Goal: Transaction & Acquisition: Purchase product/service

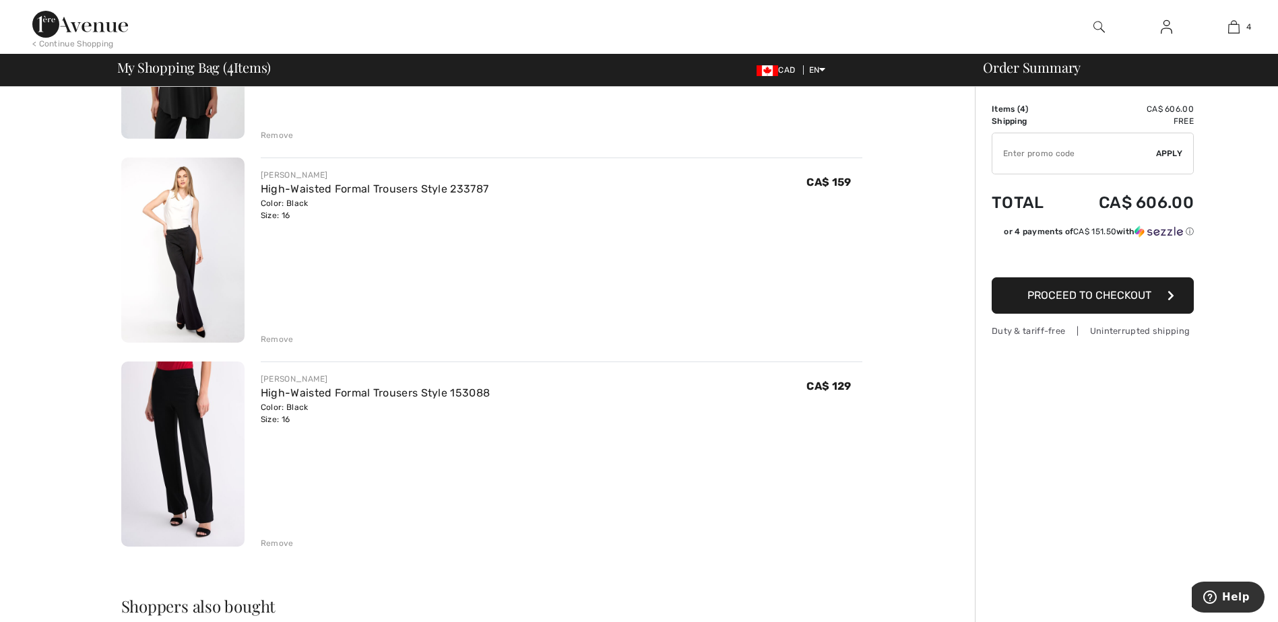
scroll to position [471, 0]
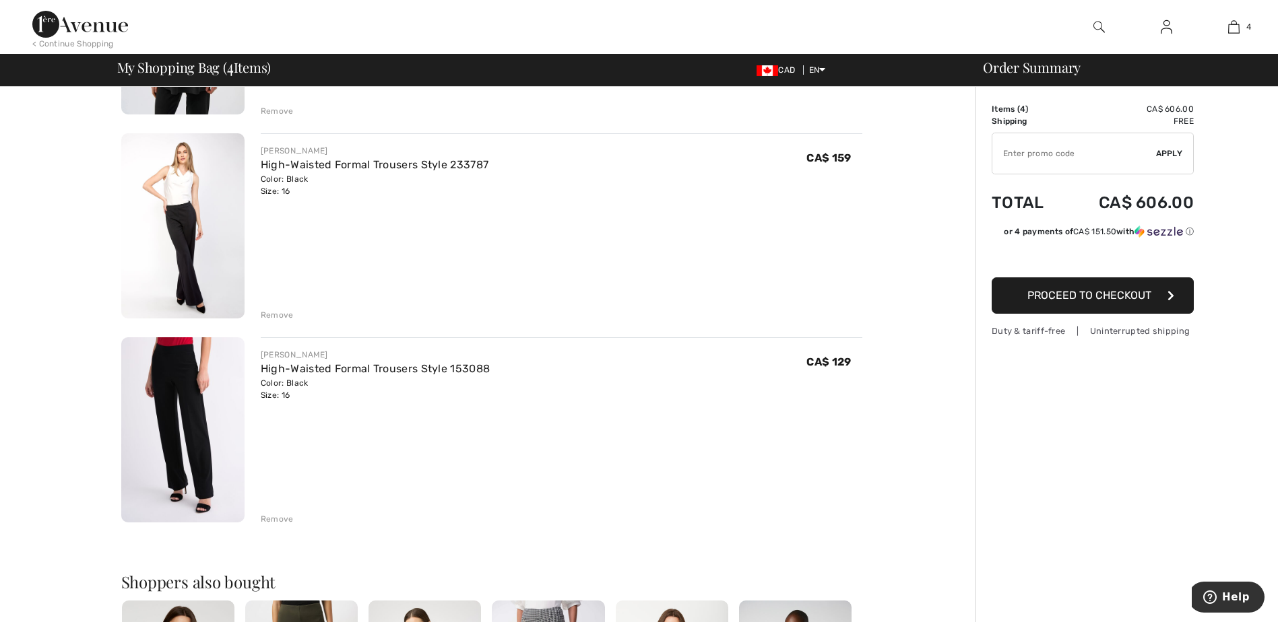
click at [289, 316] on div "Remove" at bounding box center [277, 315] width 33 height 12
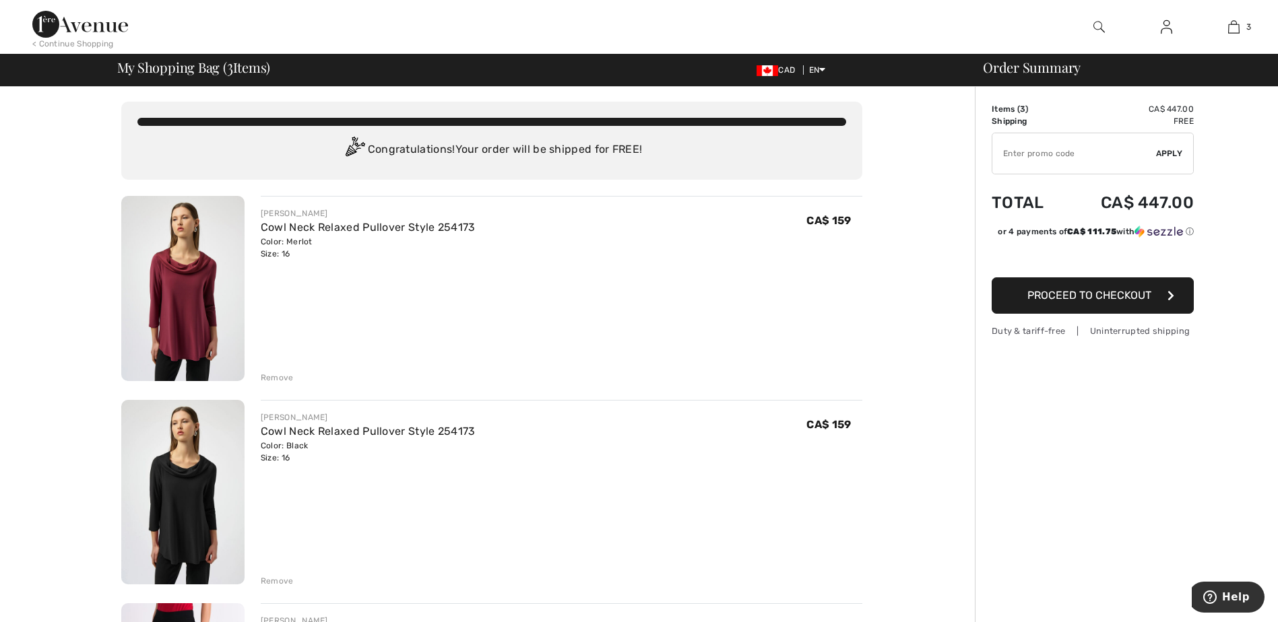
scroll to position [0, 0]
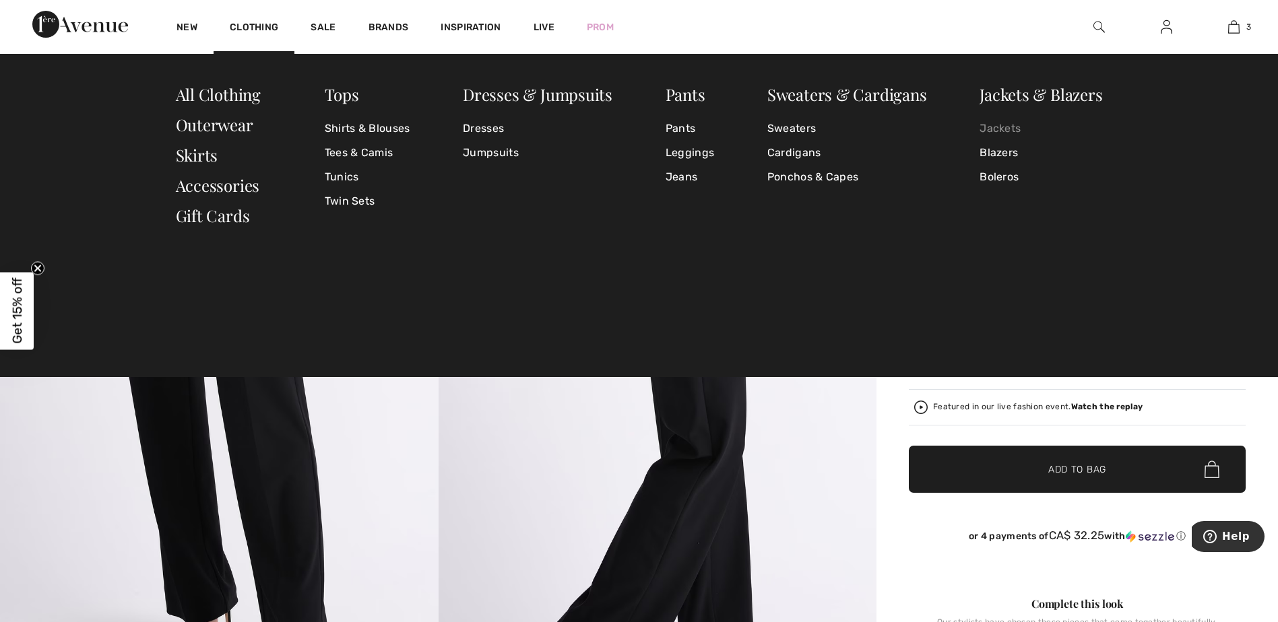
click at [1006, 127] on link "Jackets" at bounding box center [1040, 129] width 123 height 24
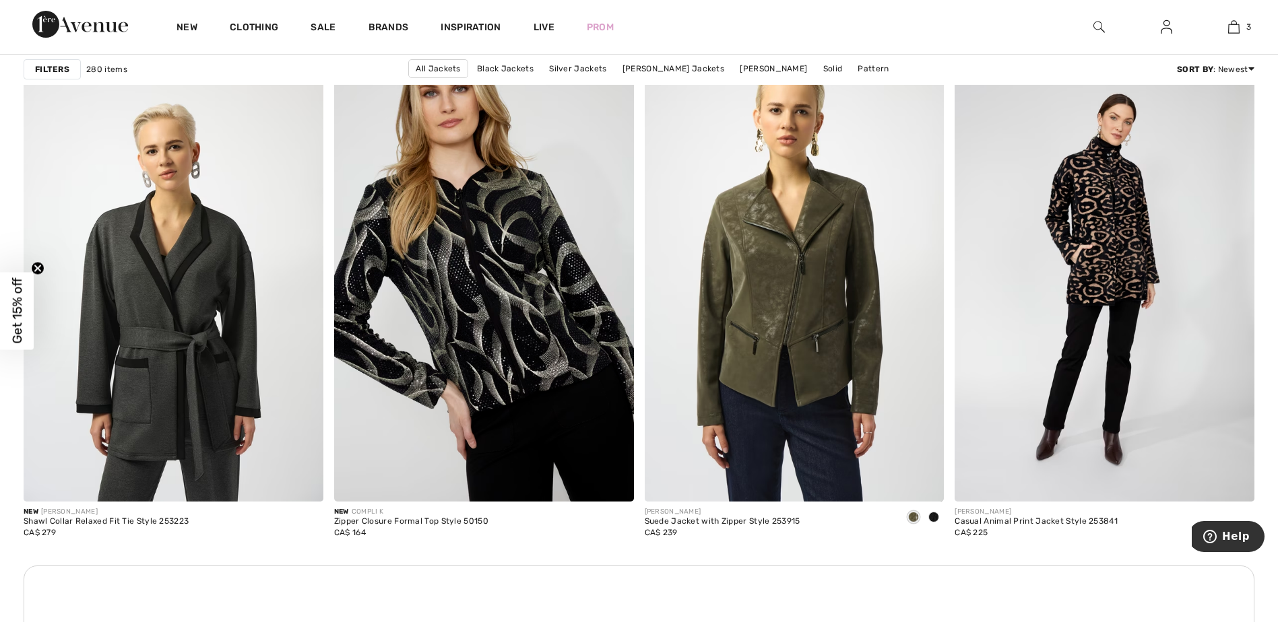
scroll to position [5725, 0]
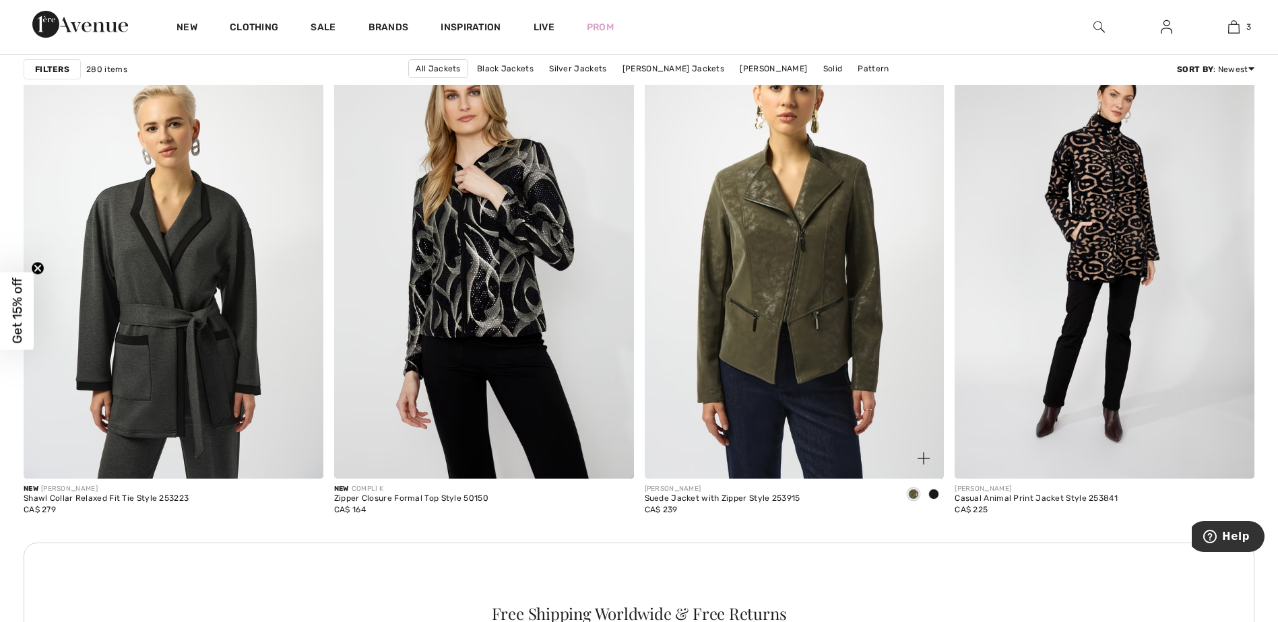
click at [939, 493] on div at bounding box center [933, 495] width 20 height 22
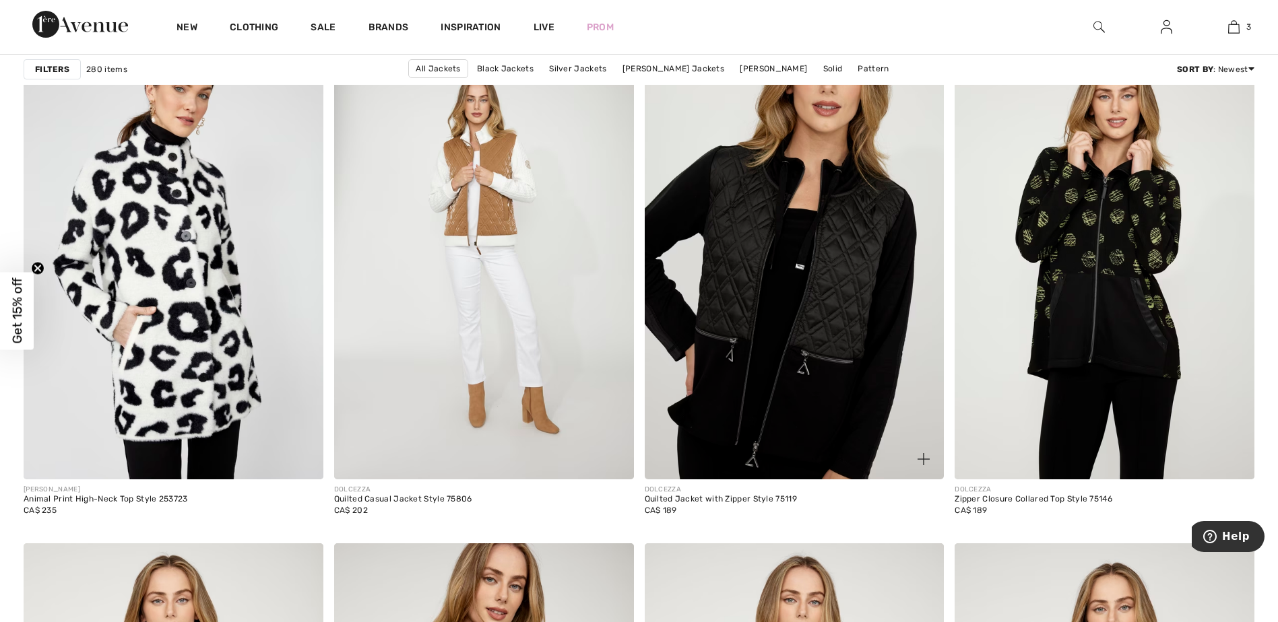
scroll to position [6399, 0]
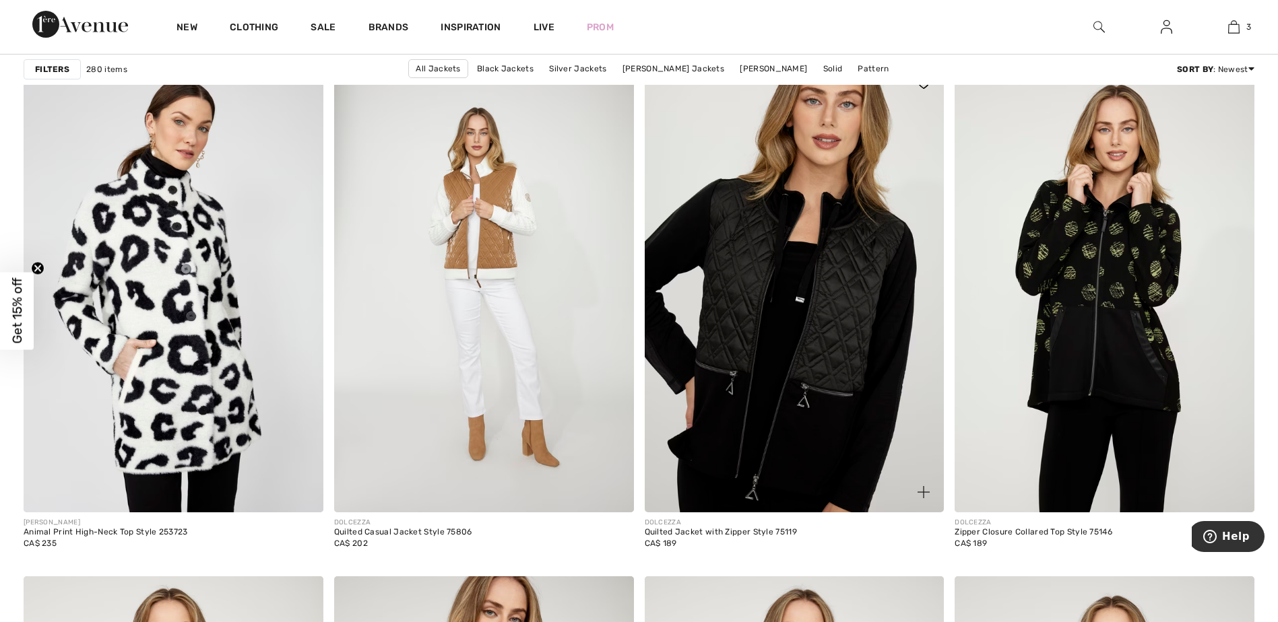
click at [742, 325] on img at bounding box center [795, 287] width 300 height 449
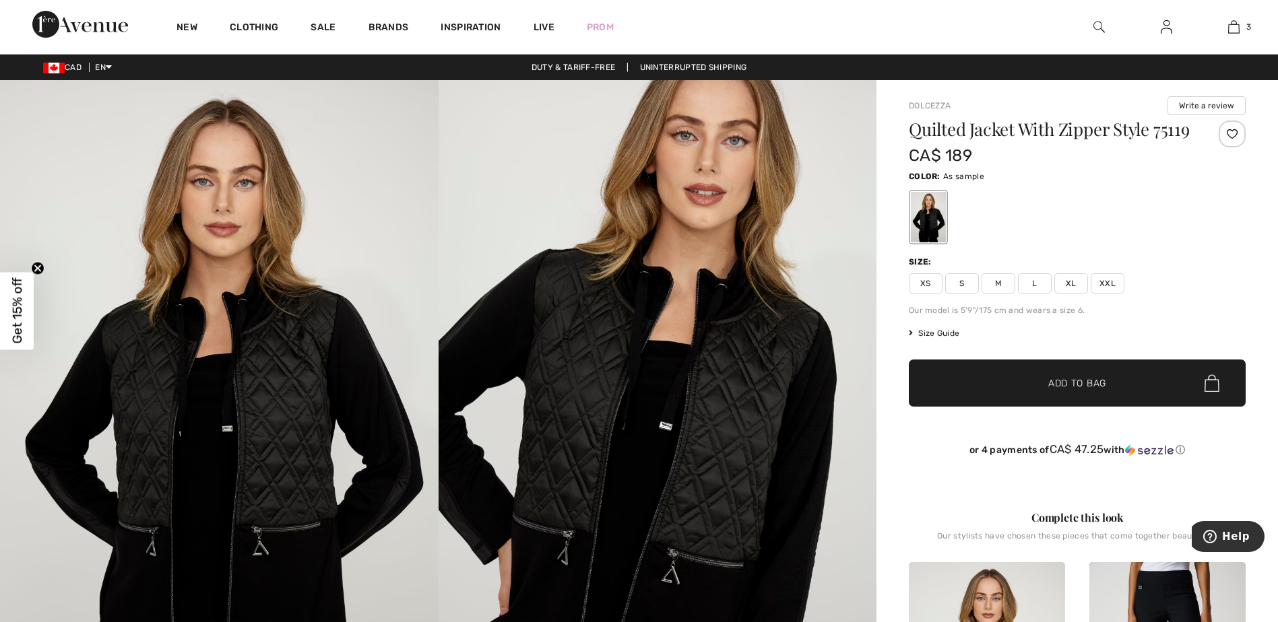
click at [1103, 294] on span "XXL" at bounding box center [1107, 283] width 34 height 20
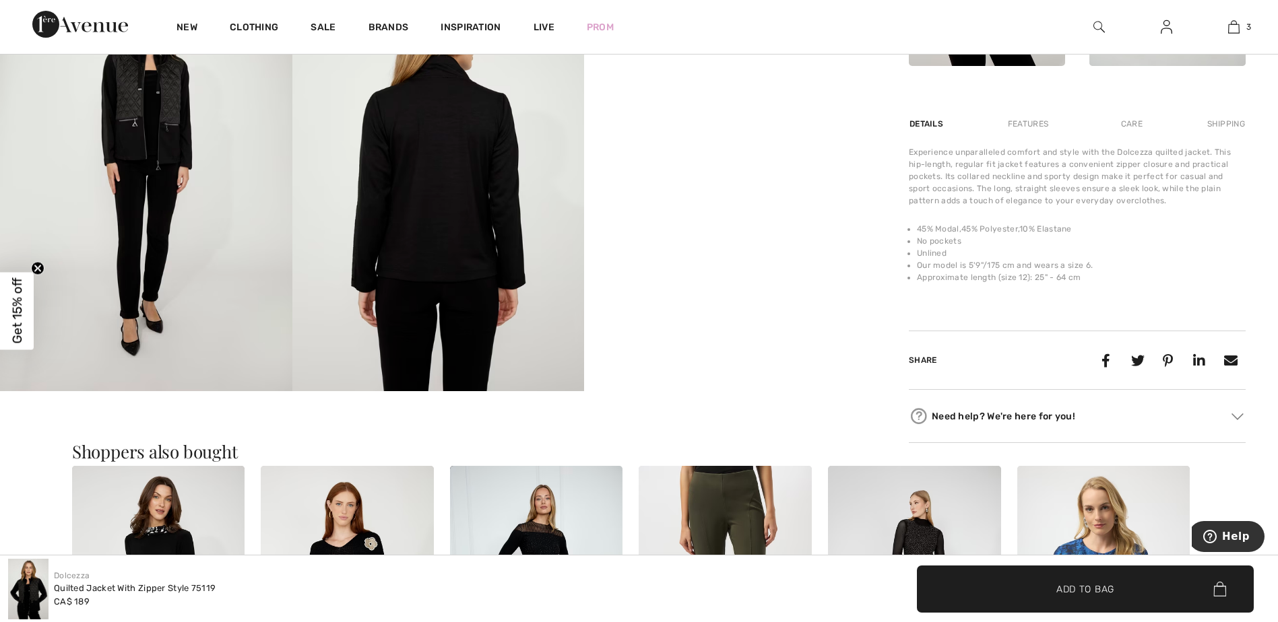
scroll to position [808, 0]
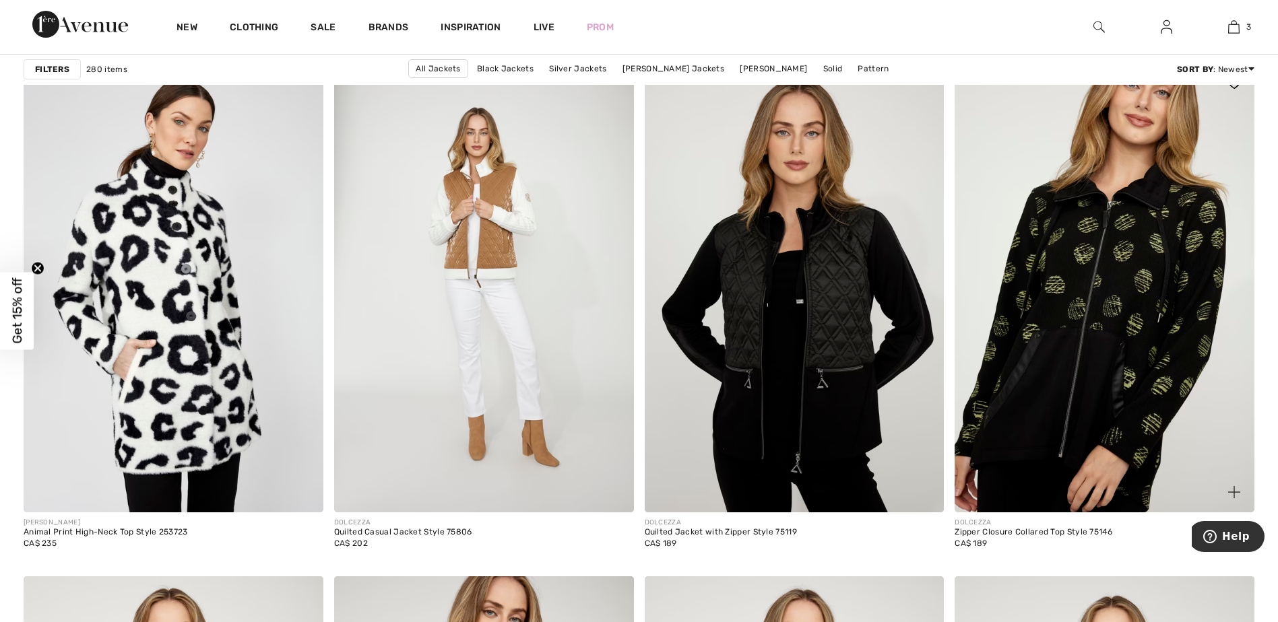
click at [1083, 344] on img at bounding box center [1104, 287] width 300 height 449
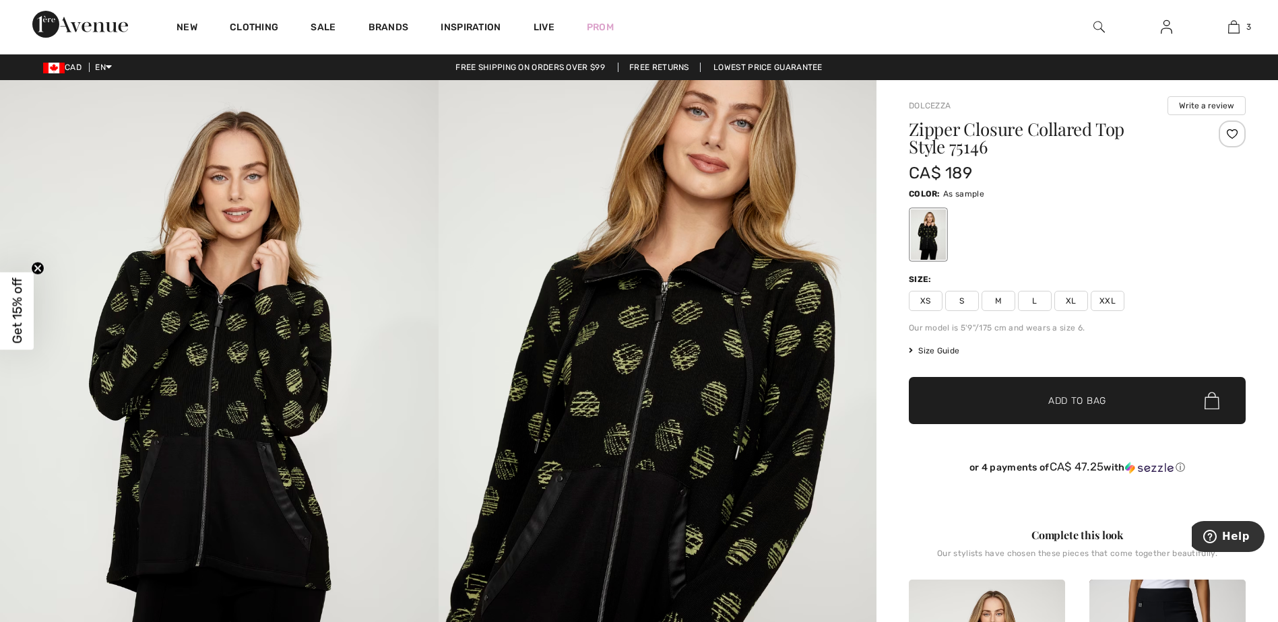
click at [948, 350] on span "Size Guide" at bounding box center [934, 351] width 51 height 12
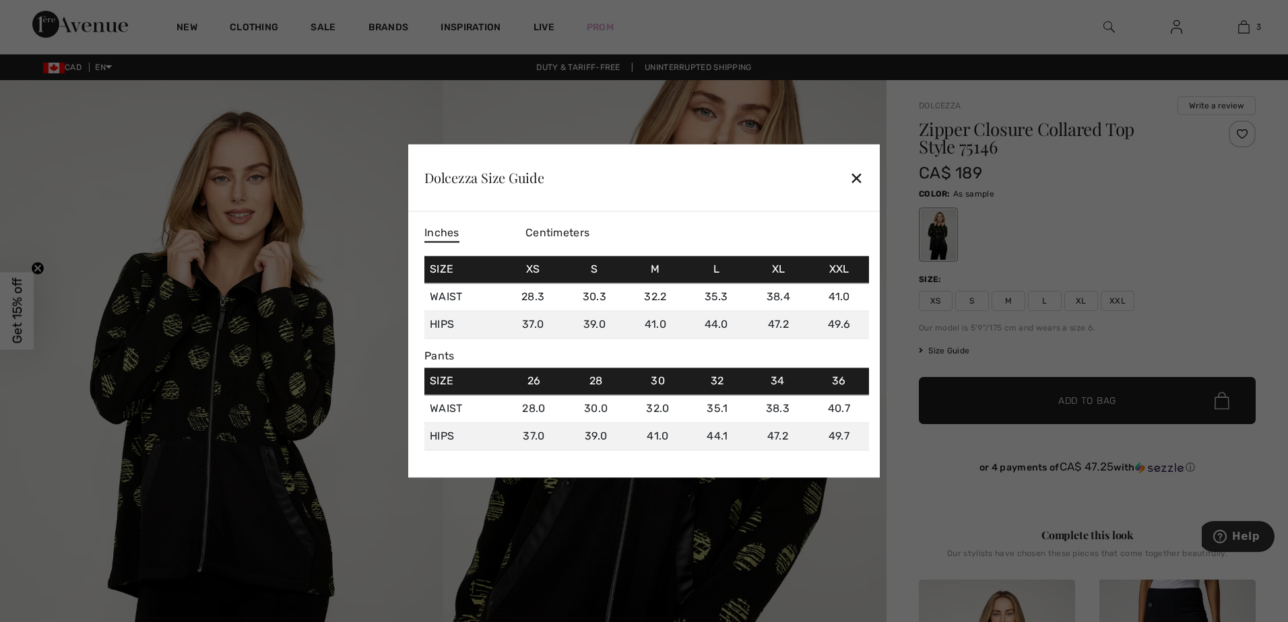
click at [851, 173] on div "✕" at bounding box center [856, 178] width 14 height 28
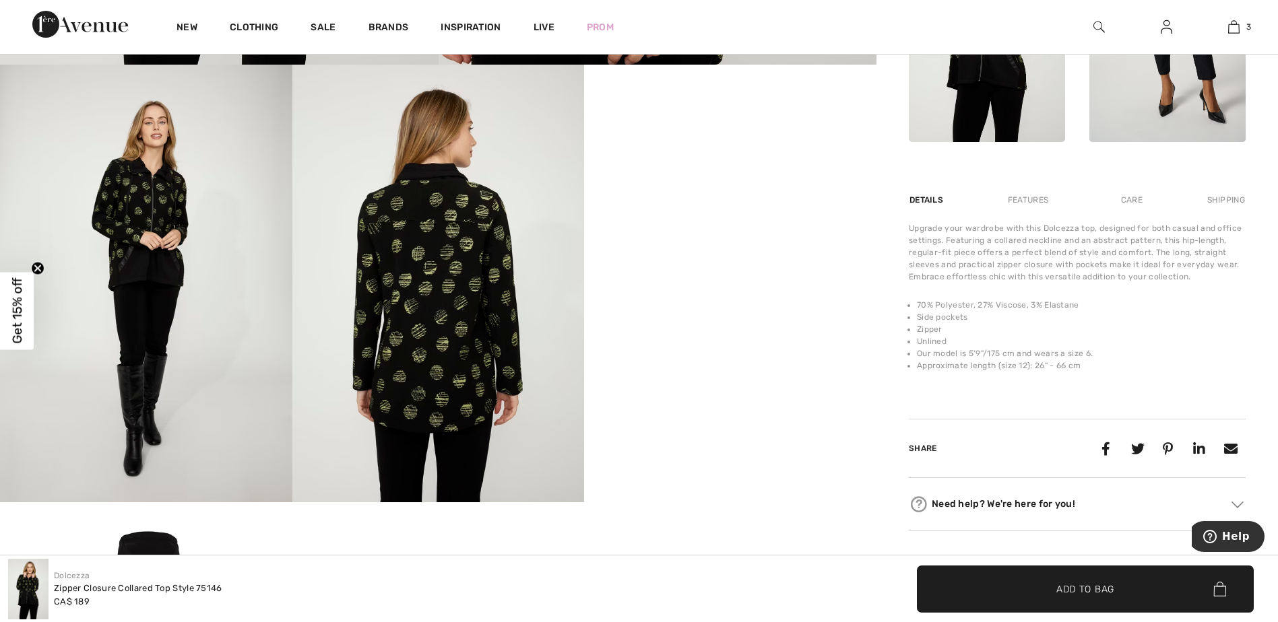
scroll to position [674, 0]
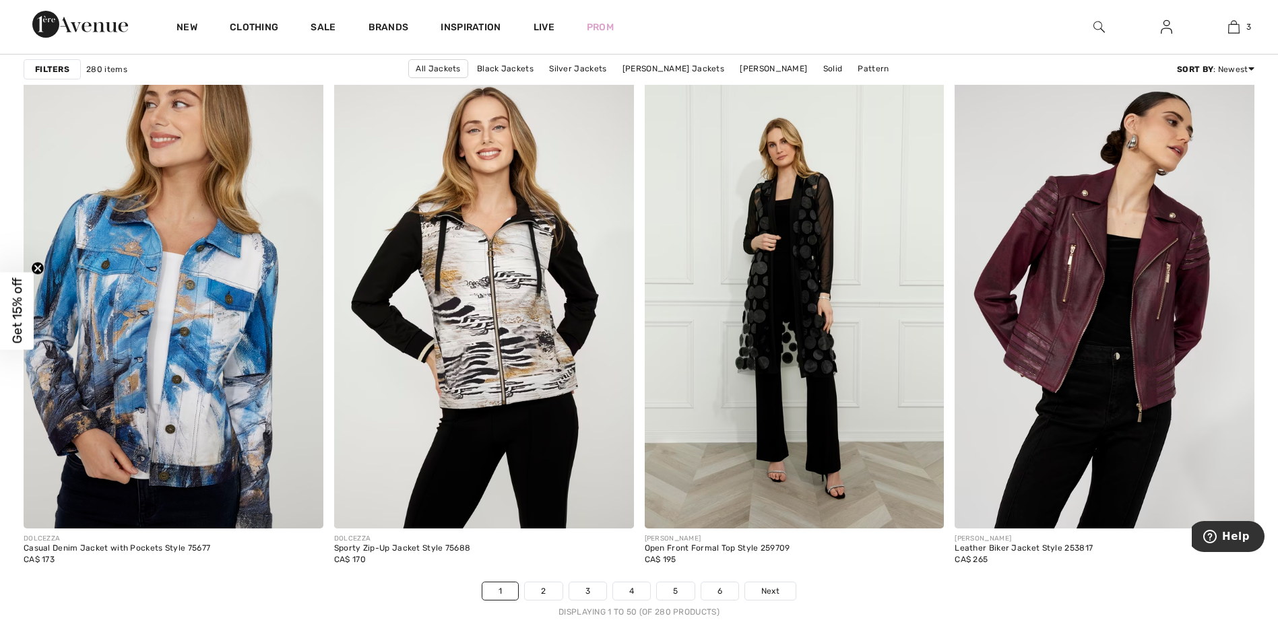
scroll to position [7476, 0]
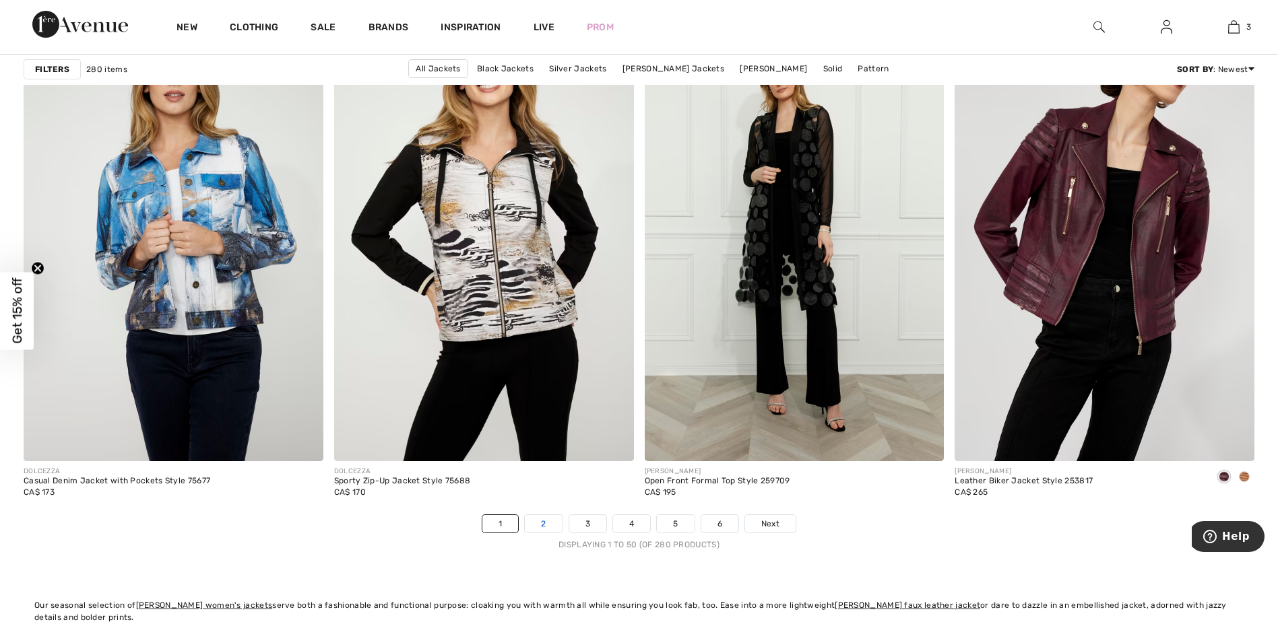
click at [540, 524] on link "2" at bounding box center [543, 524] width 37 height 18
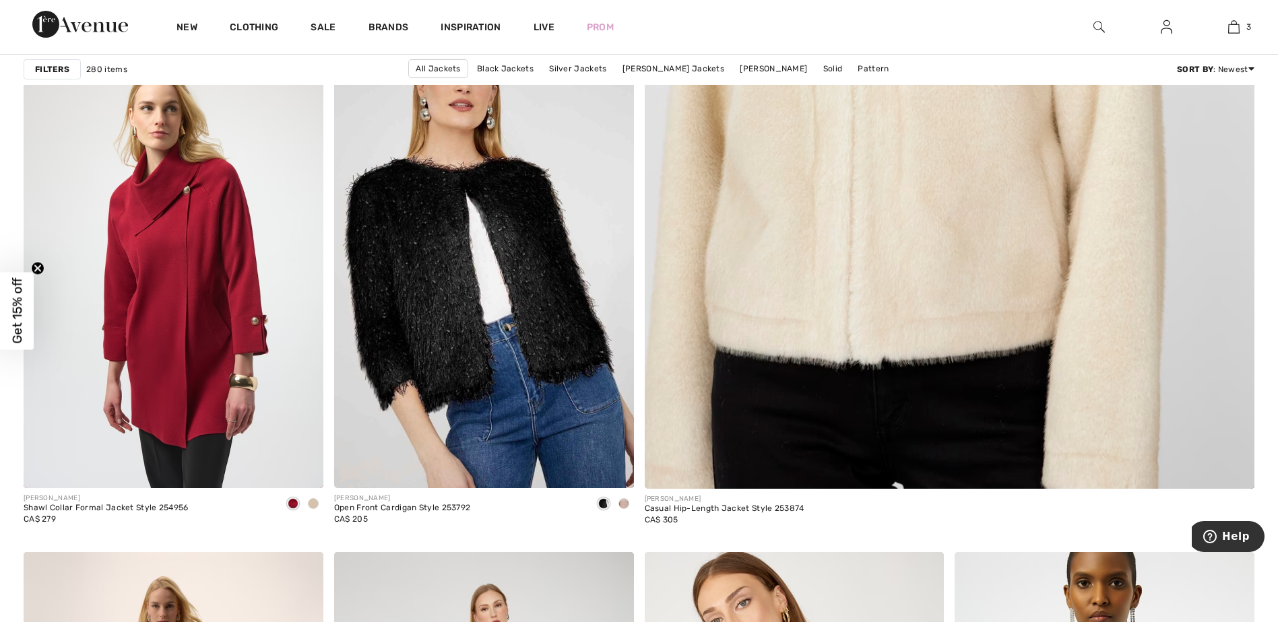
scroll to position [674, 0]
click at [313, 502] on span at bounding box center [313, 503] width 11 height 11
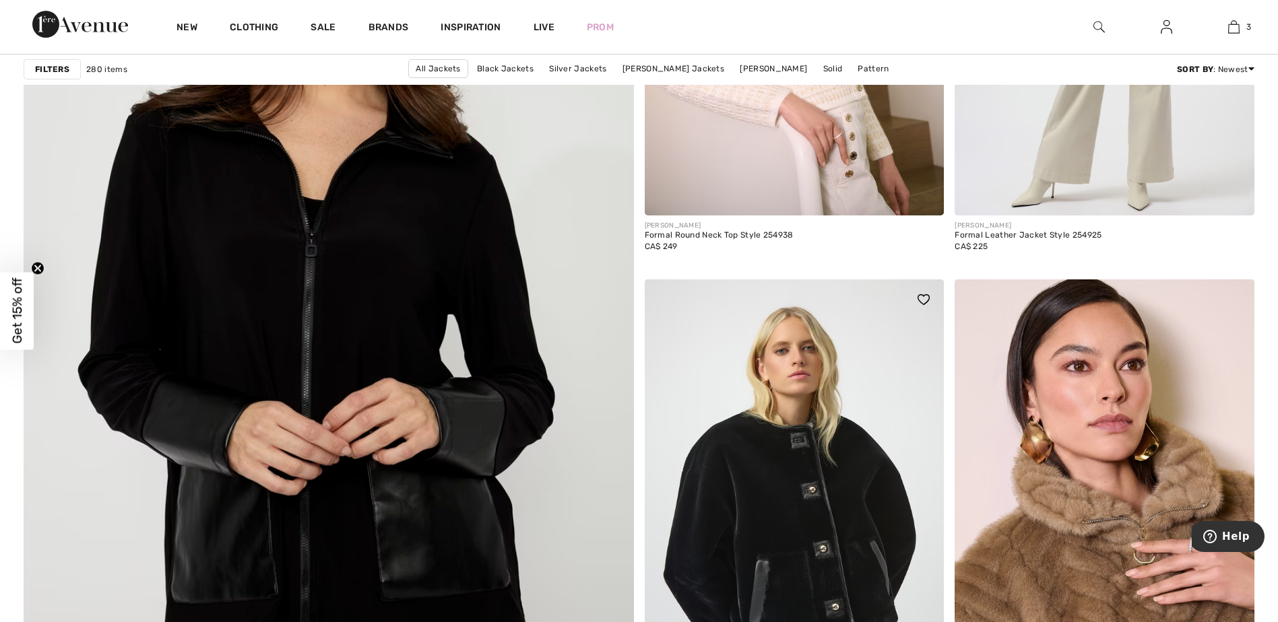
scroll to position [4445, 0]
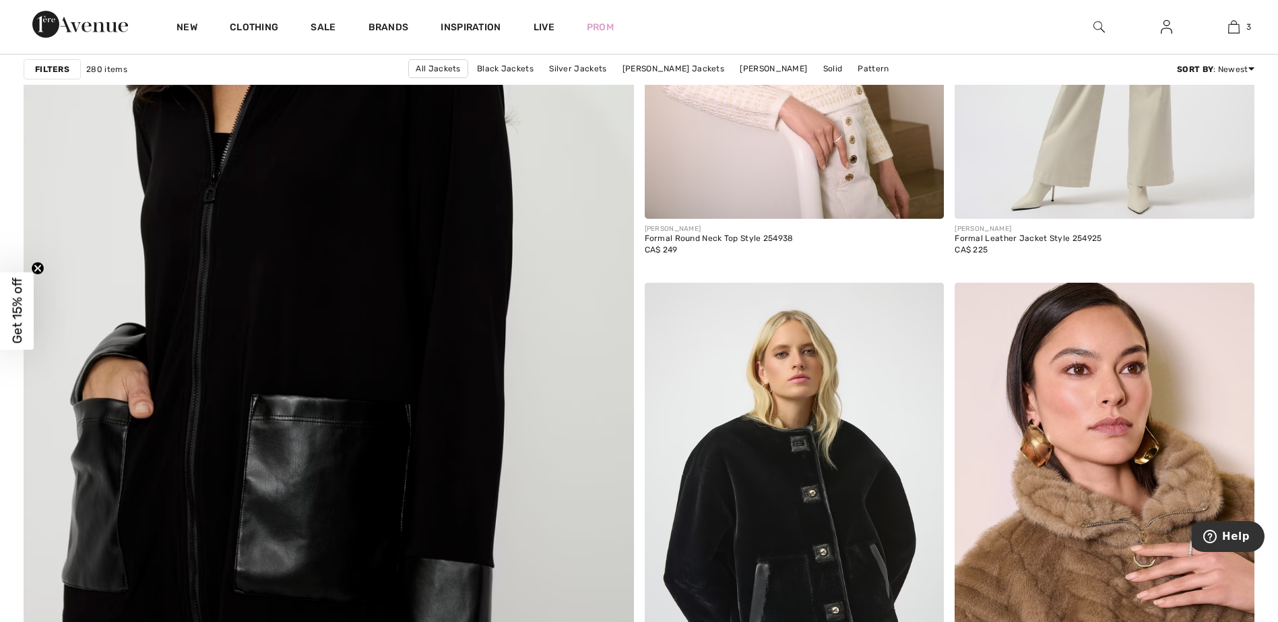
click at [258, 434] on img at bounding box center [328, 319] width 732 height 1098
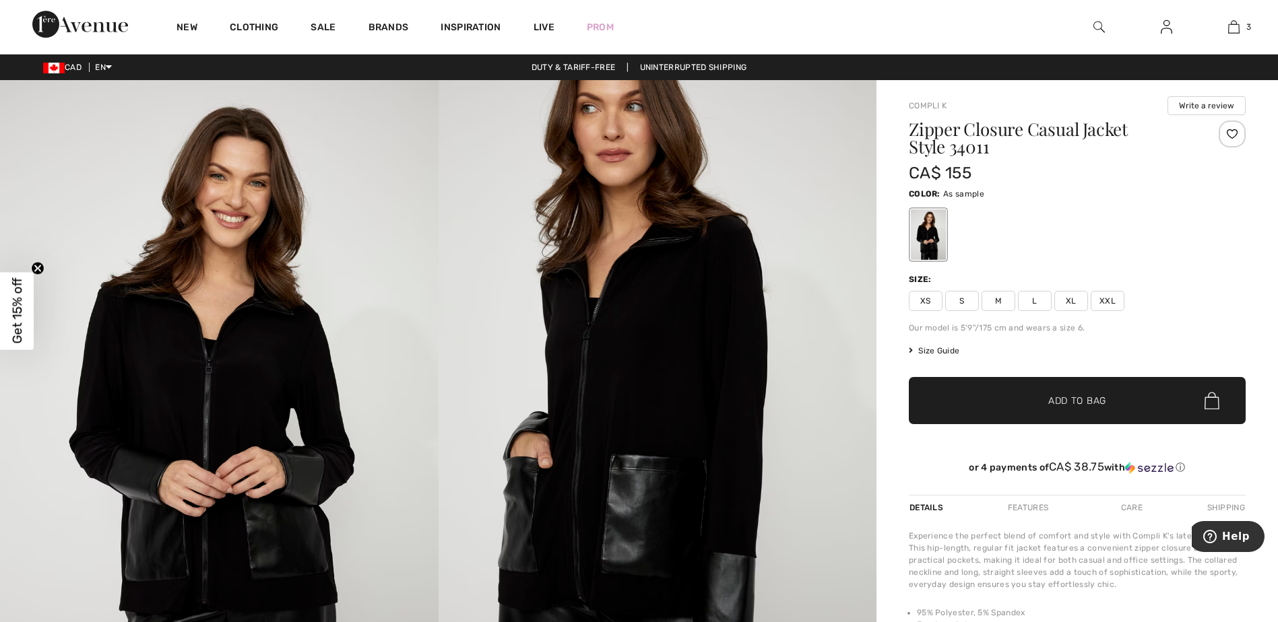
click at [938, 350] on span "Size Guide" at bounding box center [934, 351] width 51 height 12
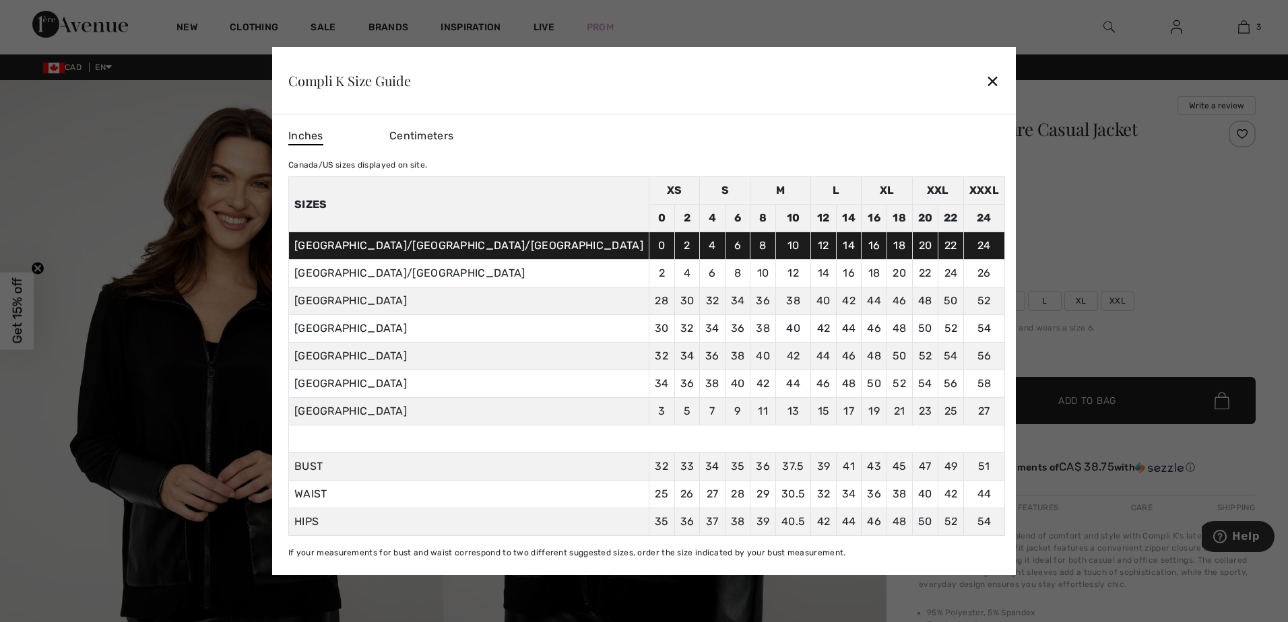
click at [1075, 303] on div at bounding box center [644, 311] width 1288 height 622
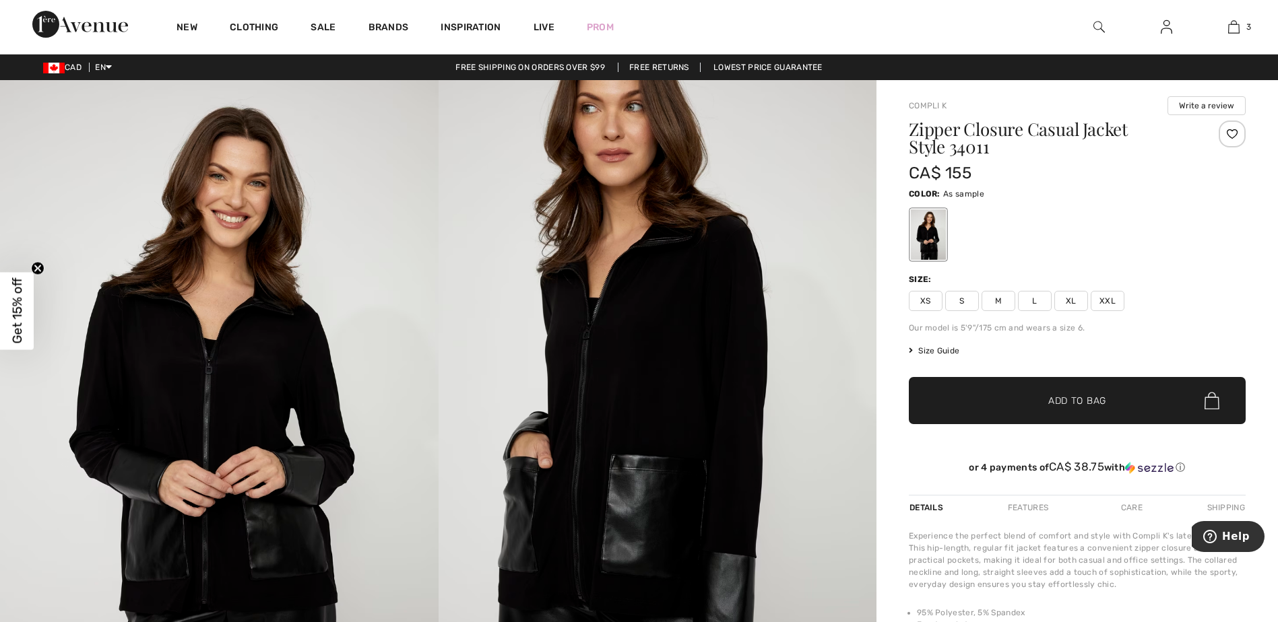
click at [1074, 302] on span "XL" at bounding box center [1071, 301] width 34 height 20
click at [1045, 402] on span "✔ Added to Bag" at bounding box center [1057, 401] width 82 height 14
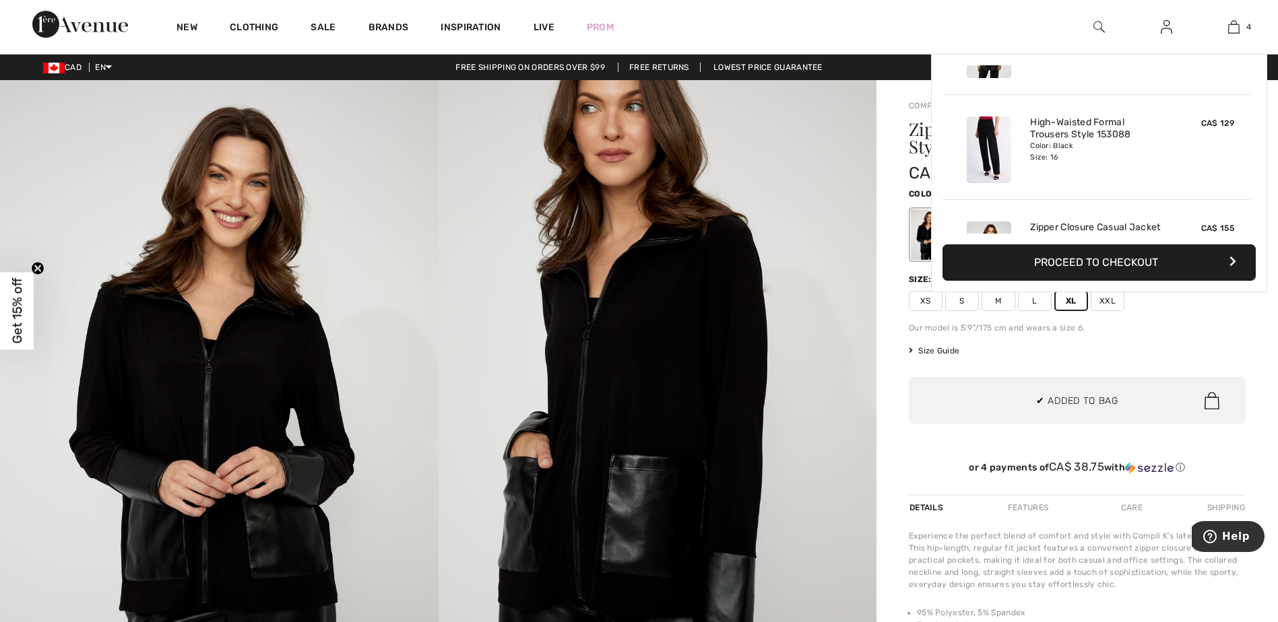
scroll to position [252, 0]
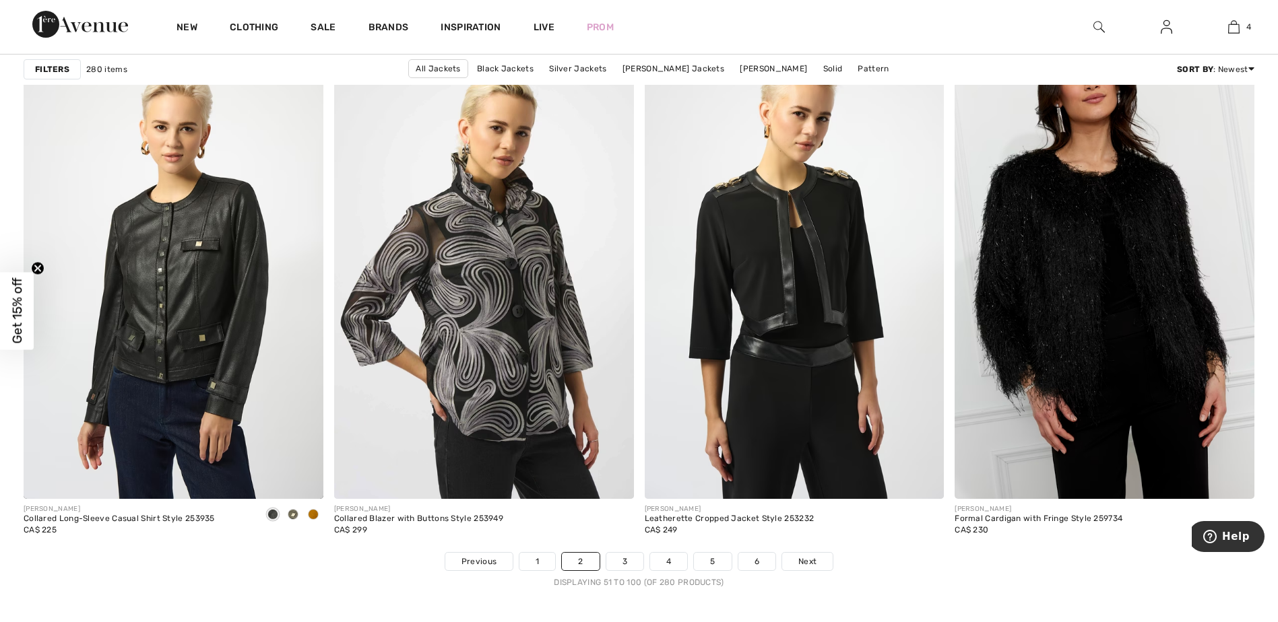
scroll to position [7409, 0]
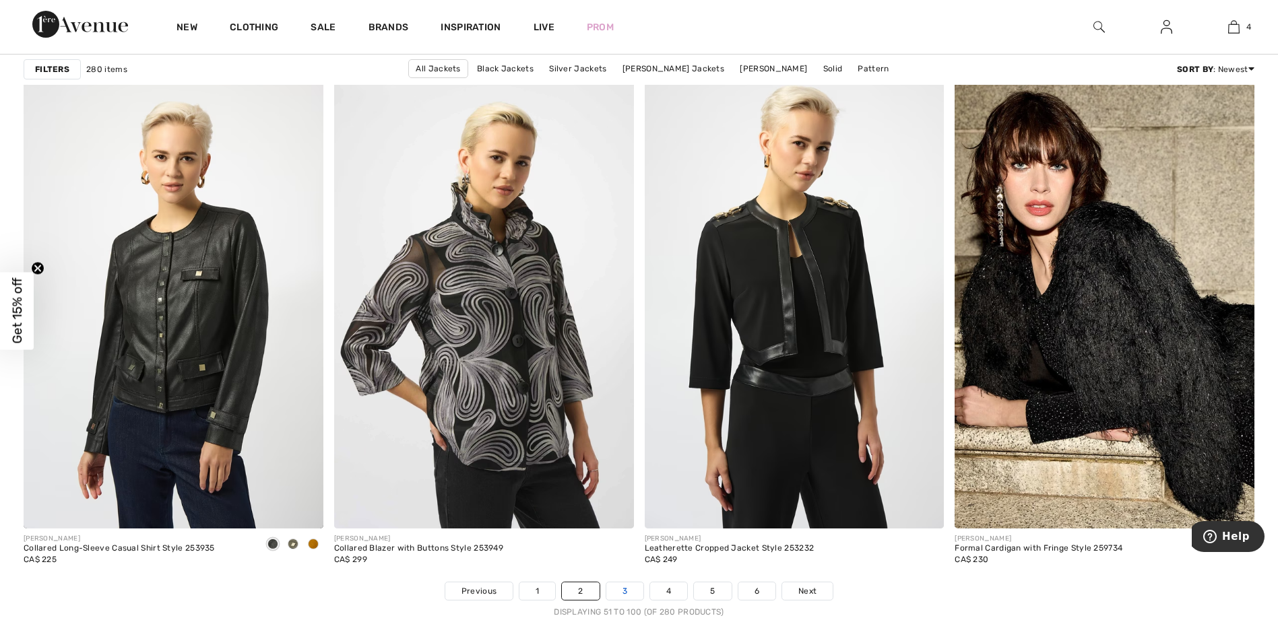
click at [632, 594] on link "3" at bounding box center [624, 592] width 37 height 18
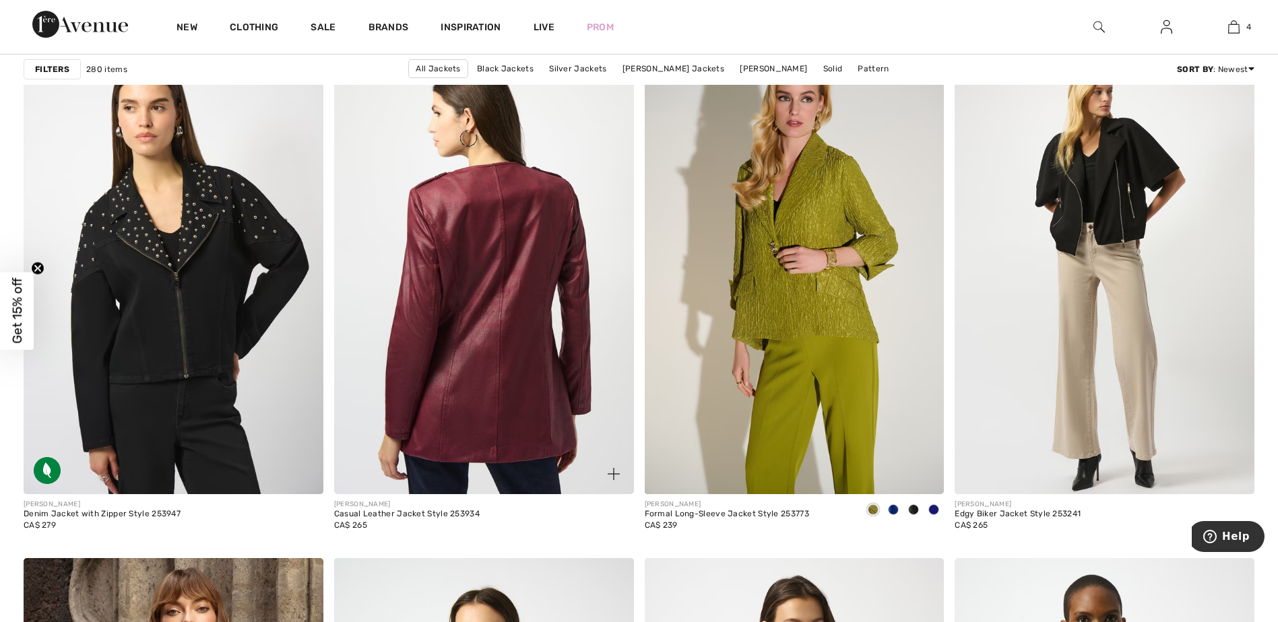
scroll to position [1212, 0]
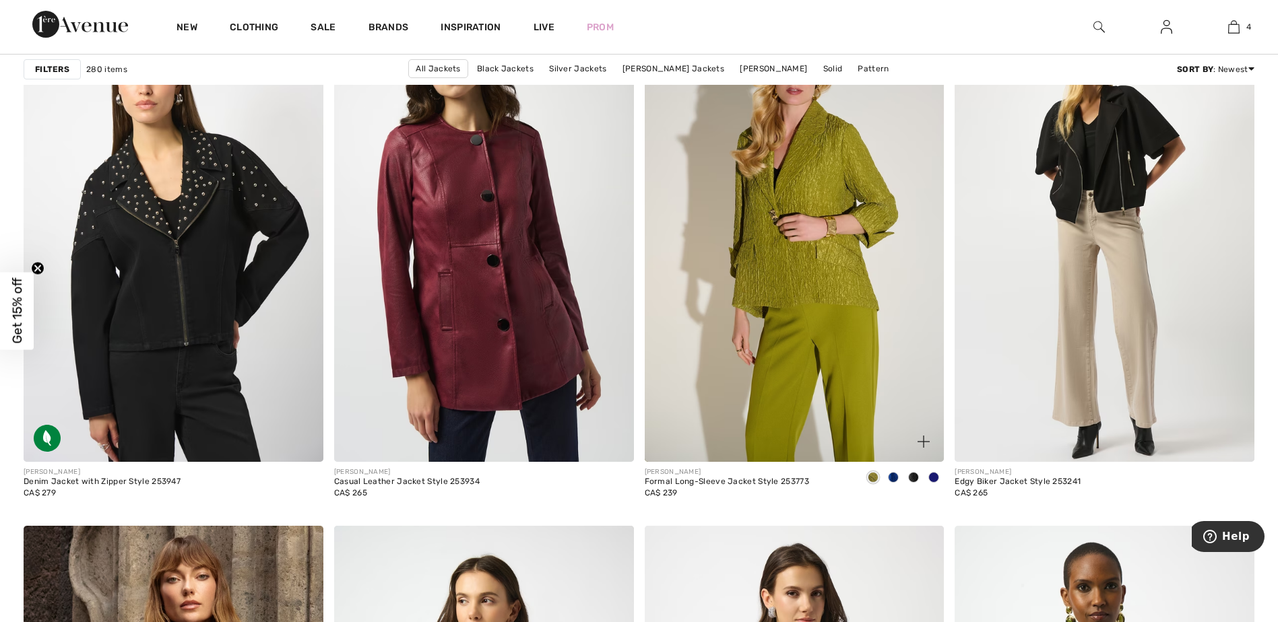
click at [908, 480] on span at bounding box center [913, 477] width 11 height 11
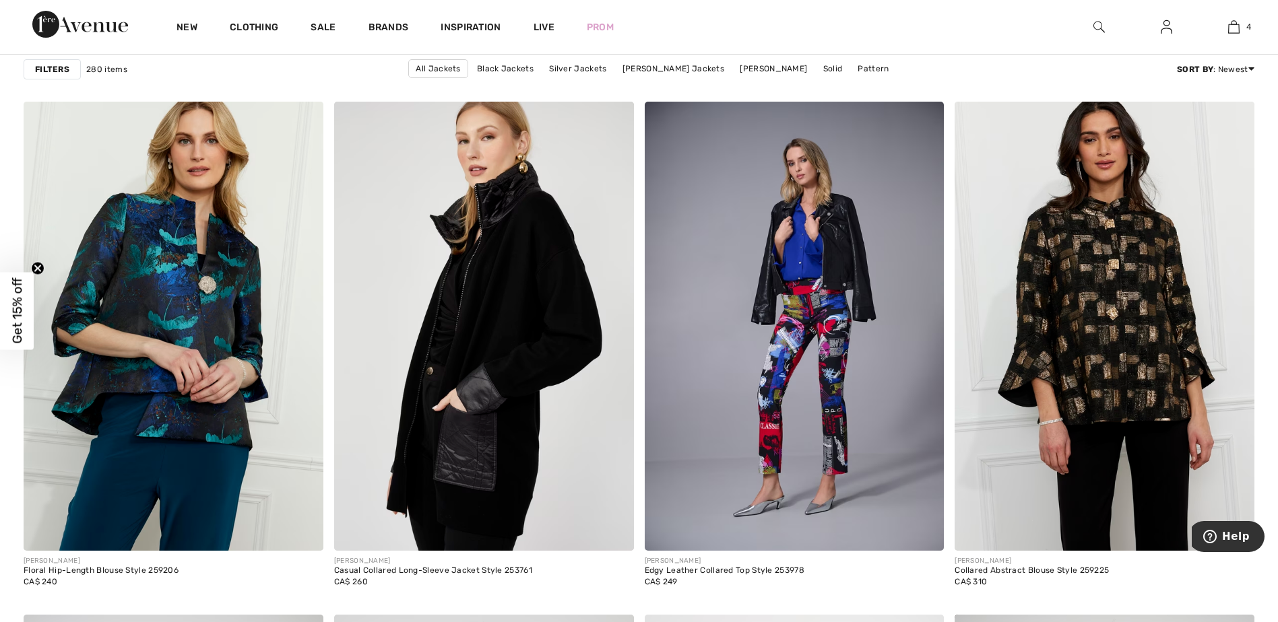
scroll to position [2357, 0]
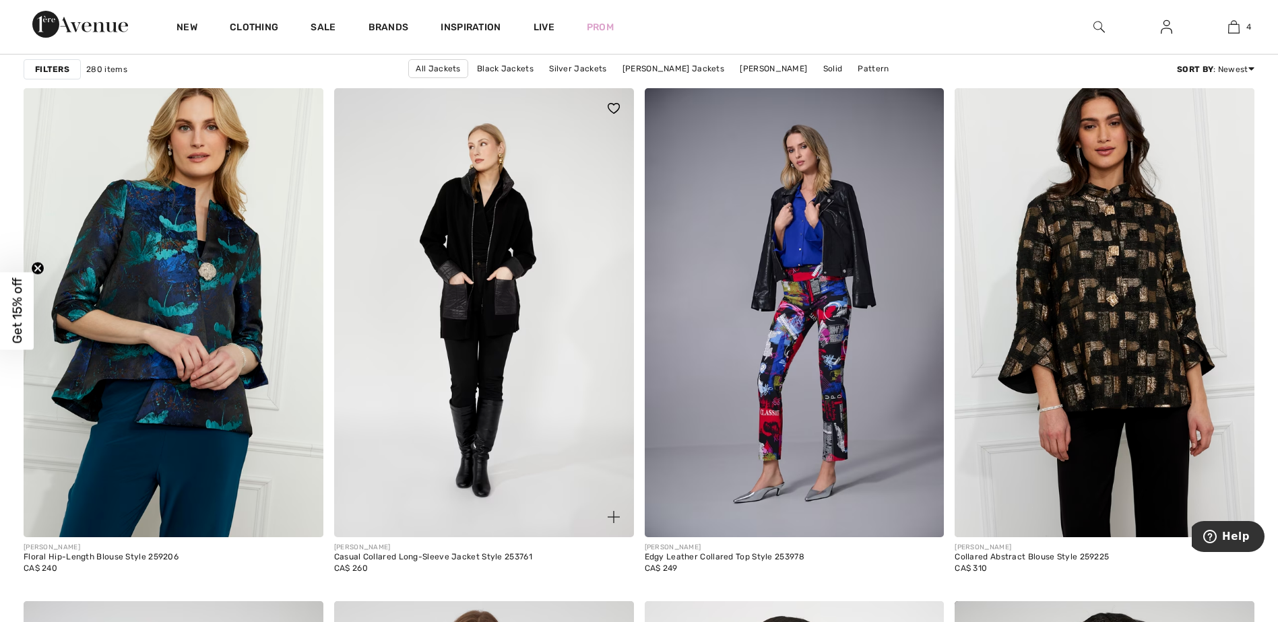
click at [462, 410] on img at bounding box center [484, 312] width 300 height 449
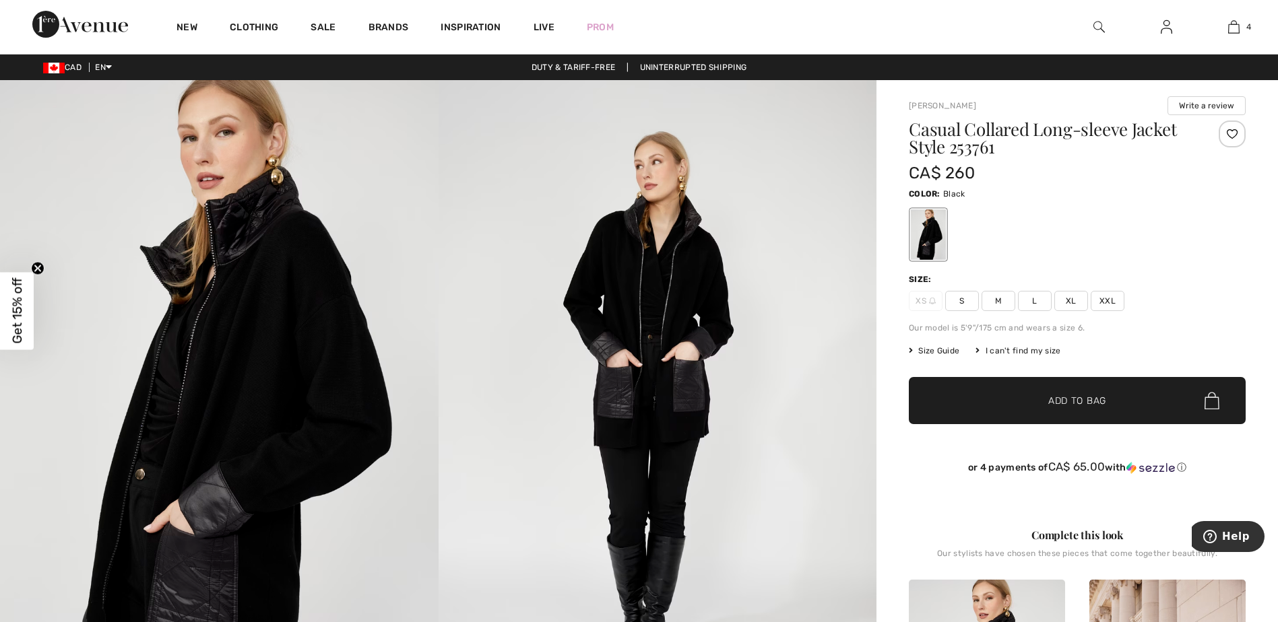
click at [925, 349] on span "Size Guide" at bounding box center [934, 351] width 51 height 12
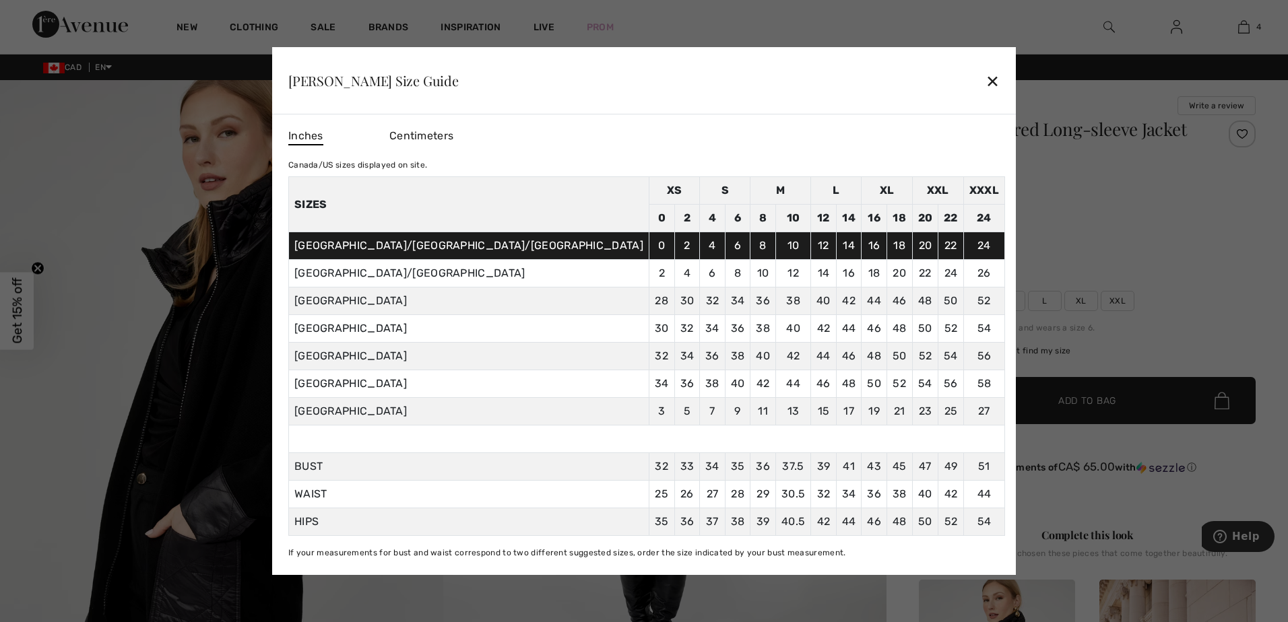
click at [985, 80] on div "✕" at bounding box center [992, 81] width 14 height 28
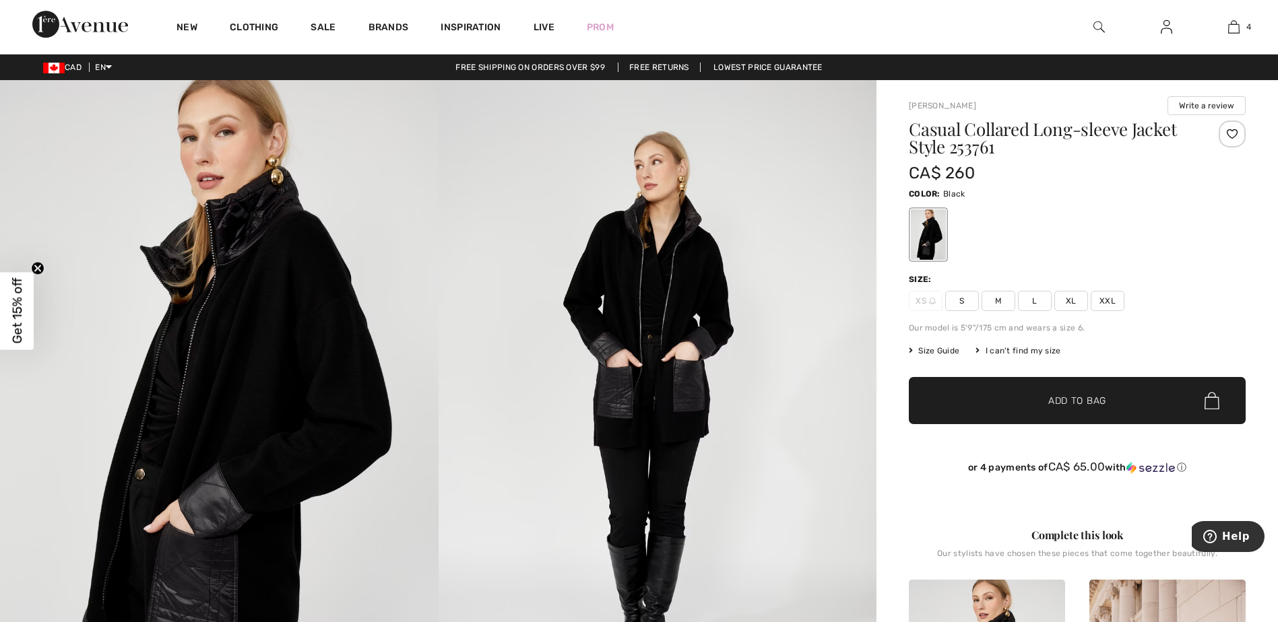
click at [1068, 299] on span "XL" at bounding box center [1071, 301] width 34 height 20
click at [1051, 399] on span "Add to Bag" at bounding box center [1077, 401] width 58 height 14
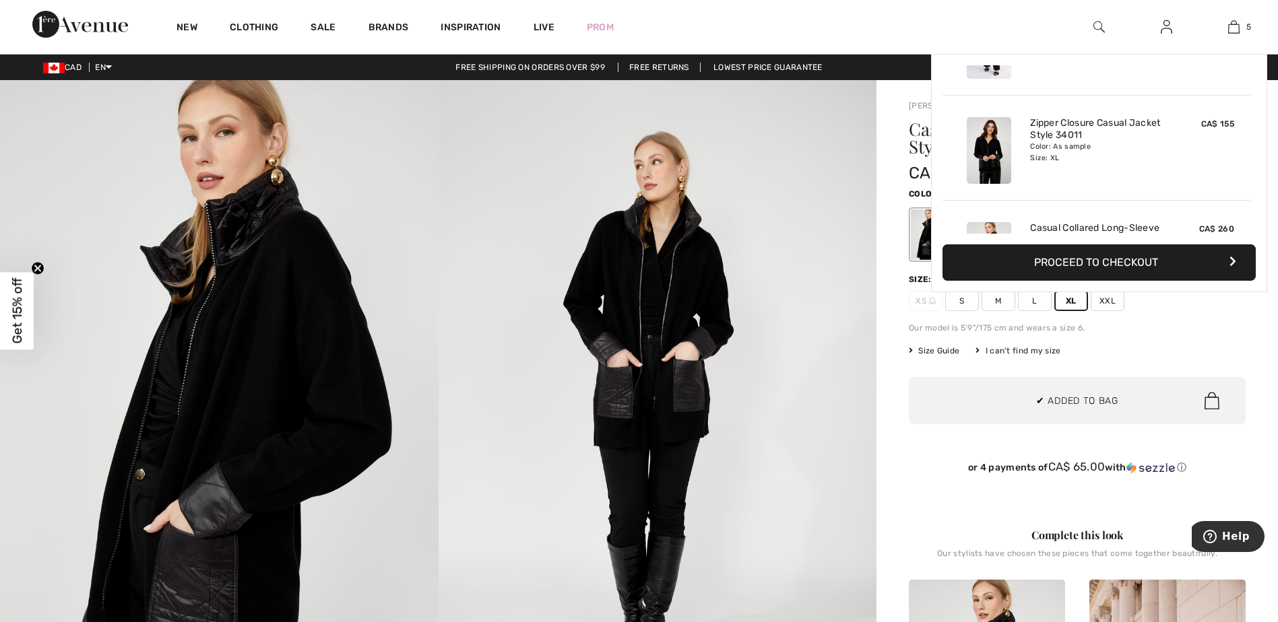
scroll to position [357, 0]
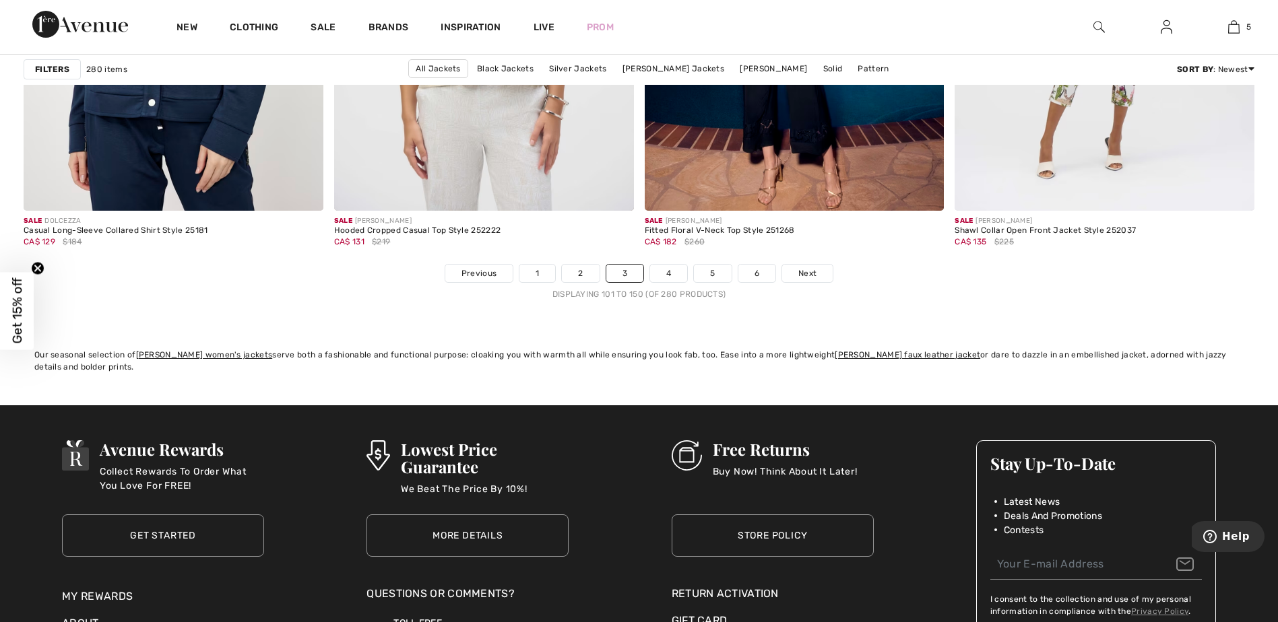
scroll to position [7746, 0]
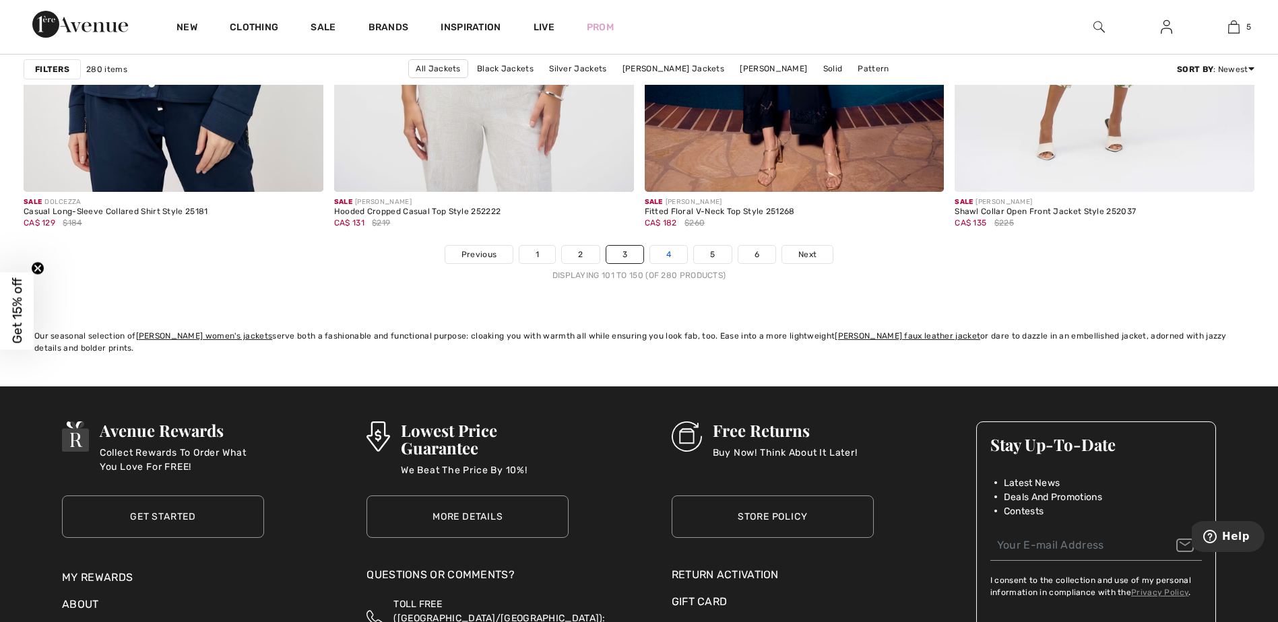
click at [672, 249] on link "4" at bounding box center [668, 255] width 37 height 18
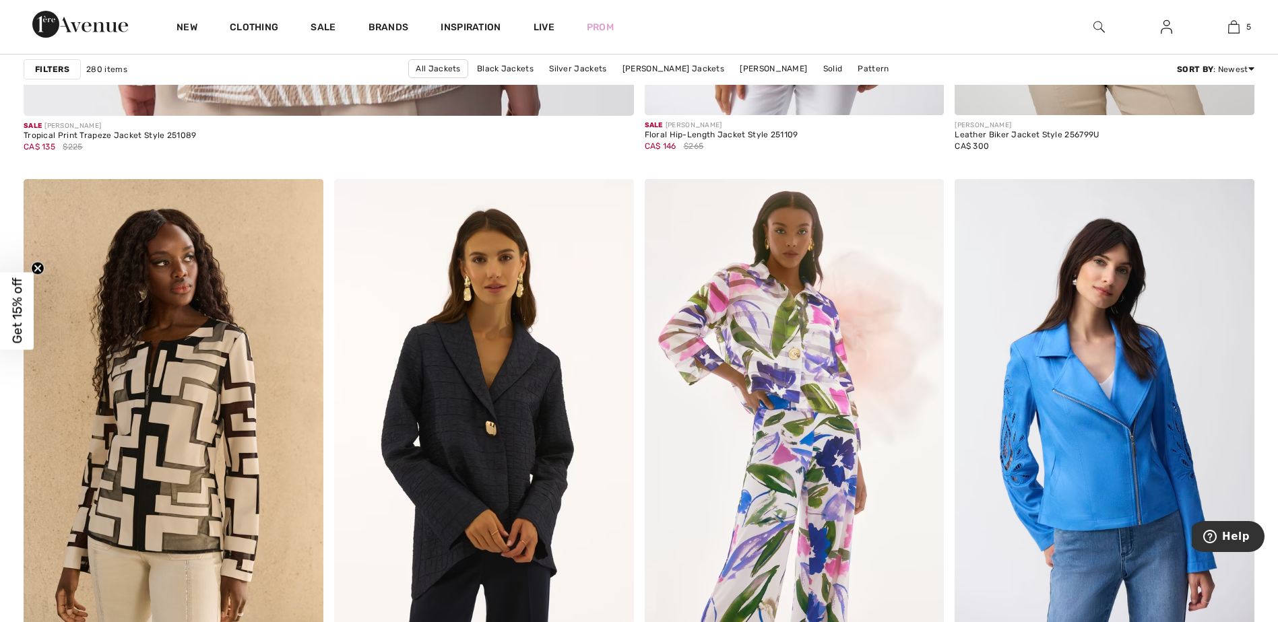
scroll to position [5186, 0]
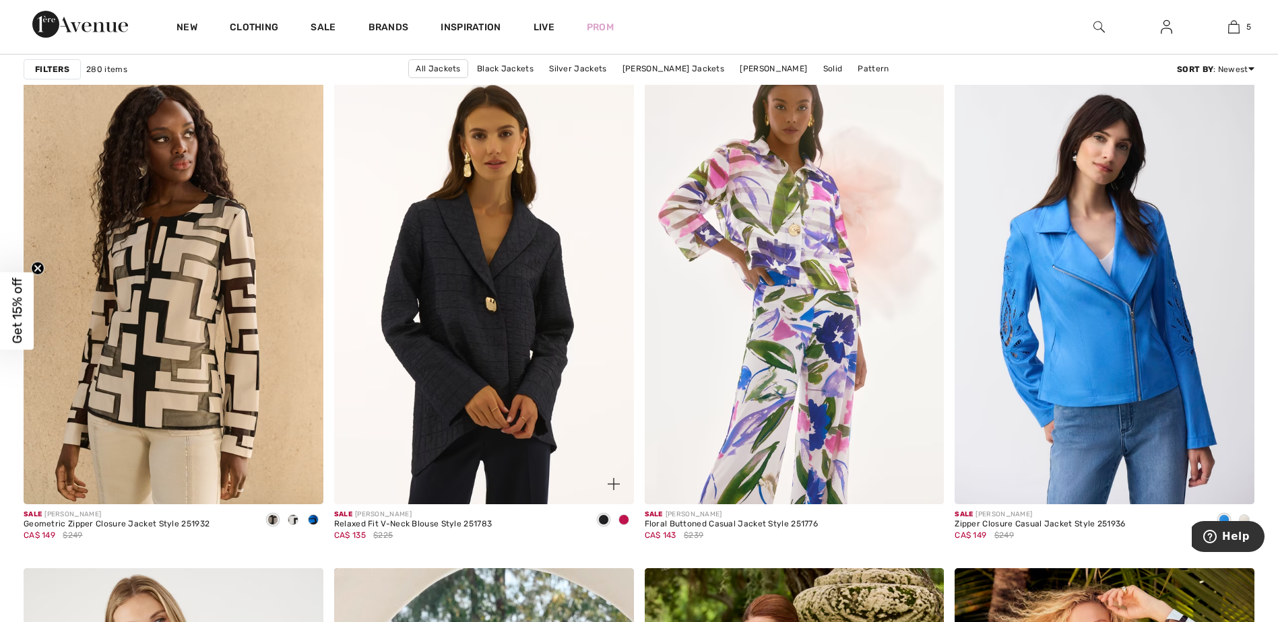
click at [626, 517] on span at bounding box center [623, 520] width 11 height 11
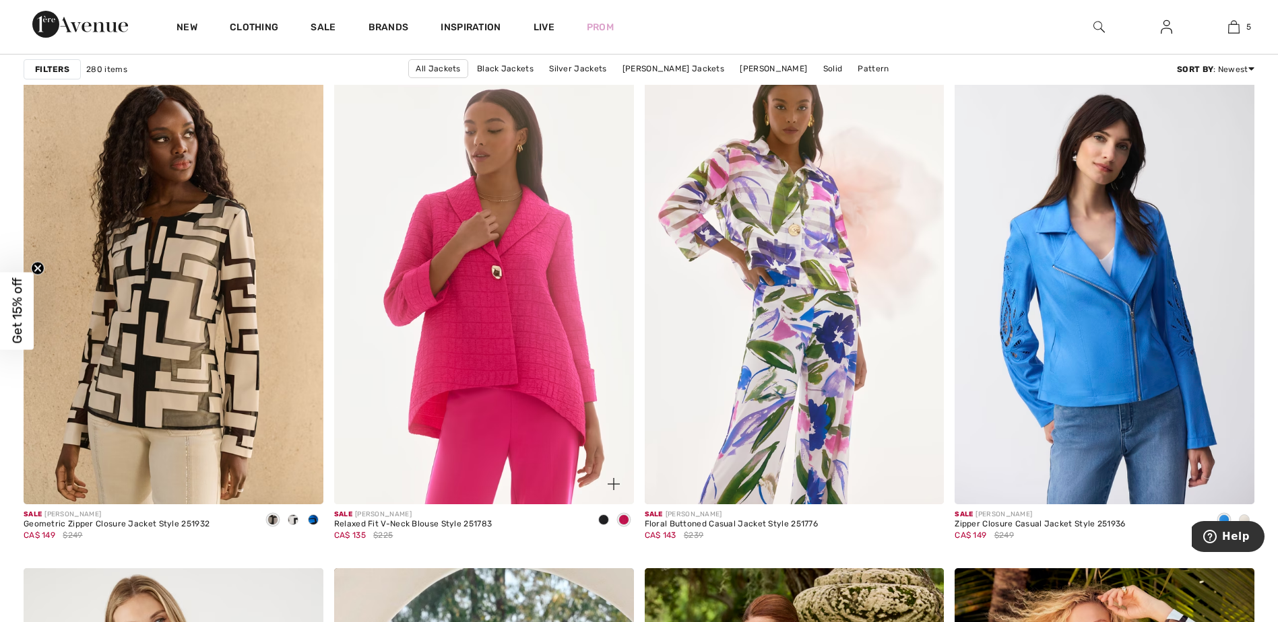
click at [603, 518] on span at bounding box center [603, 520] width 11 height 11
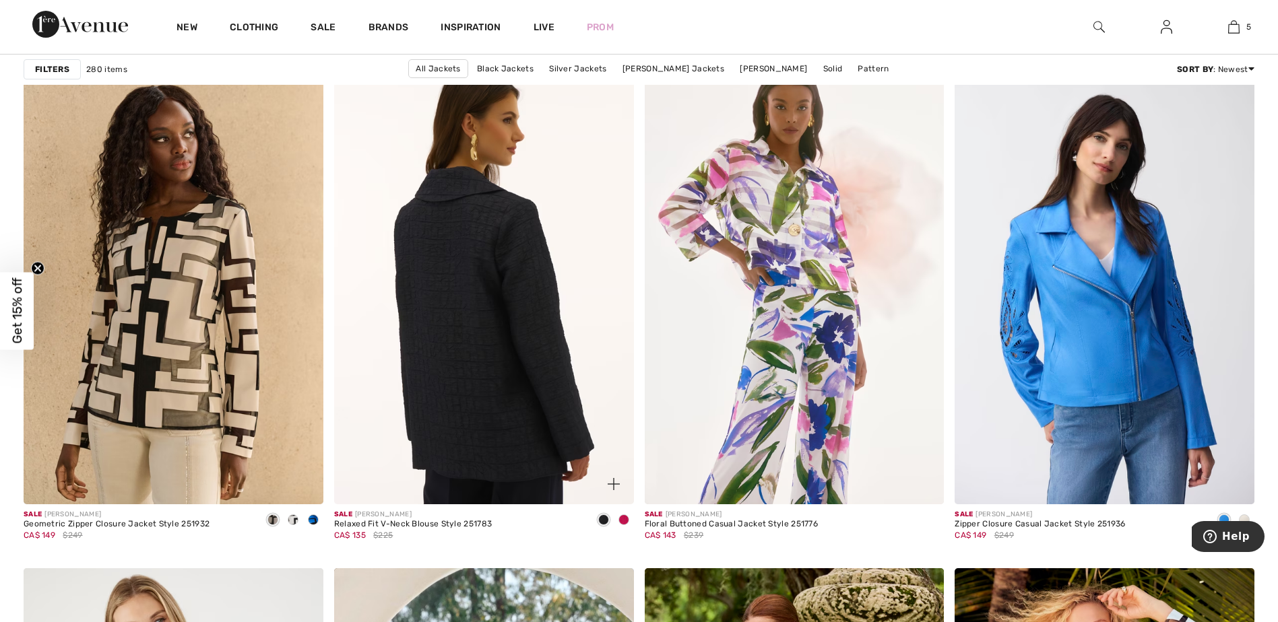
click at [412, 420] on img at bounding box center [484, 279] width 300 height 449
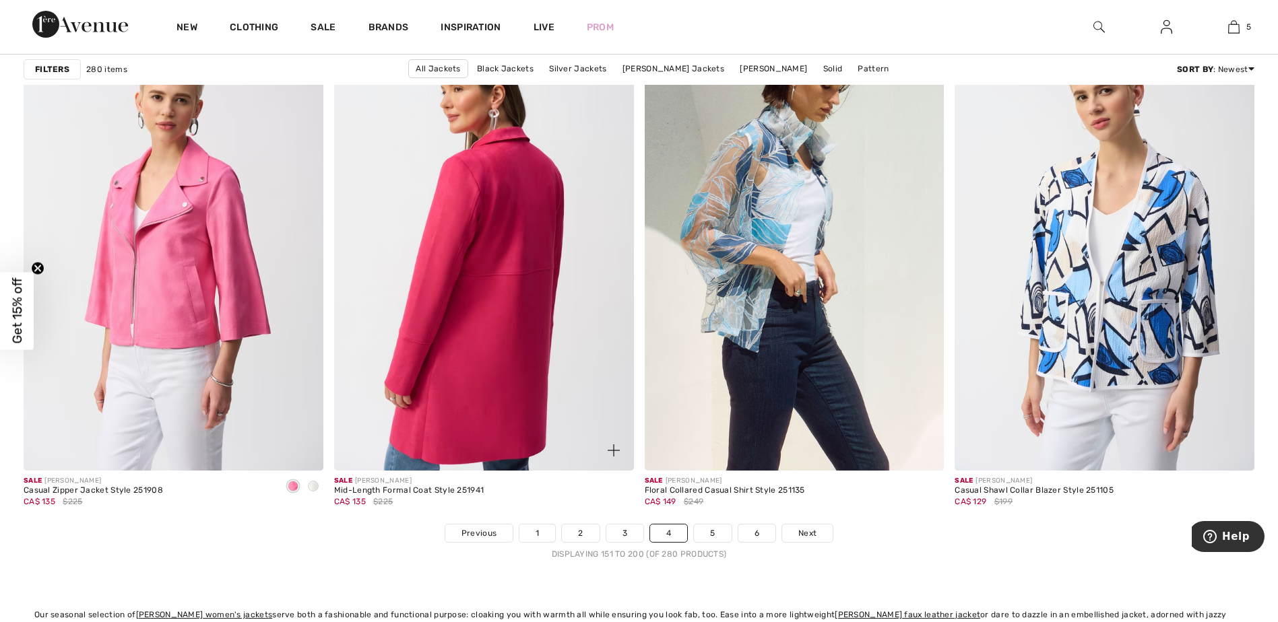
scroll to position [7544, 0]
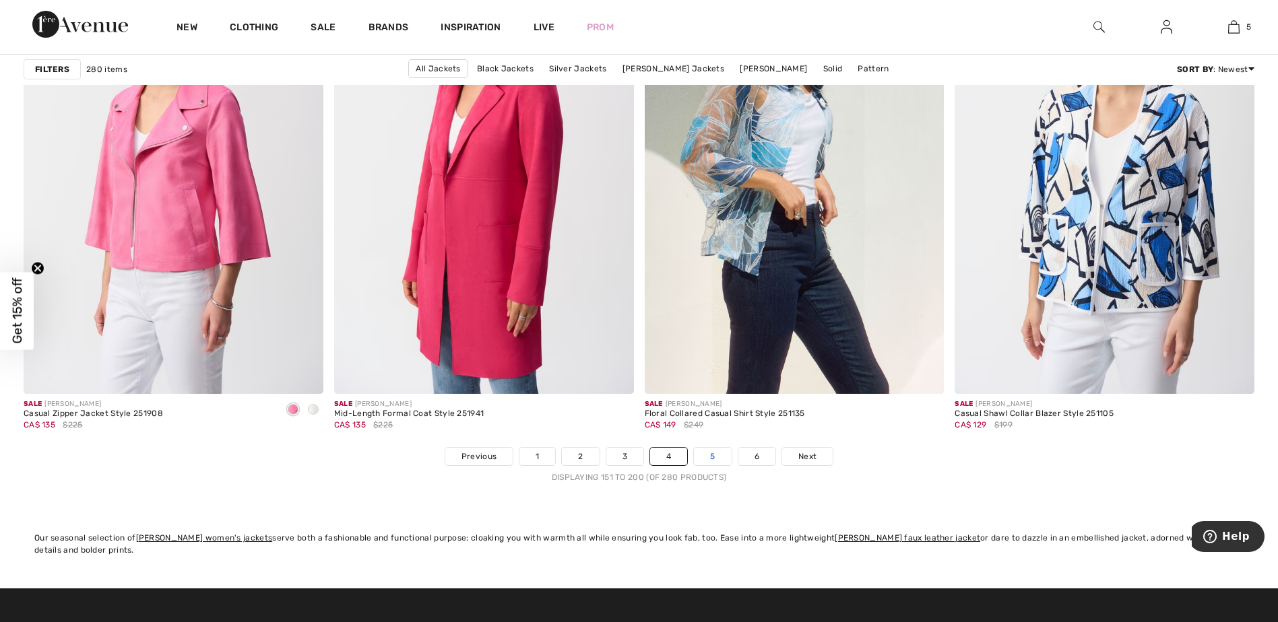
click at [709, 458] on link "5" at bounding box center [712, 457] width 37 height 18
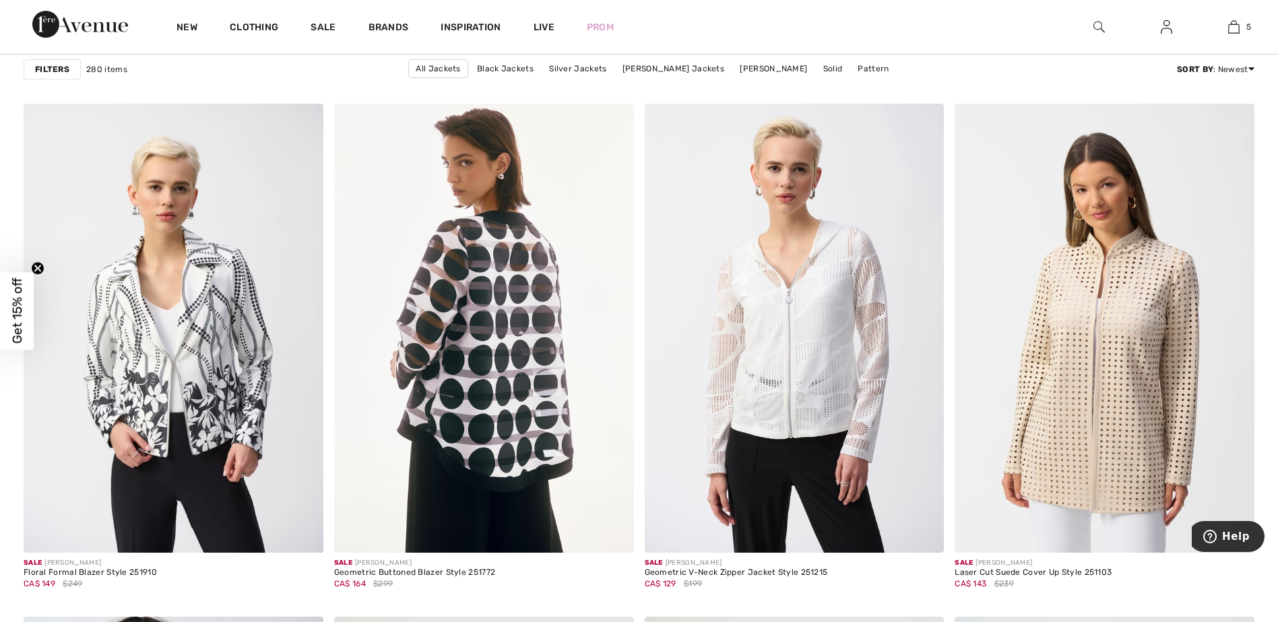
scroll to position [1145, 0]
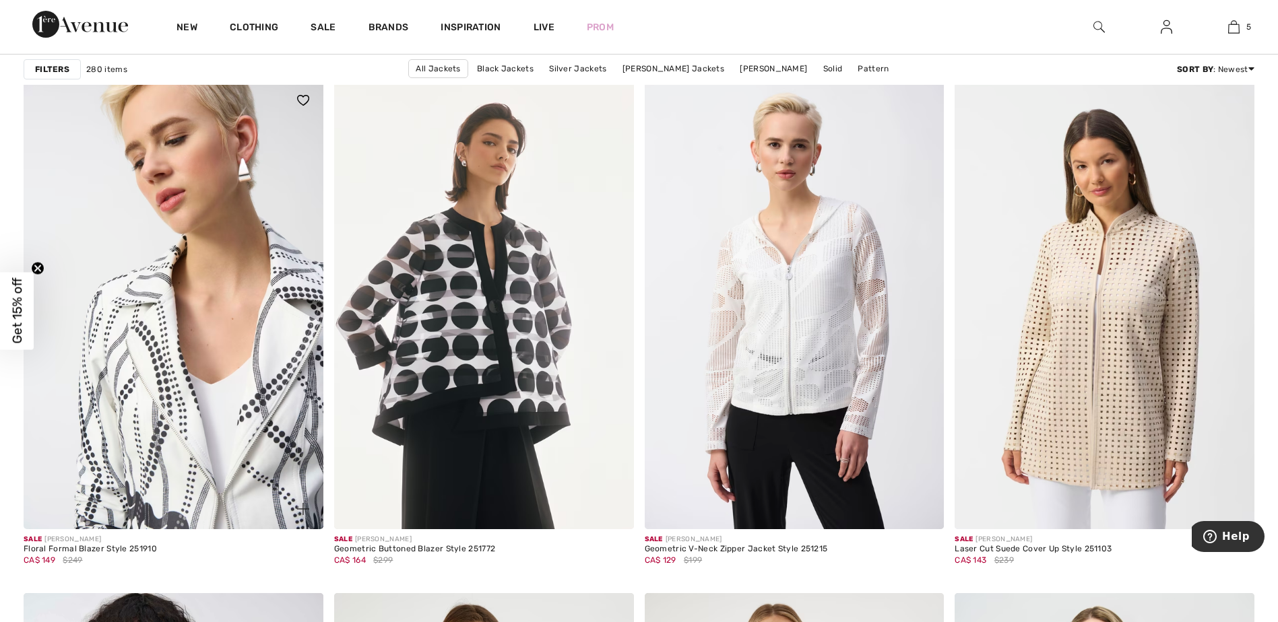
click at [182, 443] on img at bounding box center [174, 304] width 300 height 449
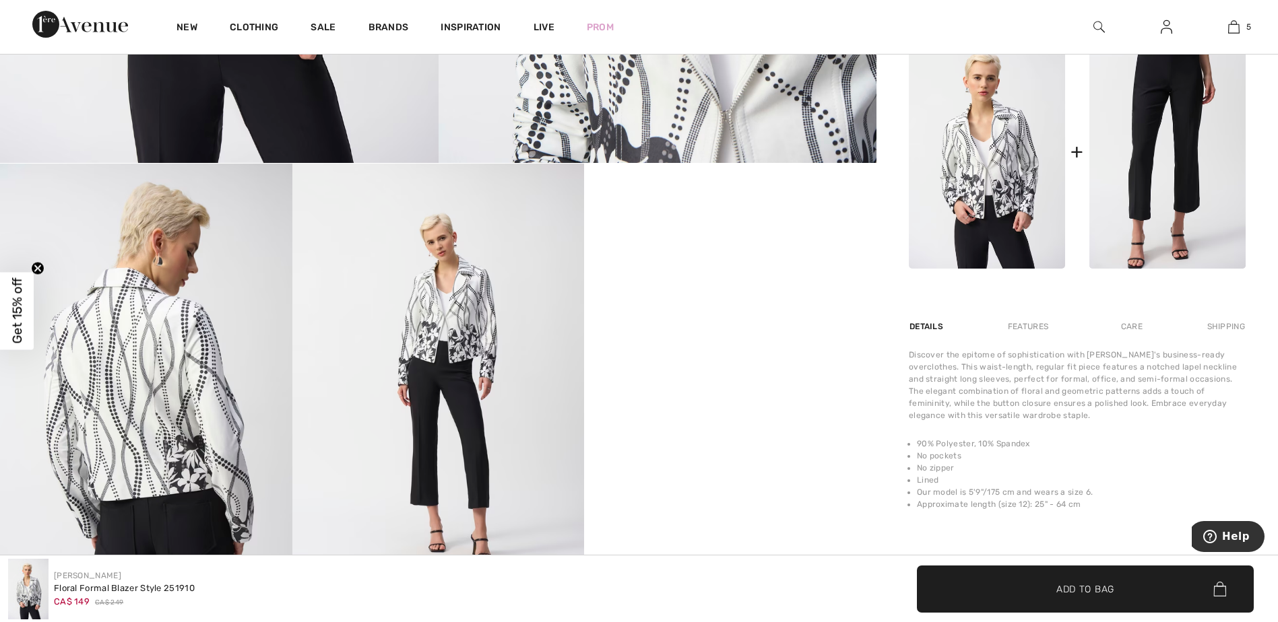
scroll to position [606, 0]
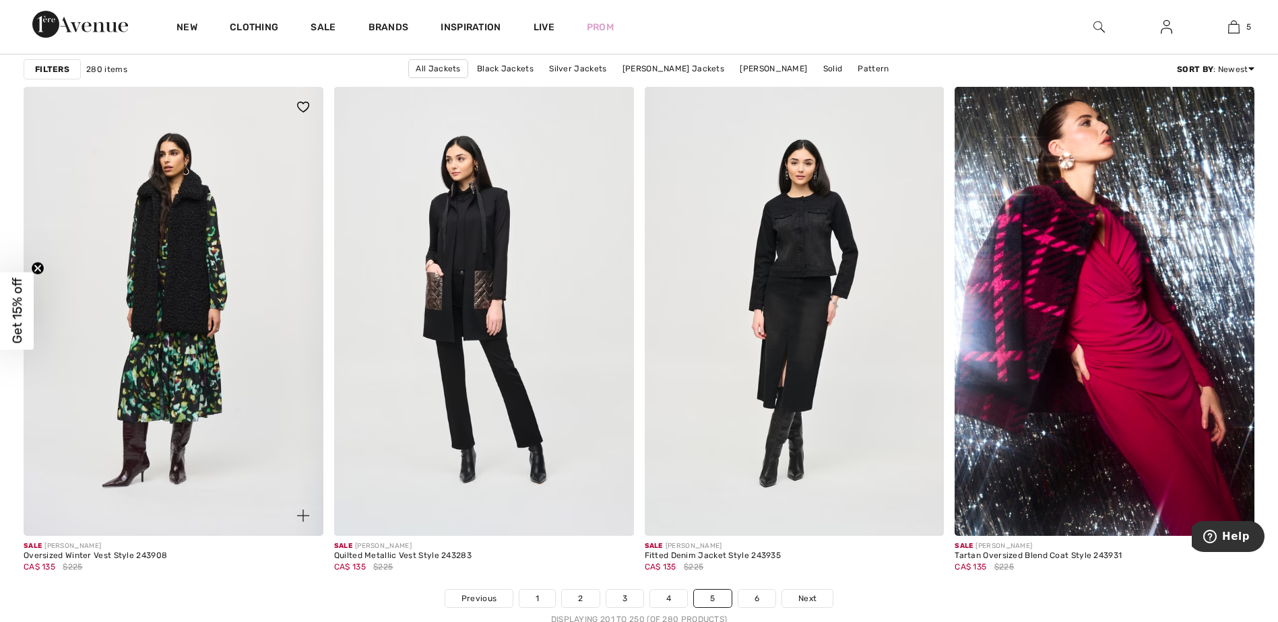
scroll to position [7410, 0]
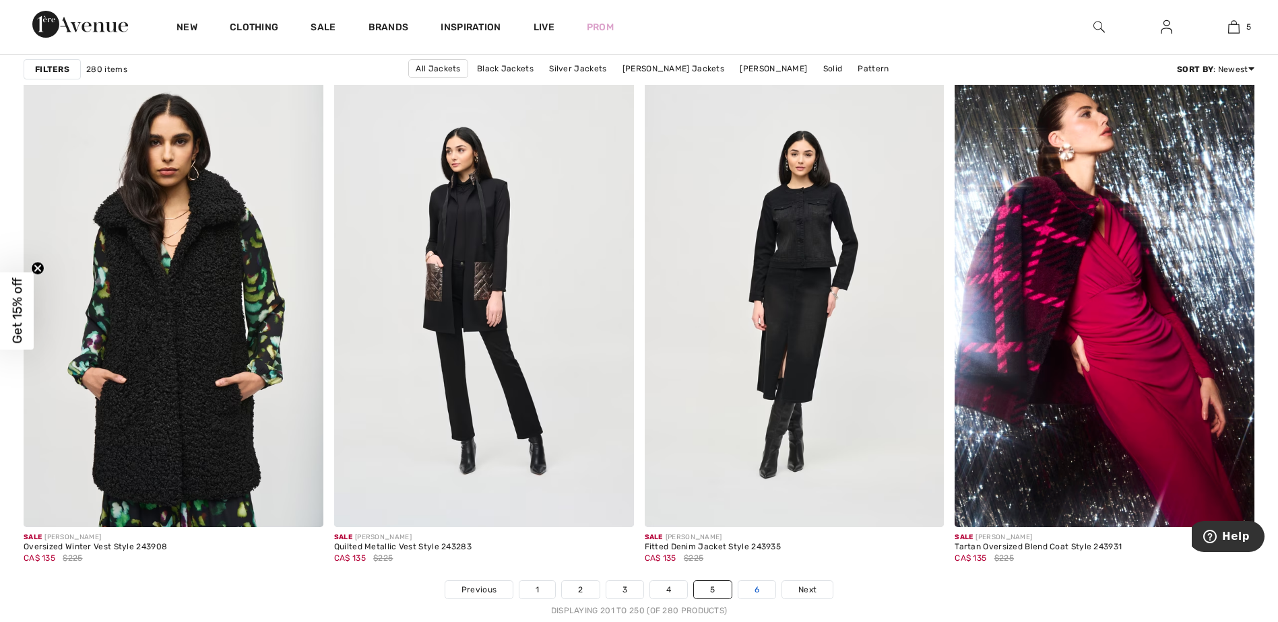
click at [752, 585] on link "6" at bounding box center [756, 590] width 37 height 18
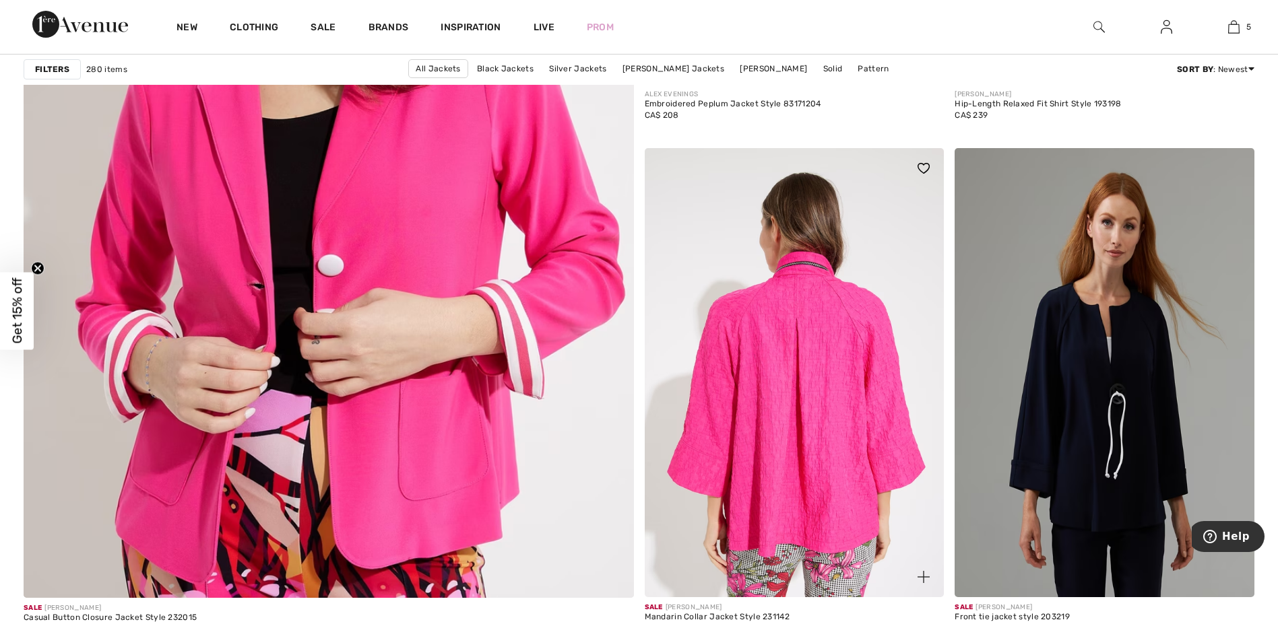
scroll to position [4647, 0]
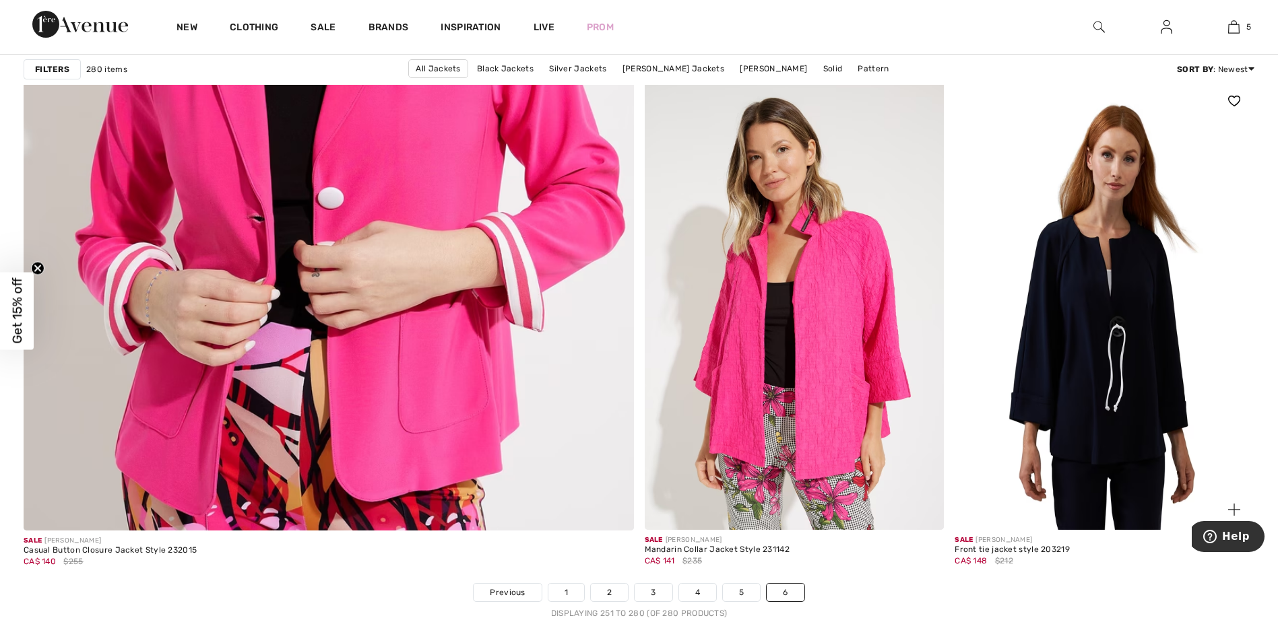
click at [1076, 385] on img at bounding box center [1104, 305] width 300 height 449
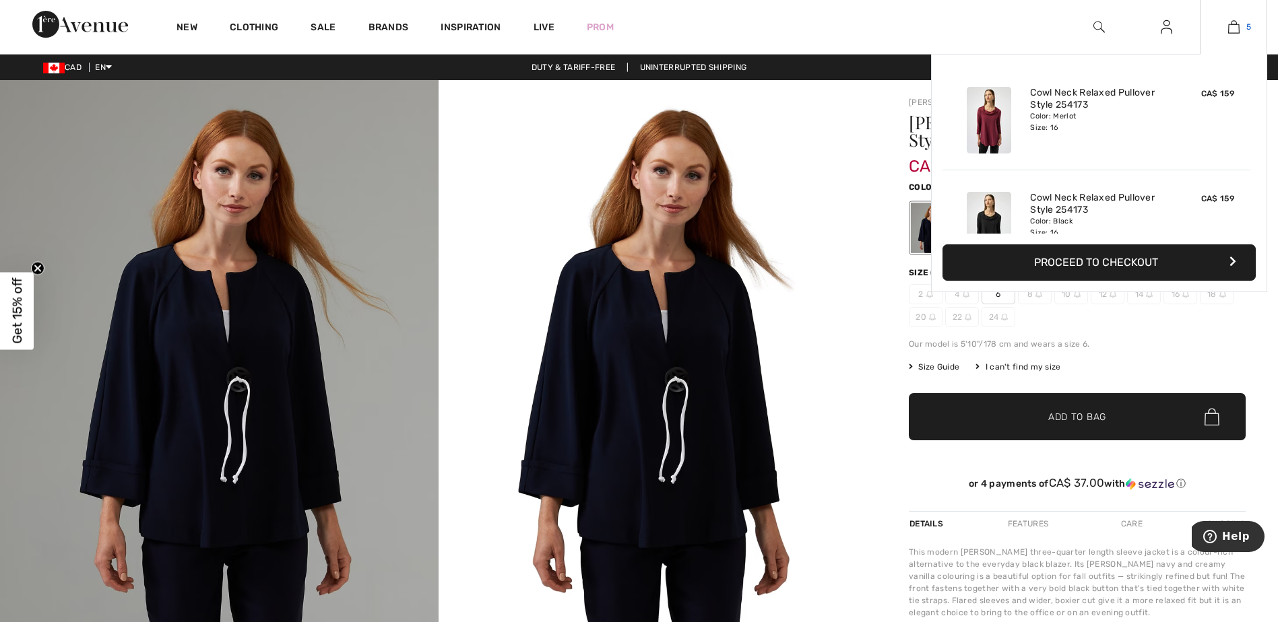
click at [1236, 26] on img at bounding box center [1233, 27] width 11 height 16
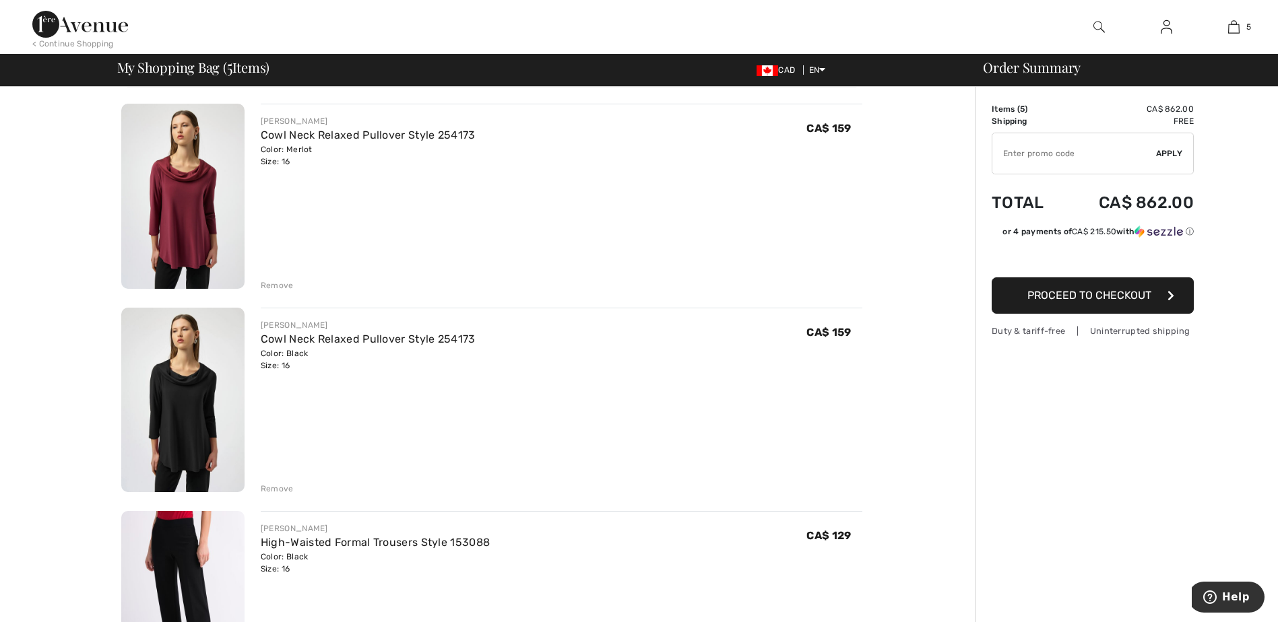
scroll to position [67, 0]
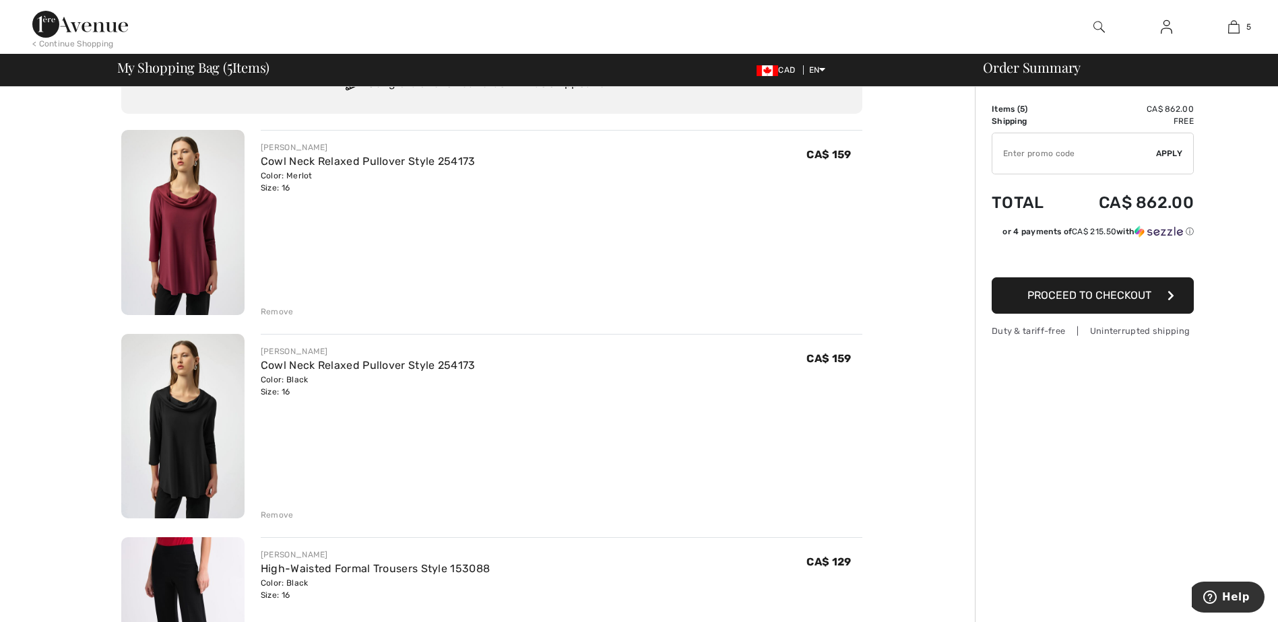
click at [271, 516] on div "Remove" at bounding box center [277, 515] width 33 height 12
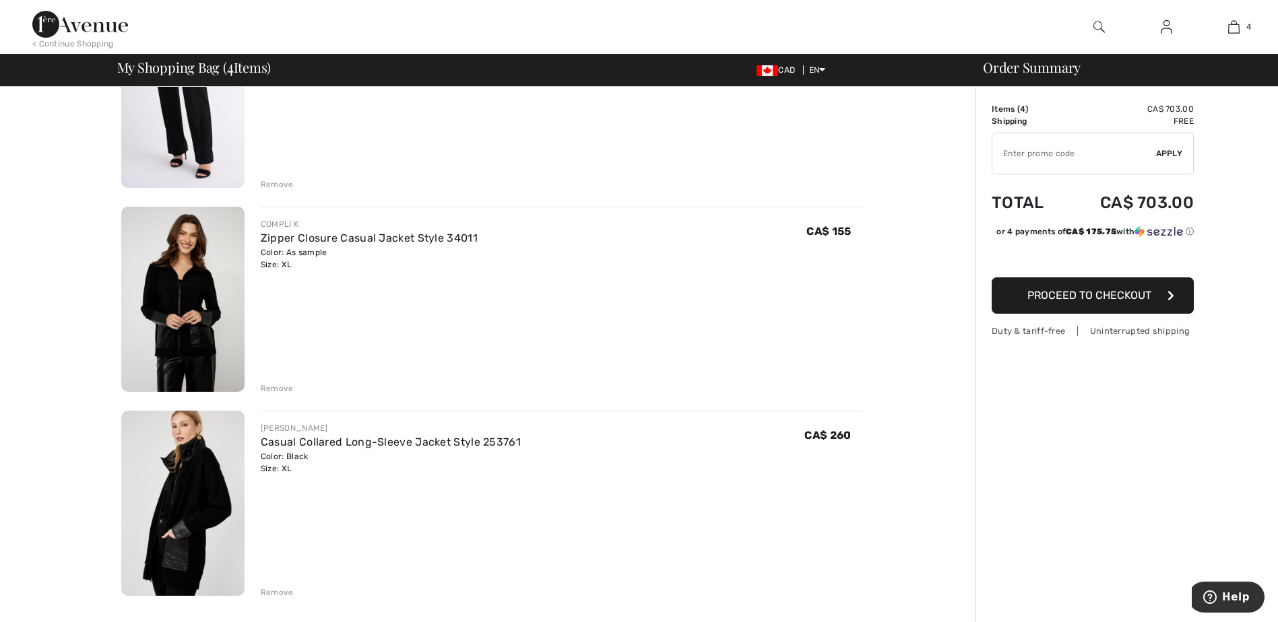
scroll to position [404, 0]
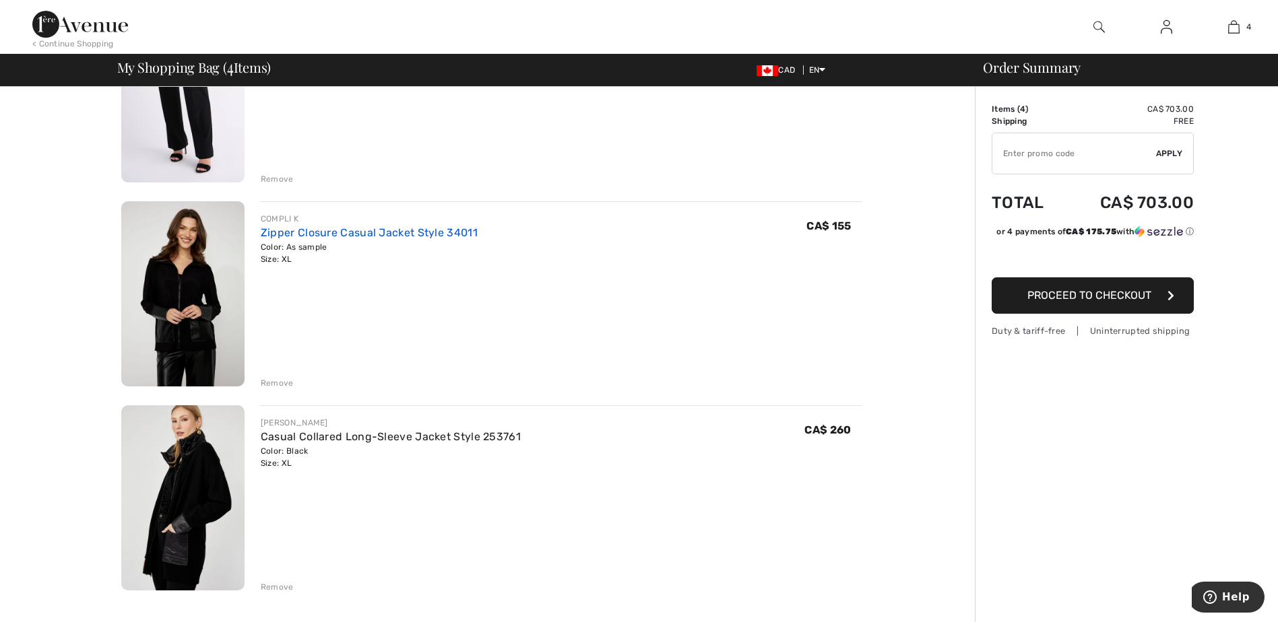
click at [325, 234] on link "Zipper Closure Casual Jacket Style 34011" at bounding box center [369, 232] width 217 height 13
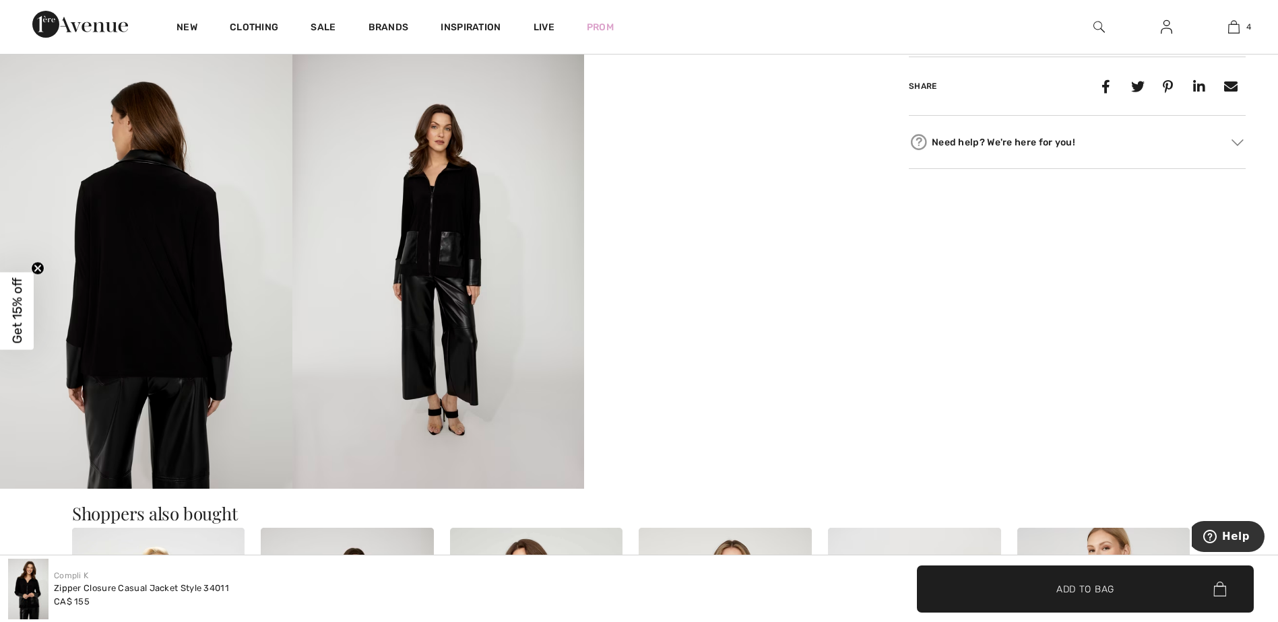
scroll to position [674, 0]
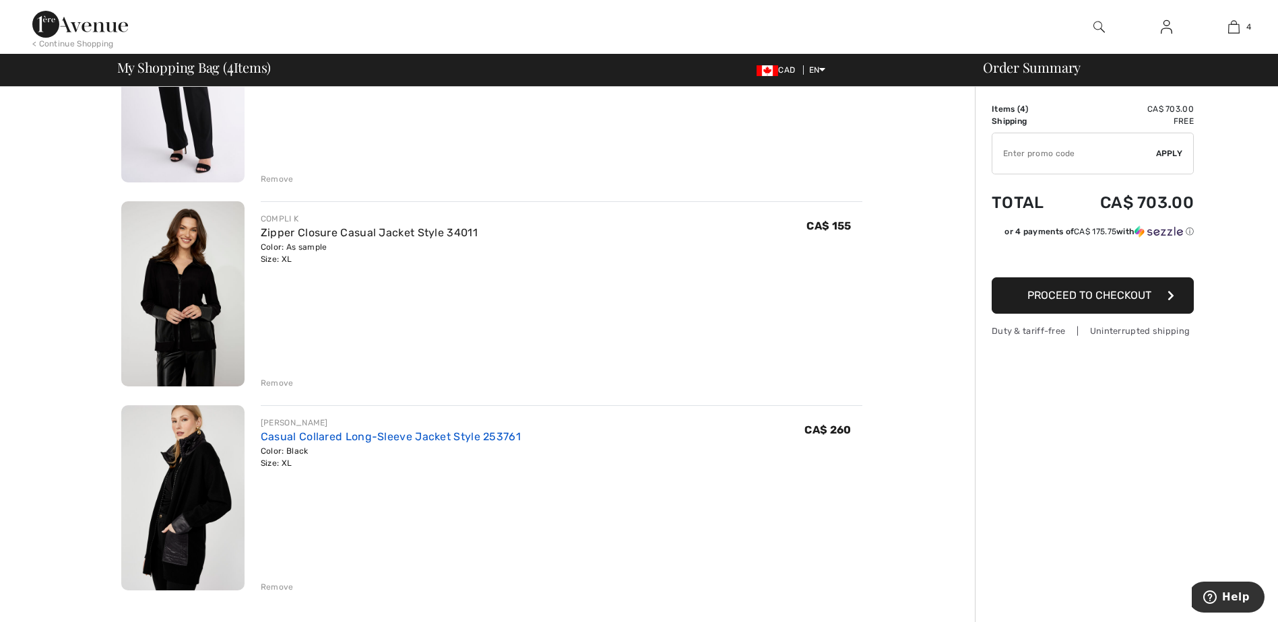
click at [300, 438] on link "Casual Collared Long-Sleeve Jacket Style 253761" at bounding box center [391, 436] width 260 height 13
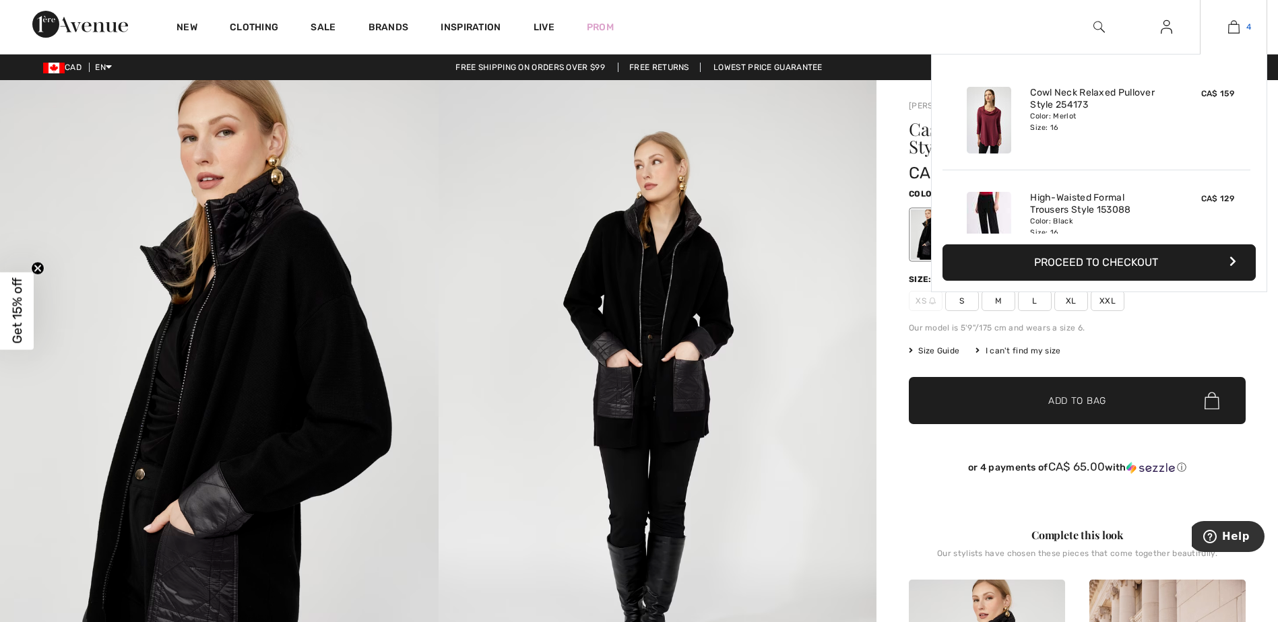
click at [1238, 28] on img at bounding box center [1233, 27] width 11 height 16
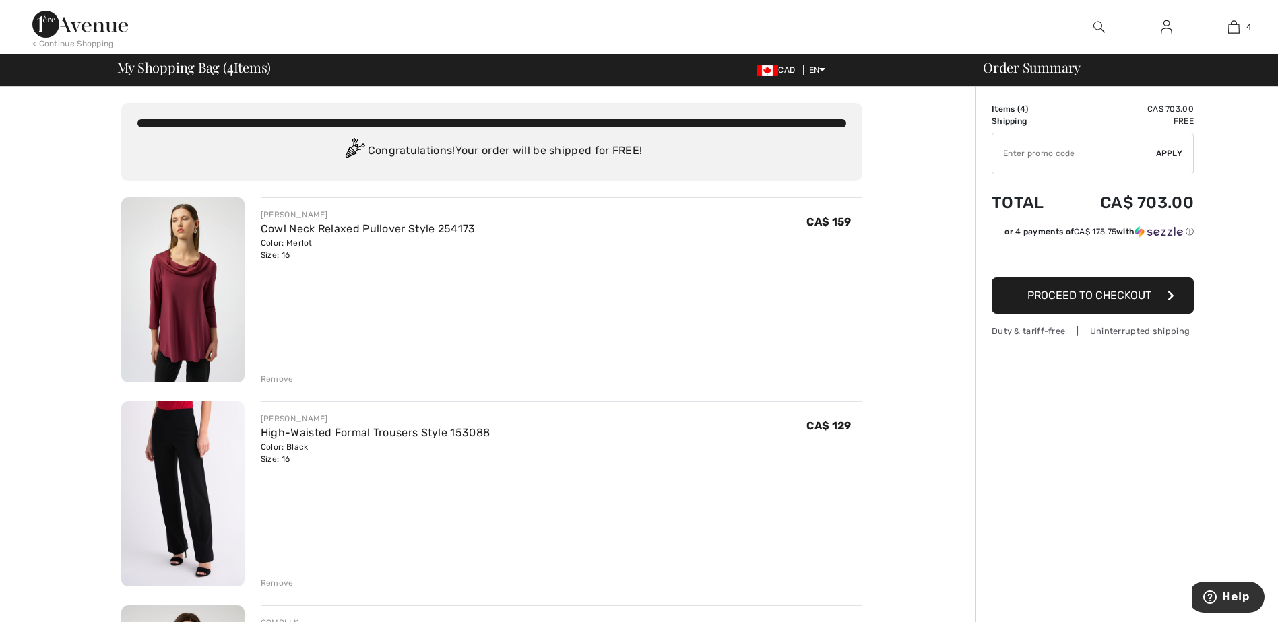
click at [1162, 30] on img at bounding box center [1165, 27] width 11 height 16
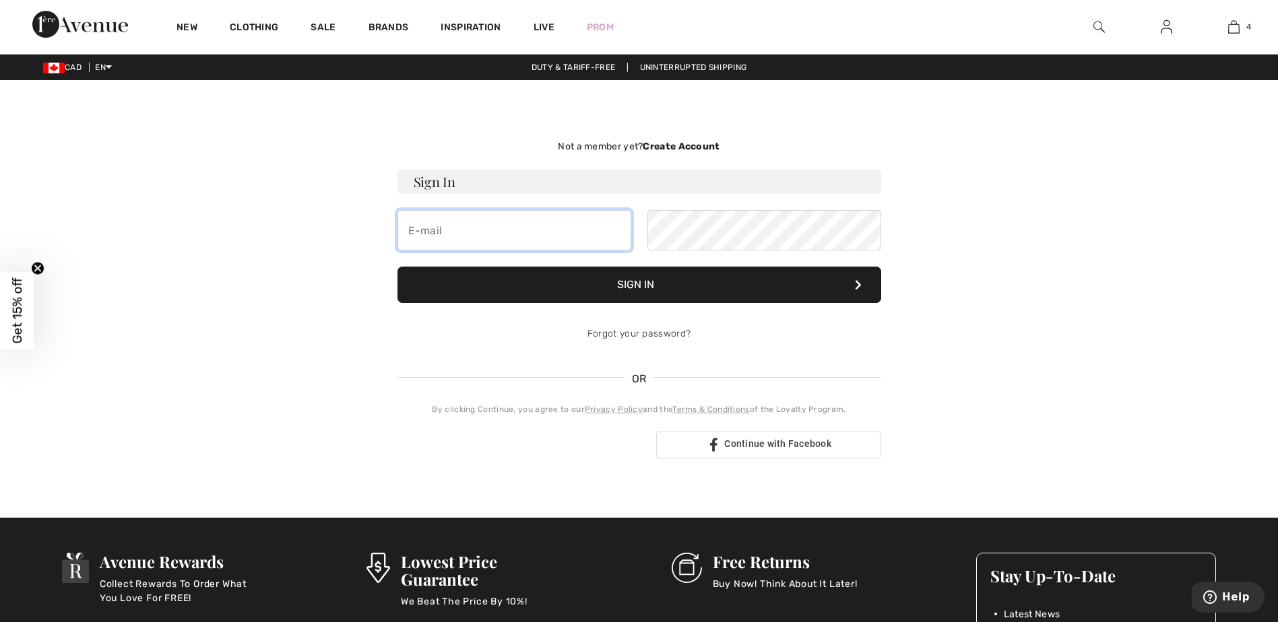
click at [426, 230] on input "email" at bounding box center [514, 230] width 234 height 40
type input "[PERSON_NAME][EMAIL_ADDRESS][DOMAIN_NAME]"
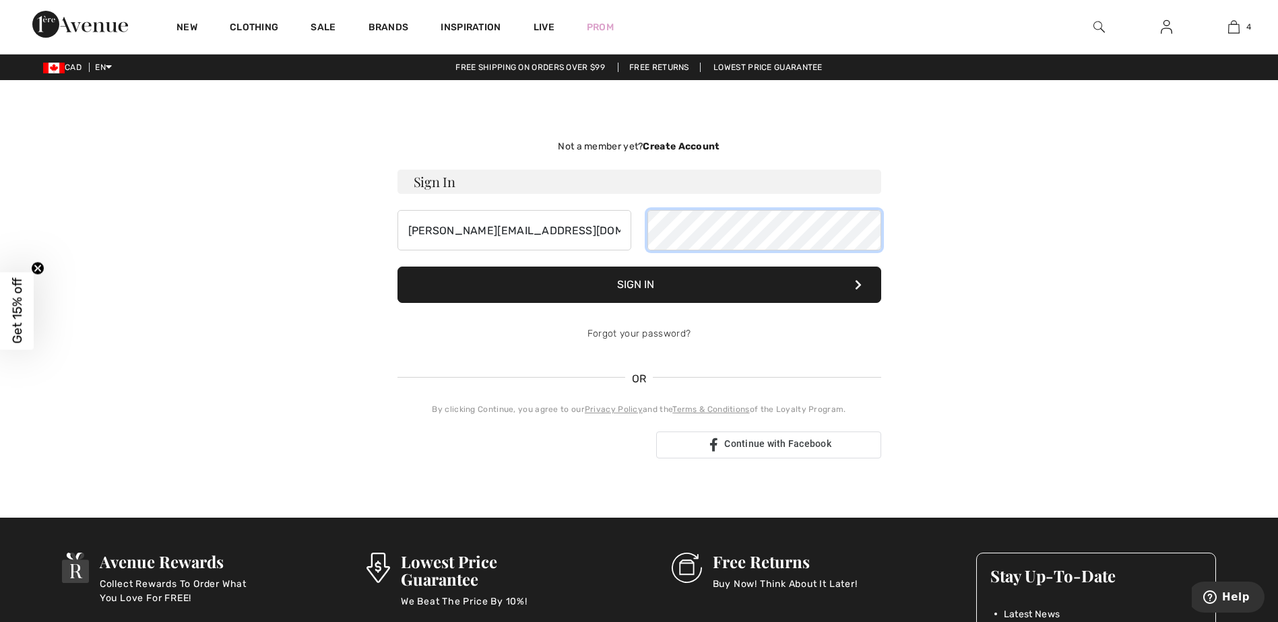
click at [397, 267] on button "Sign In" at bounding box center [639, 285] width 484 height 36
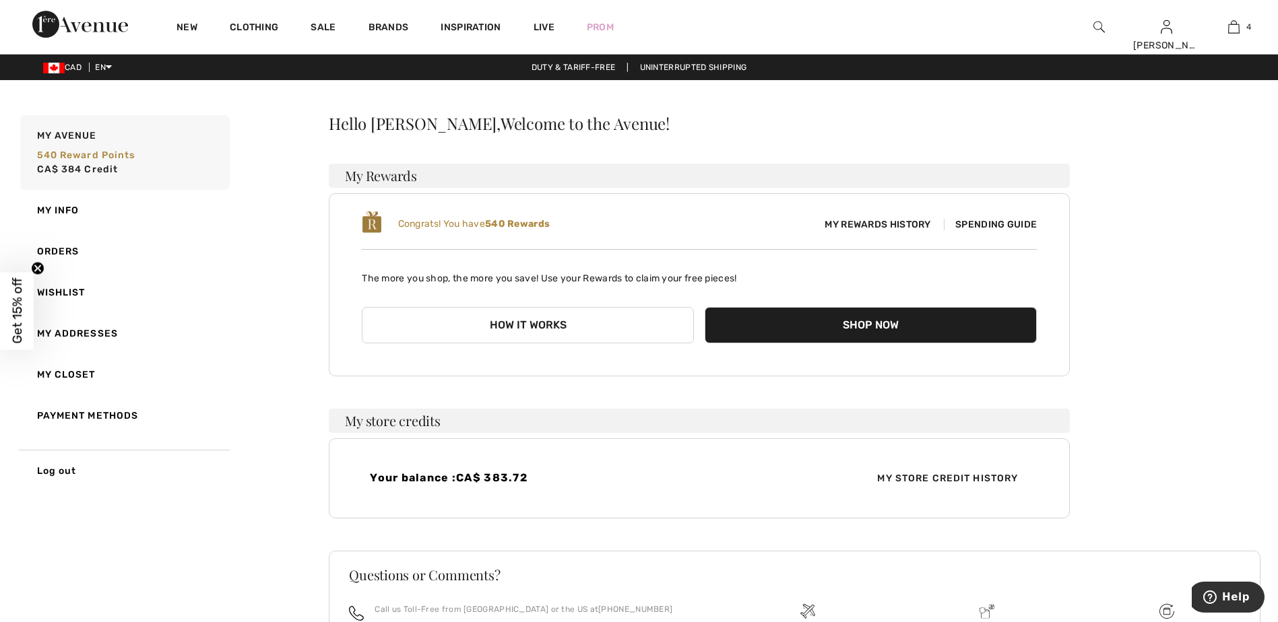
click at [791, 326] on button "Shop Now" at bounding box center [871, 325] width 332 height 36
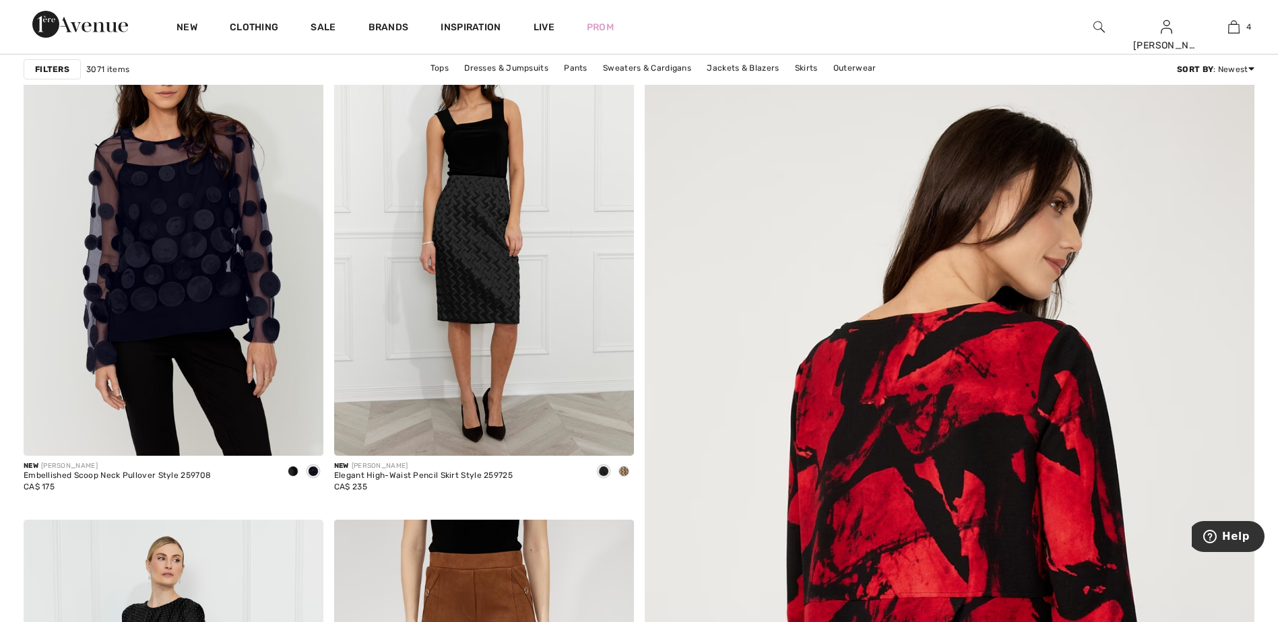
scroll to position [135, 0]
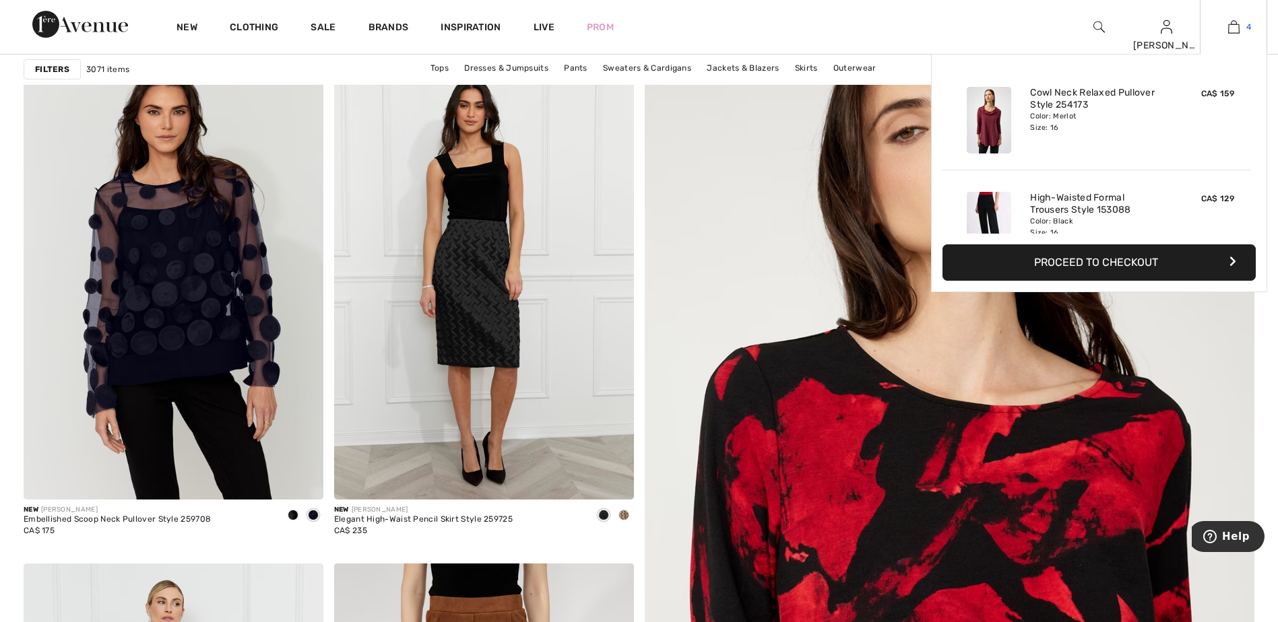
click at [1224, 25] on link "4" at bounding box center [1233, 27] width 66 height 16
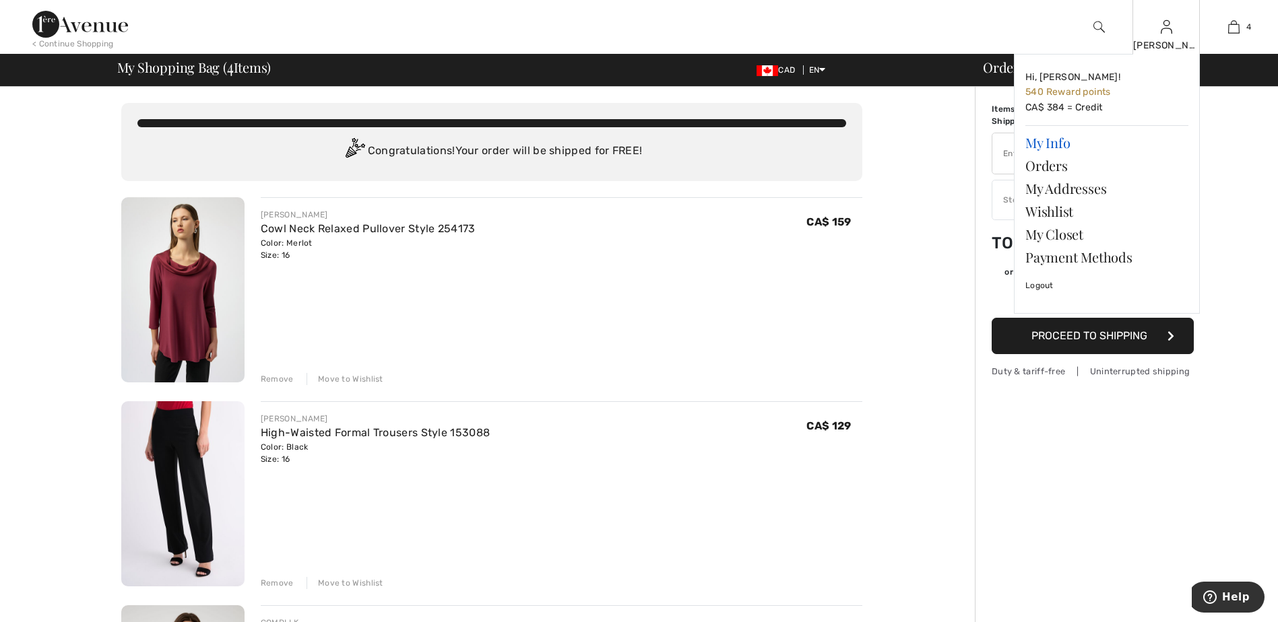
click at [1051, 143] on link "My Info" at bounding box center [1106, 142] width 163 height 23
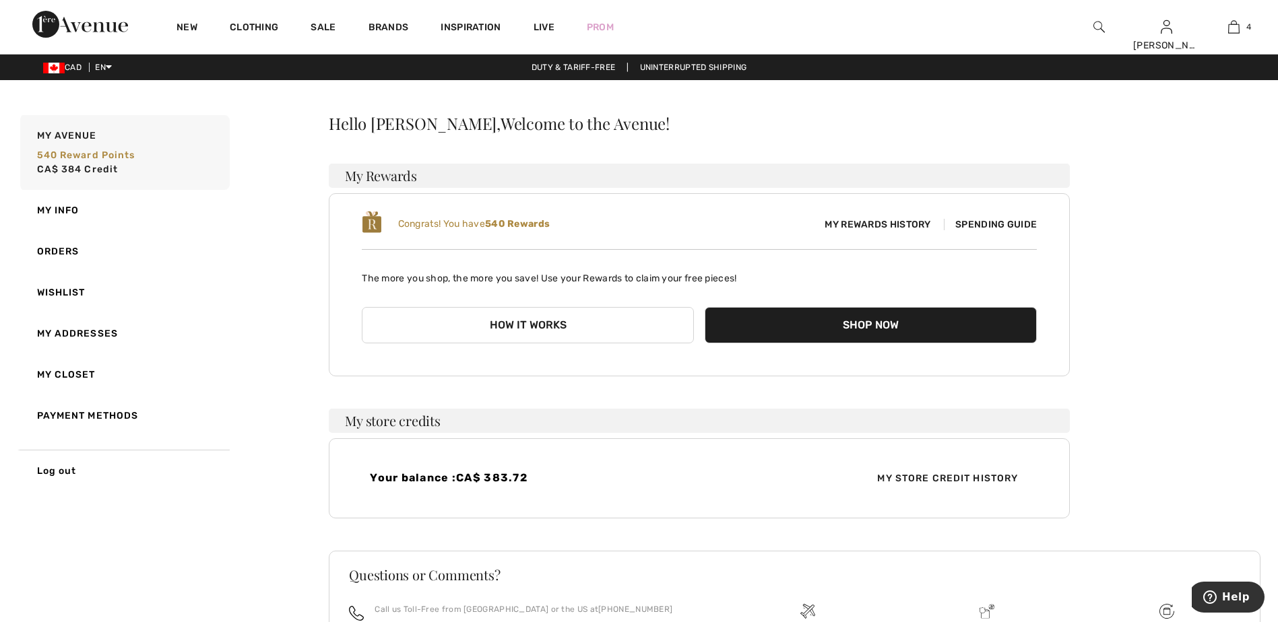
click at [975, 224] on span "Spending Guide" at bounding box center [990, 224] width 93 height 11
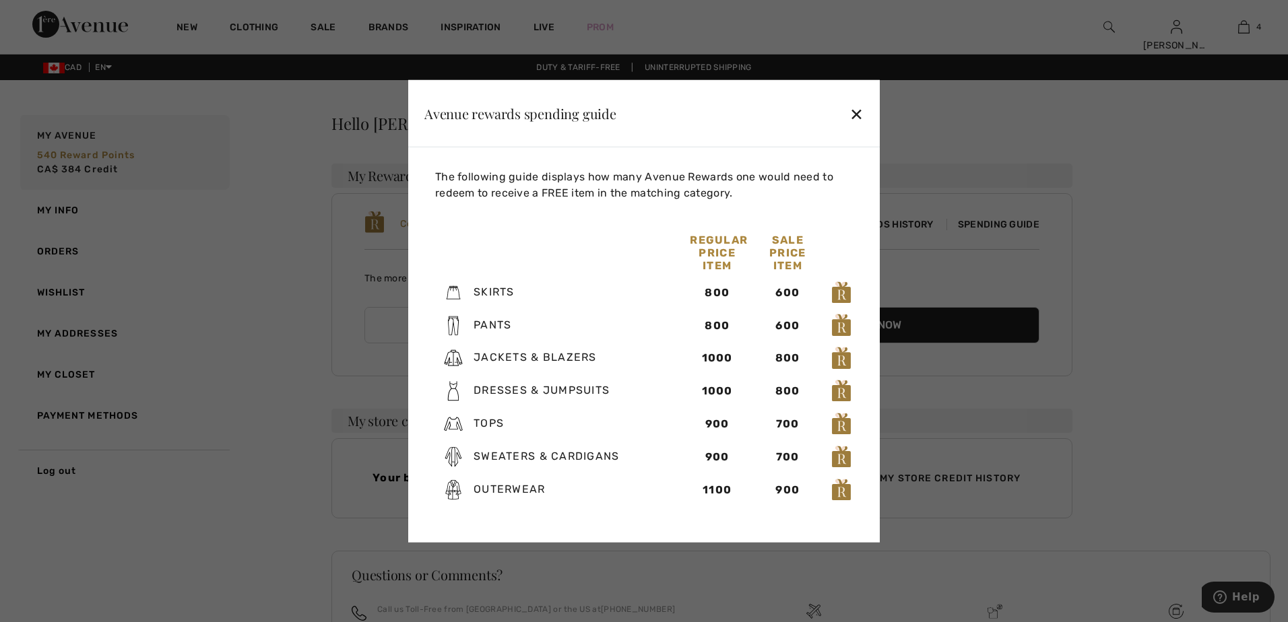
click at [851, 112] on div "✕" at bounding box center [856, 113] width 14 height 28
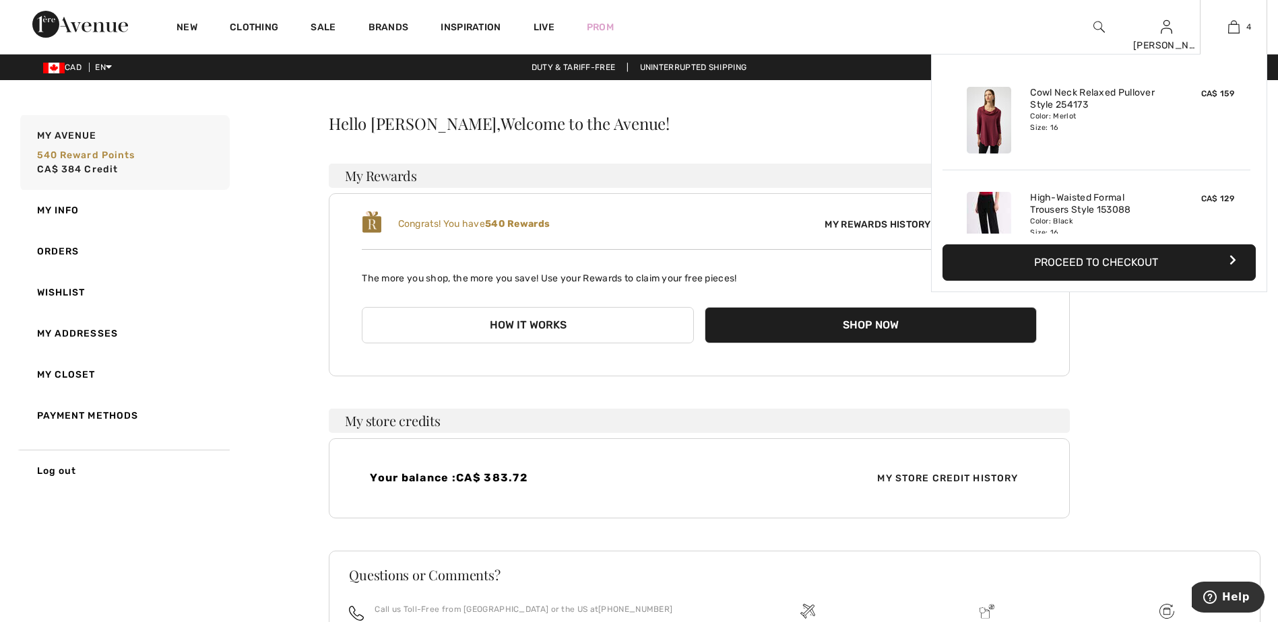
click at [1067, 260] on button "Proceed to Checkout" at bounding box center [1098, 262] width 313 height 36
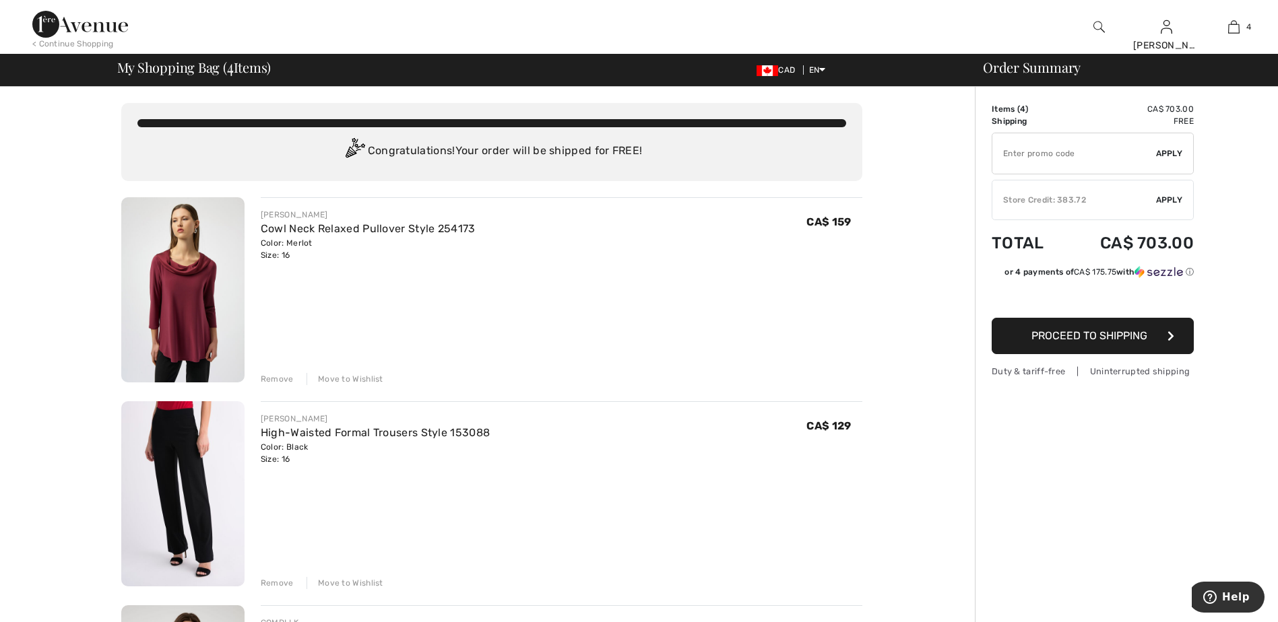
click at [279, 379] on div "Remove" at bounding box center [277, 379] width 33 height 12
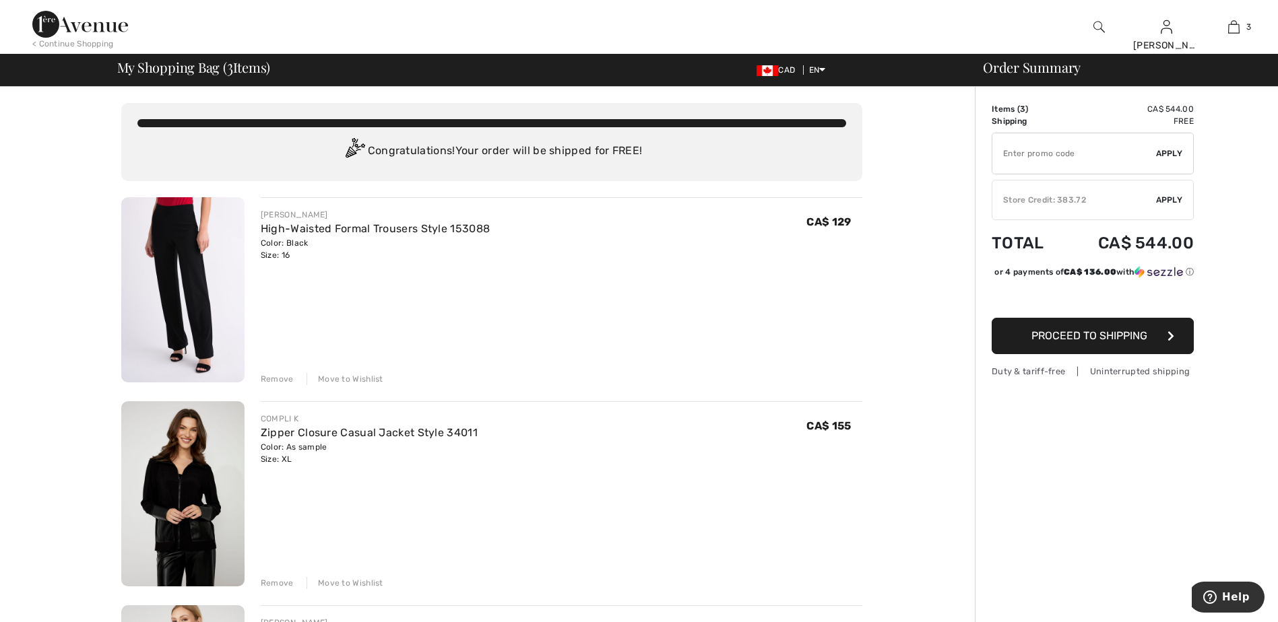
click at [1034, 154] on input "TEXT" at bounding box center [1074, 153] width 164 height 40
type input "GC005029935"
click at [1161, 154] on span "Apply" at bounding box center [1169, 154] width 27 height 12
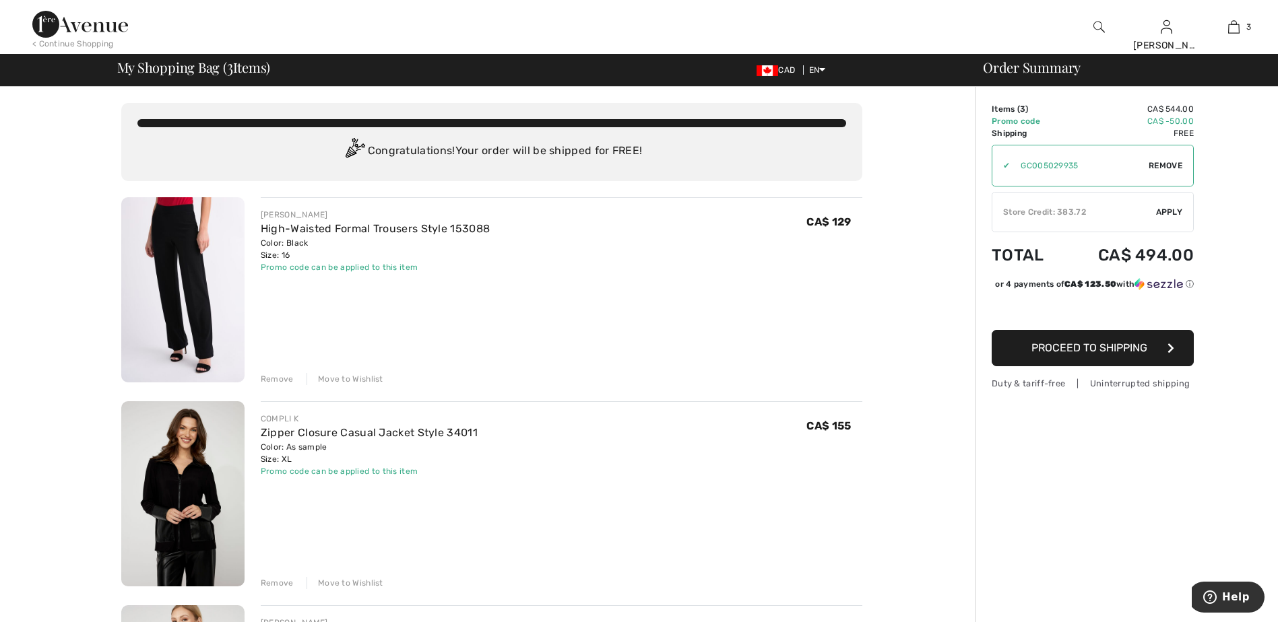
click at [1160, 211] on span "Apply" at bounding box center [1169, 212] width 27 height 12
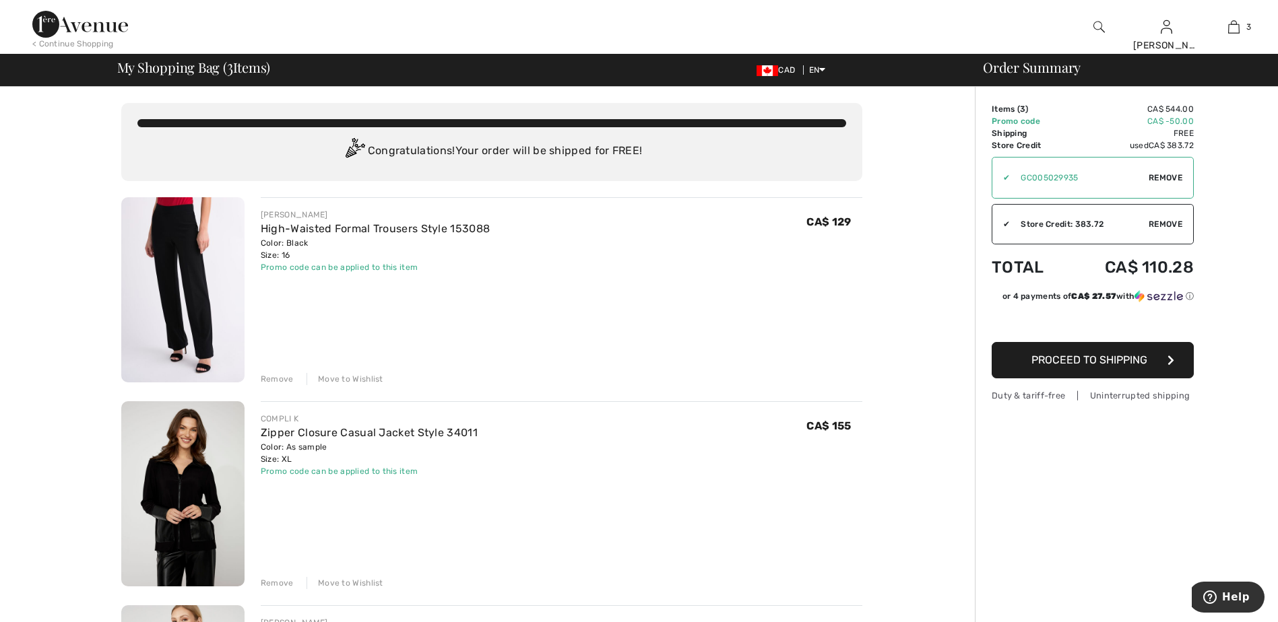
click at [1063, 364] on span "Proceed to Shipping" at bounding box center [1089, 360] width 116 height 13
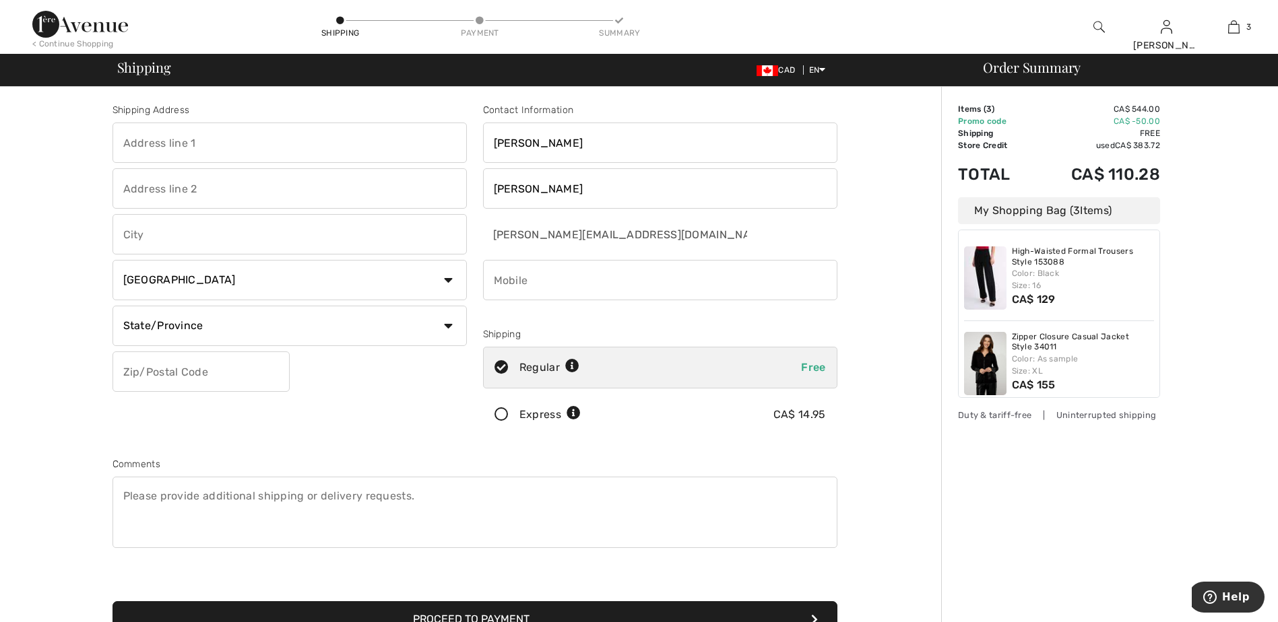
click at [135, 139] on input "text" at bounding box center [289, 143] width 354 height 40
type input "68 Deer Run"
type input "Conquerall [PERSON_NAME]"
select select "NS"
type input "B4V6B4"
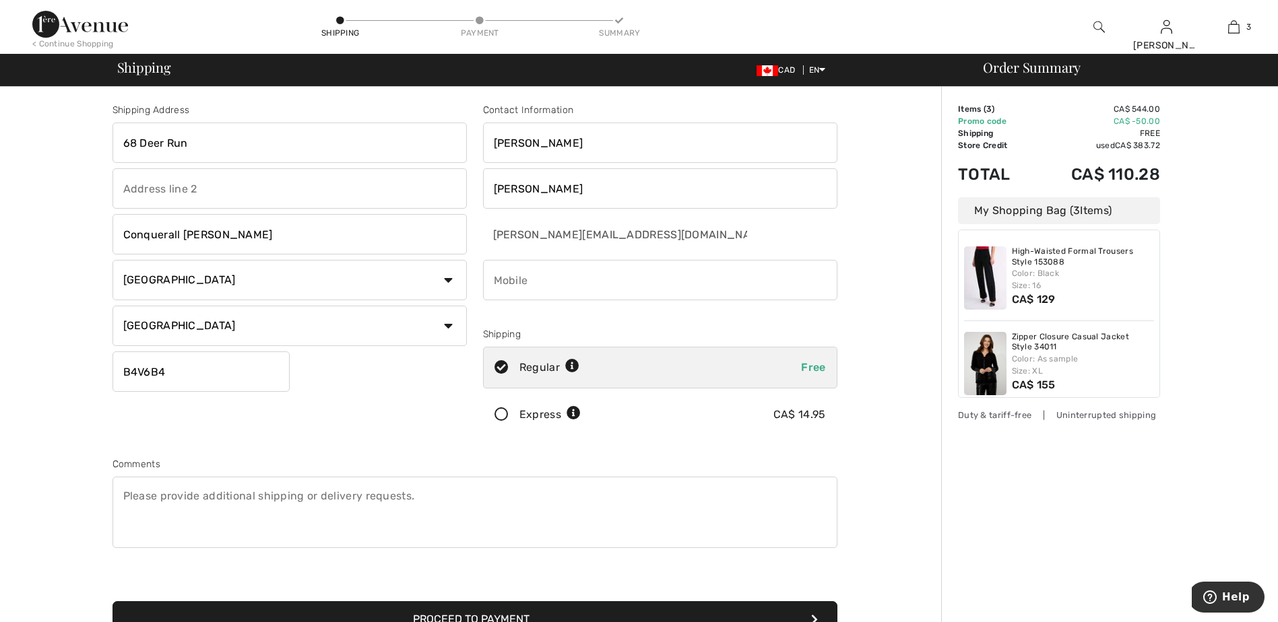
type input "9022980406"
click at [500, 415] on icon at bounding box center [502, 415] width 36 height 14
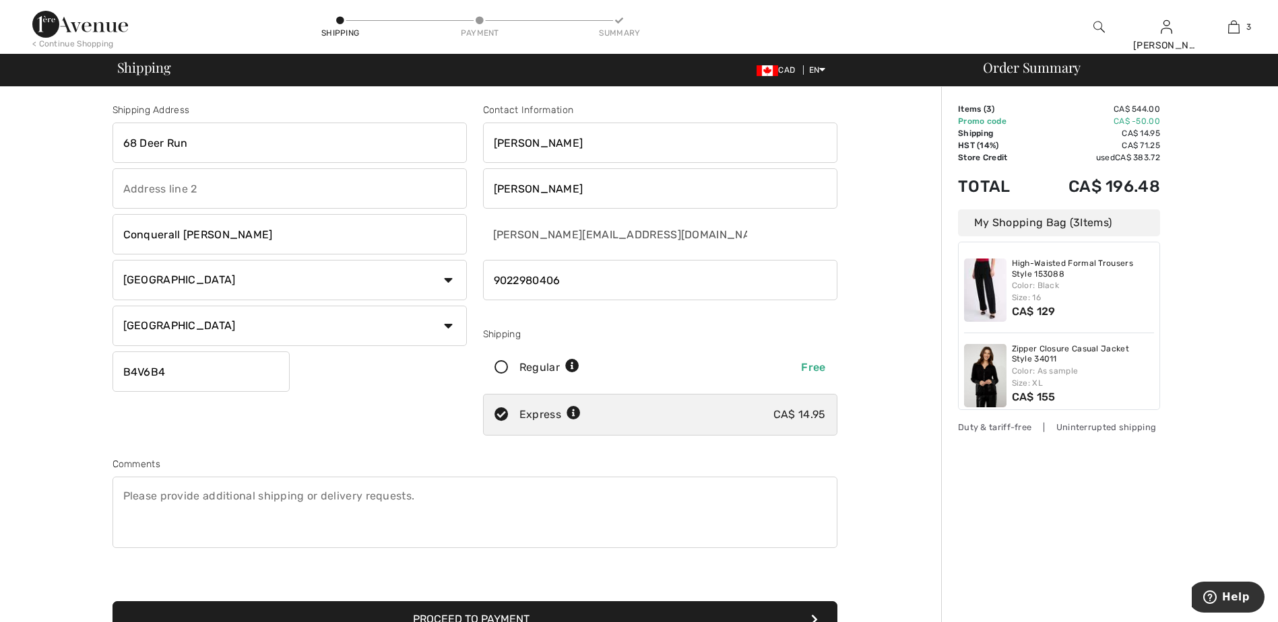
click at [498, 368] on icon at bounding box center [502, 368] width 36 height 14
radio input "true"
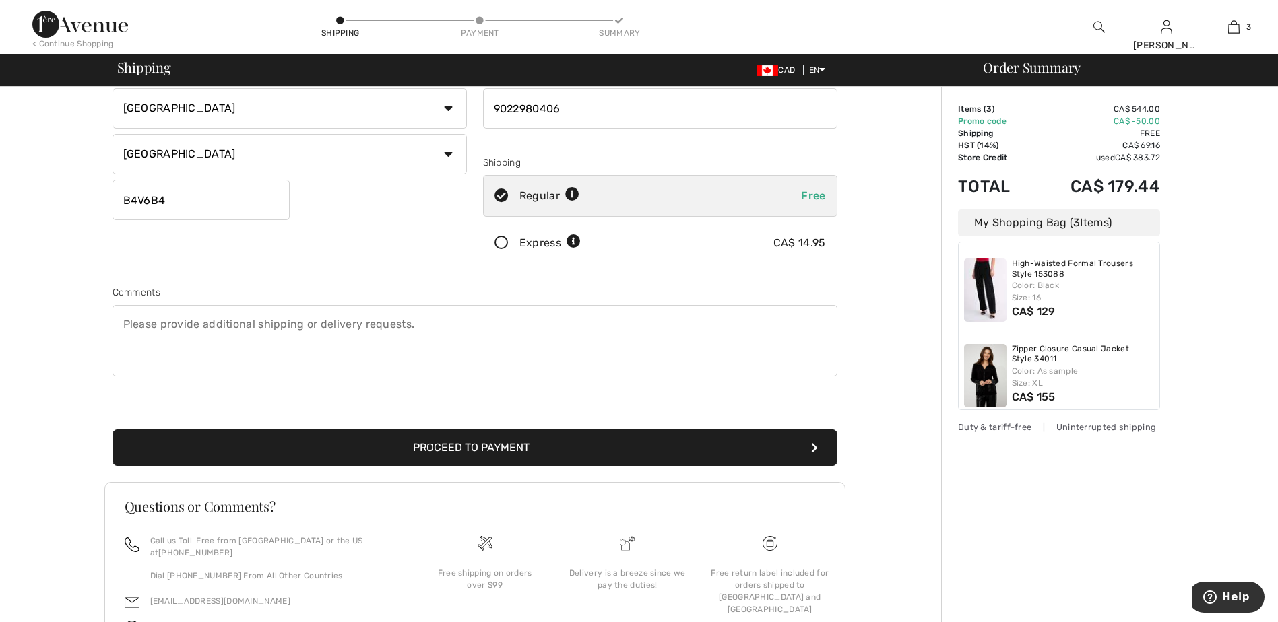
scroll to position [202, 0]
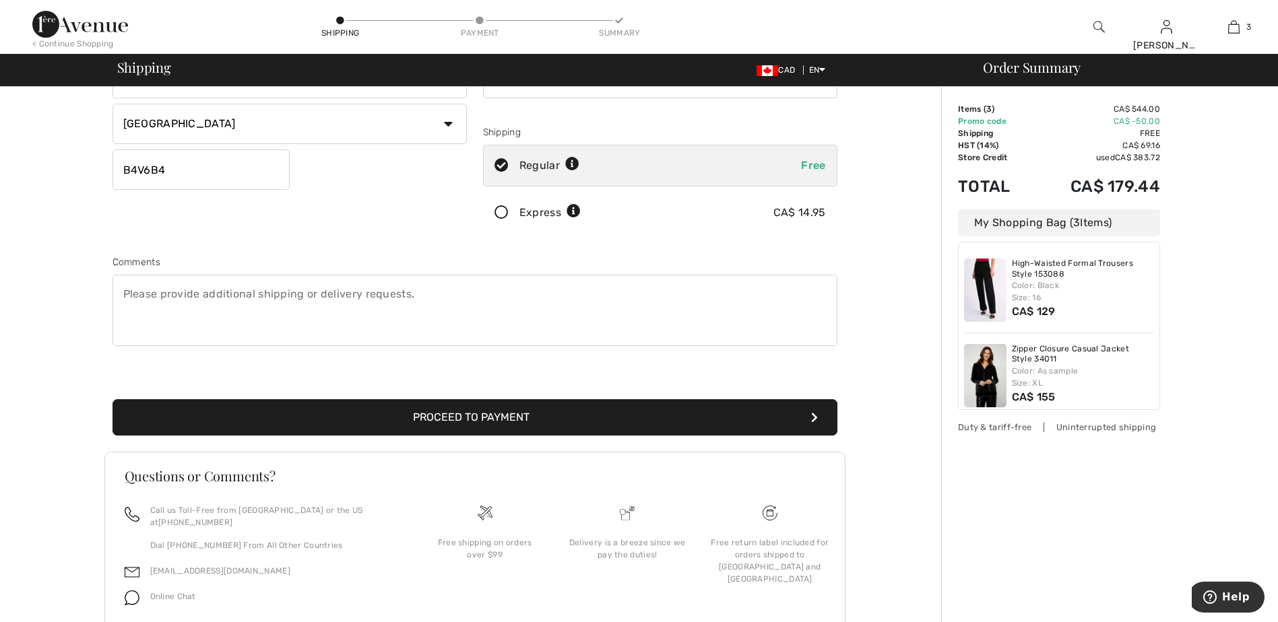
click at [464, 418] on button "Proceed to Payment" at bounding box center [474, 417] width 725 height 36
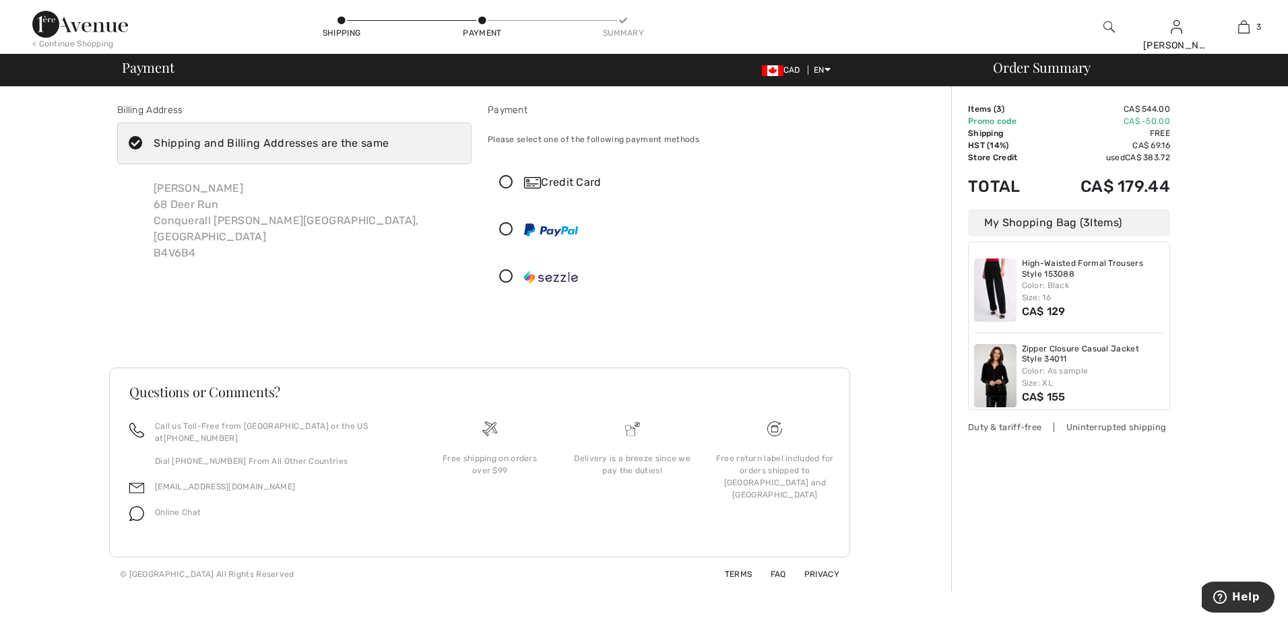
click at [504, 178] on icon at bounding box center [506, 183] width 36 height 14
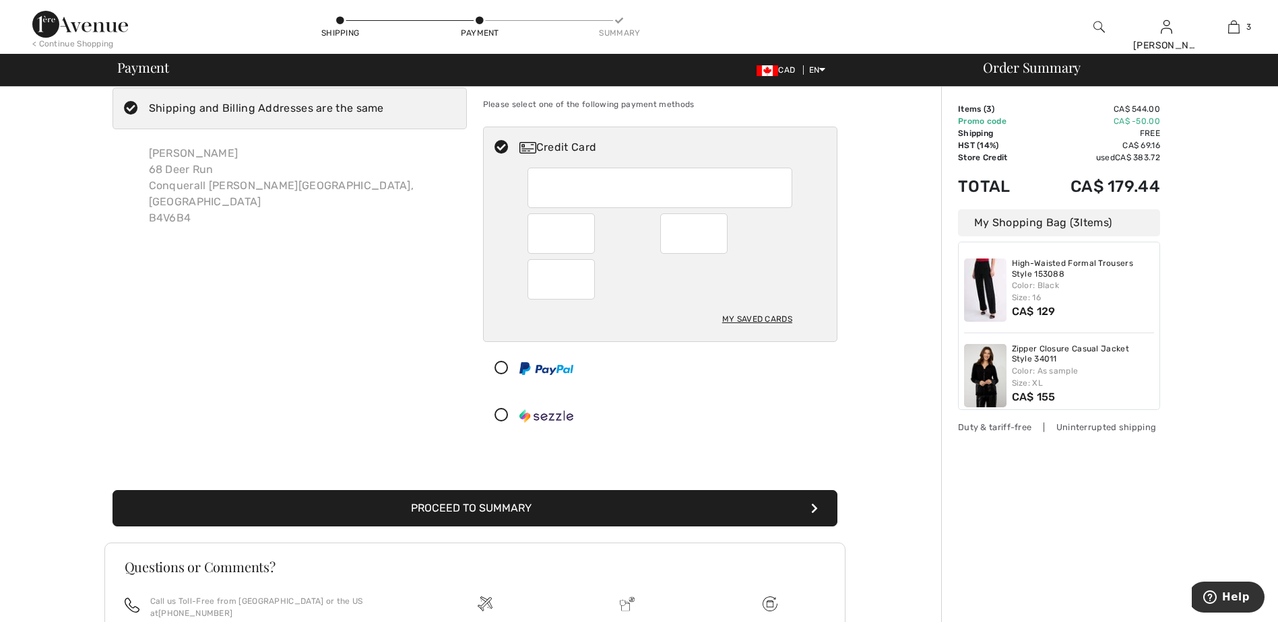
scroll to position [67, 0]
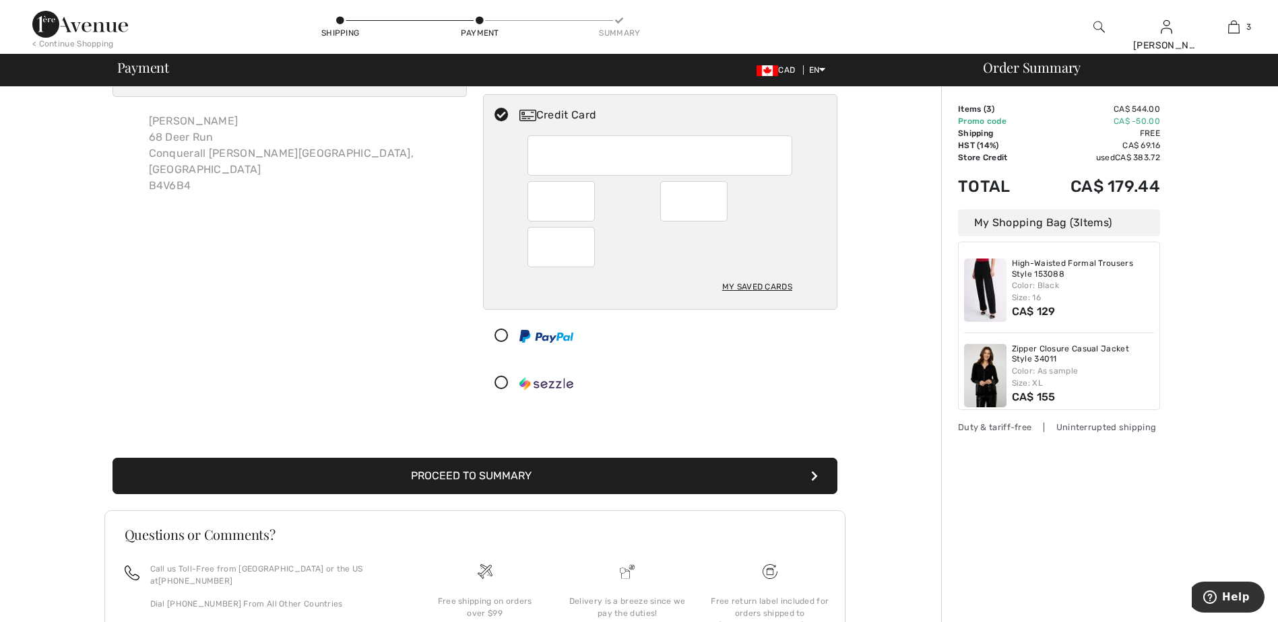
click at [435, 474] on button "Proceed to Summary" at bounding box center [474, 476] width 725 height 36
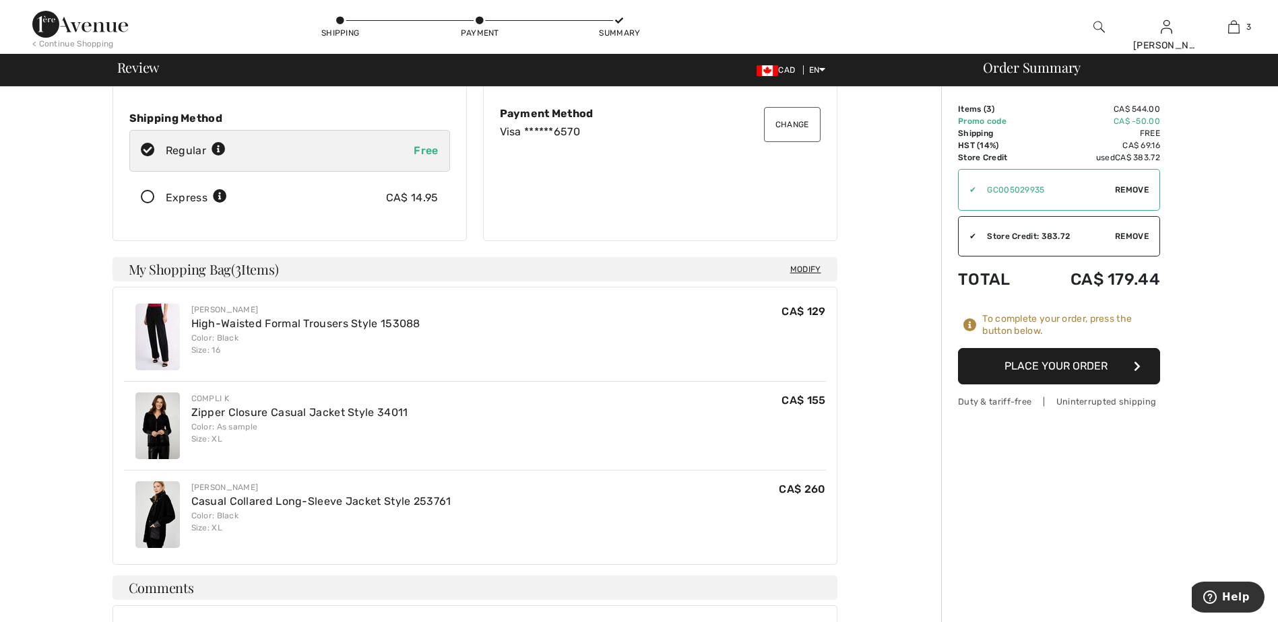
scroll to position [269, 0]
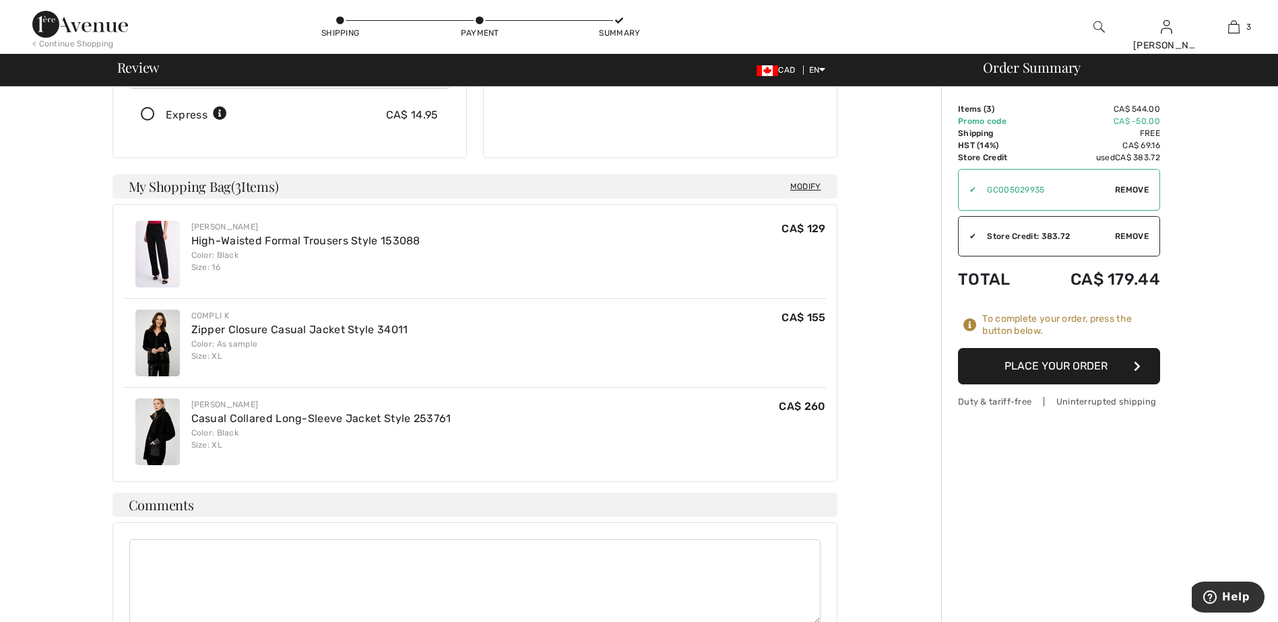
click at [1048, 360] on button "Place Your Order" at bounding box center [1059, 366] width 202 height 36
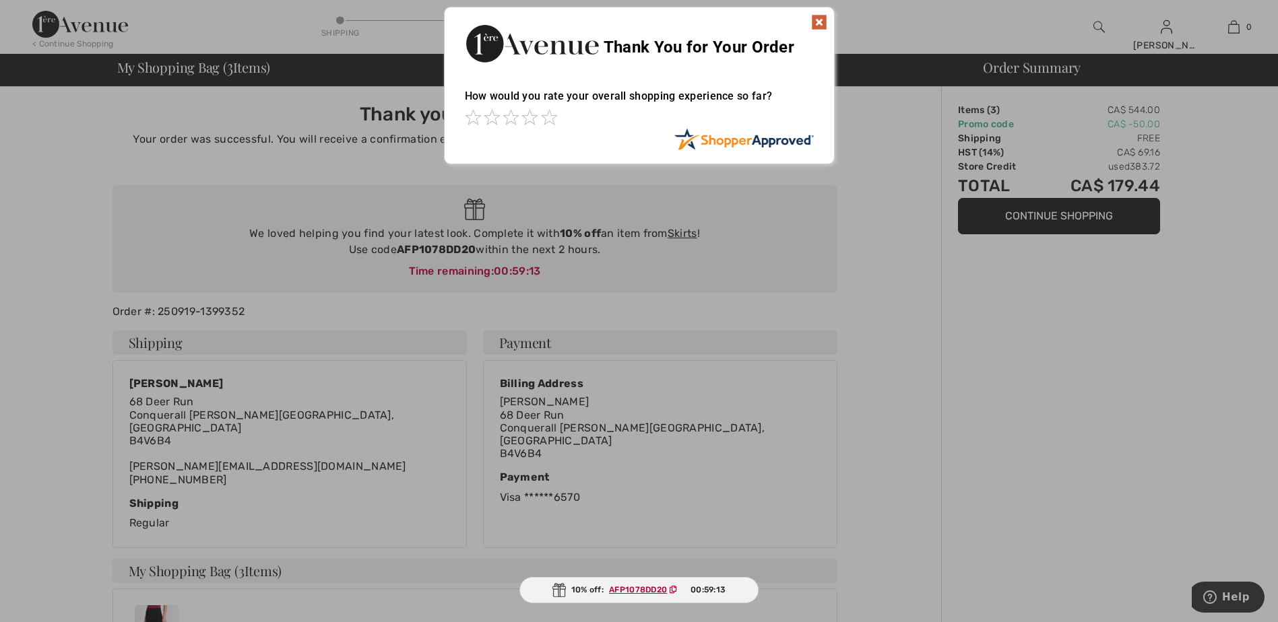
click at [812, 22] on img at bounding box center [819, 22] width 16 height 16
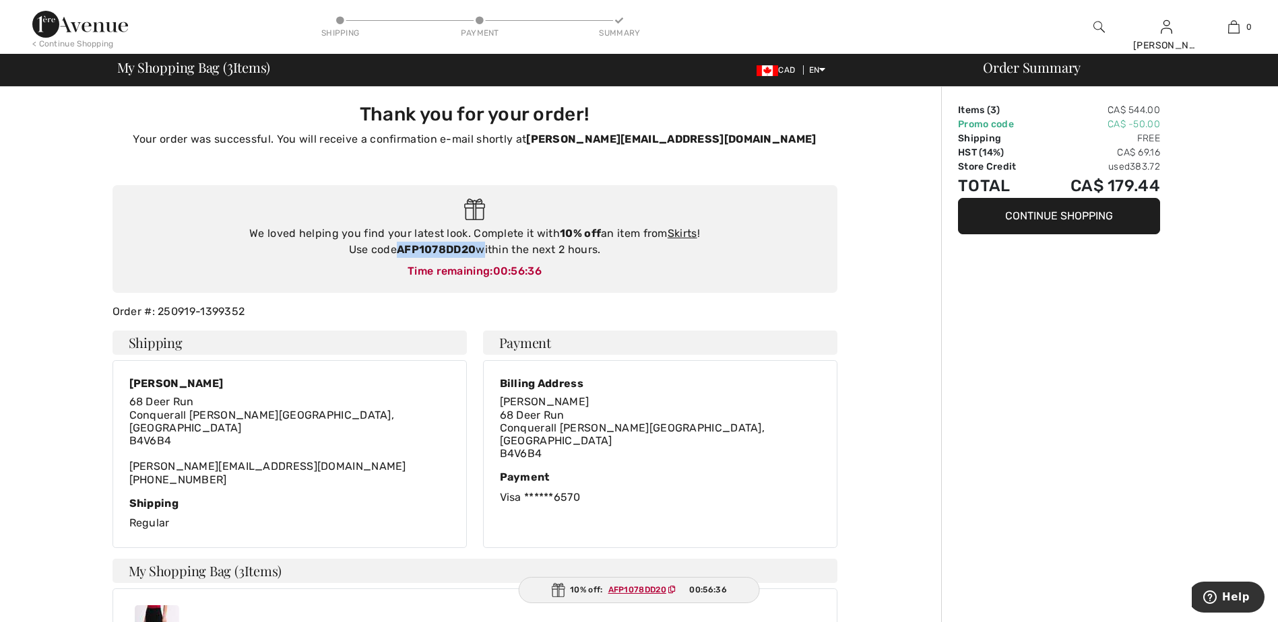
drag, startPoint x: 399, startPoint y: 245, endPoint x: 480, endPoint y: 251, distance: 81.1
click at [480, 251] on div "We loved helping you find your latest look. Complete it with 10% off an item fr…" at bounding box center [475, 242] width 698 height 32
copy div "AFP1078DD20"
click at [649, 300] on div "Thank you for your order! Your order was successful. You will receive a confirm…" at bounding box center [474, 593] width 741 height 1013
click at [630, 589] on ins "AFP1078DD20" at bounding box center [637, 589] width 58 height 9
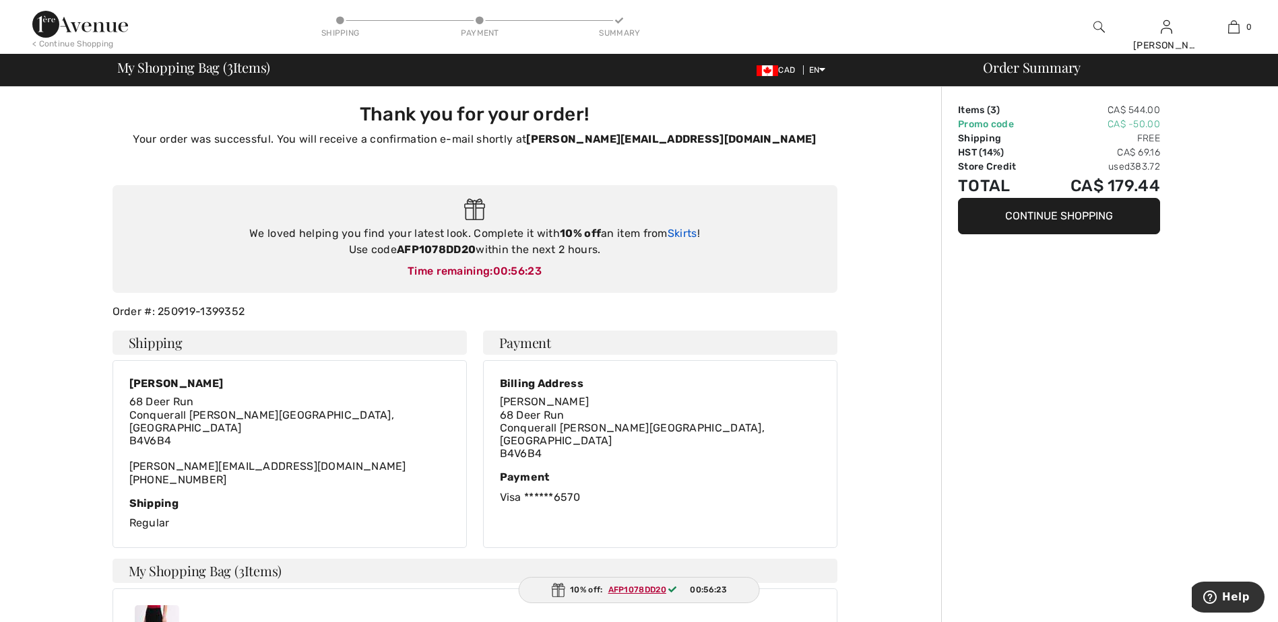
click at [684, 232] on link "Skirts" at bounding box center [682, 233] width 30 height 13
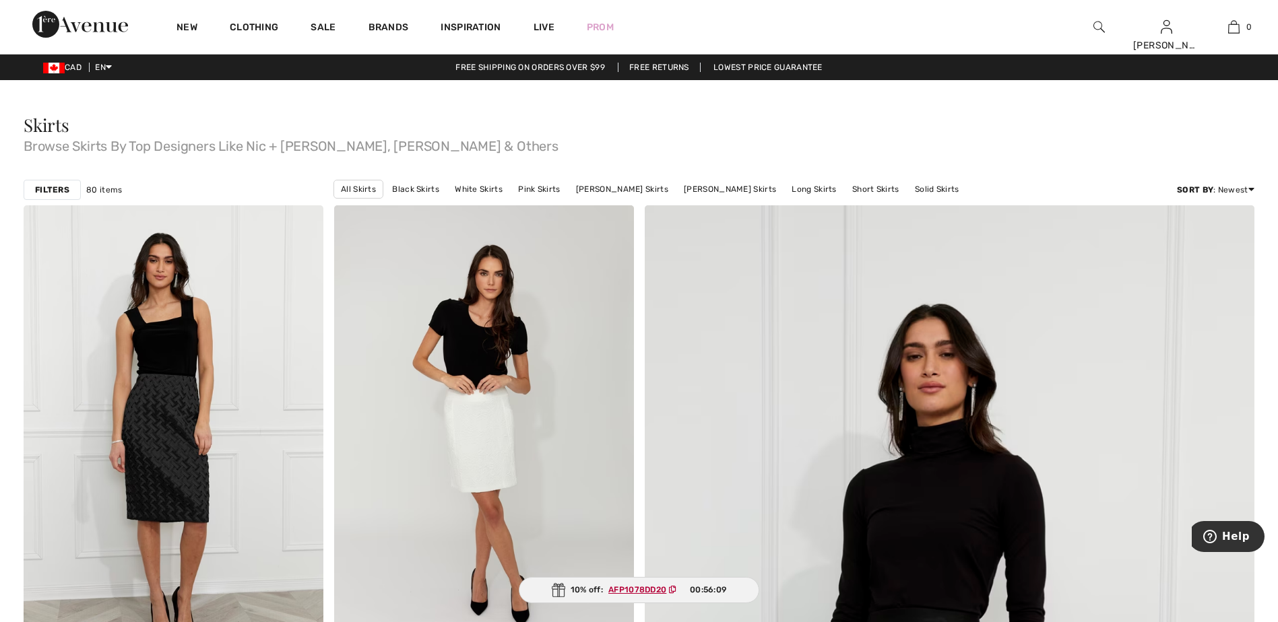
click at [46, 189] on strong "Filters" at bounding box center [52, 190] width 34 height 12
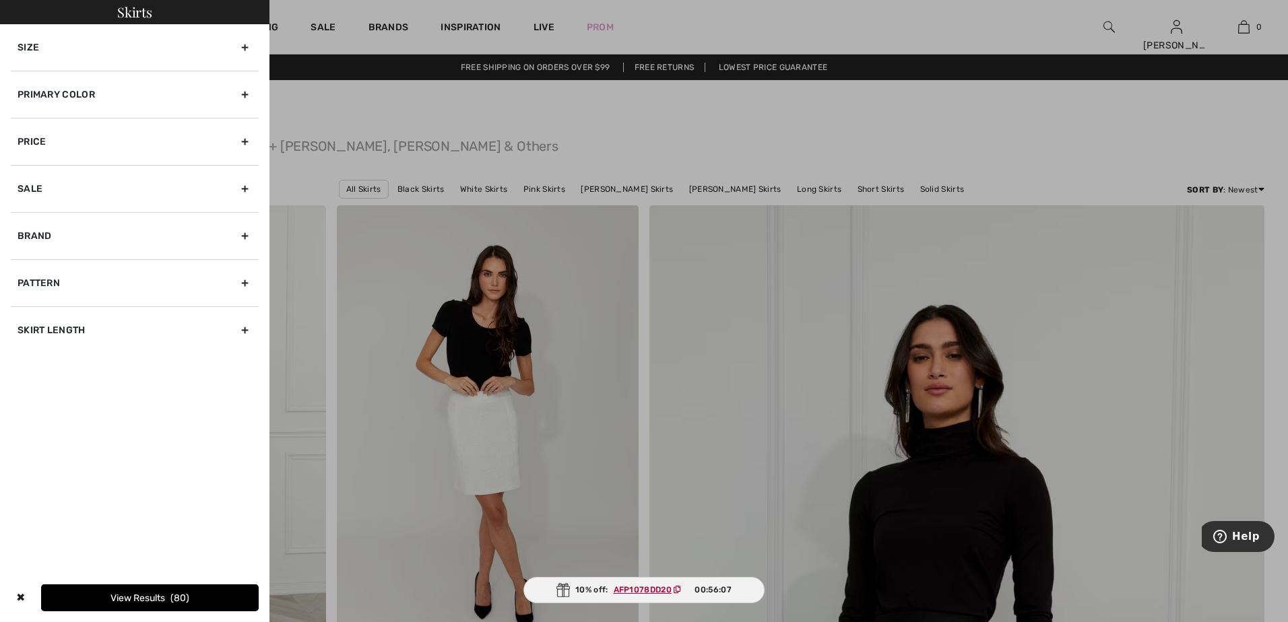
click at [34, 44] on div "Size" at bounding box center [135, 47] width 248 height 46
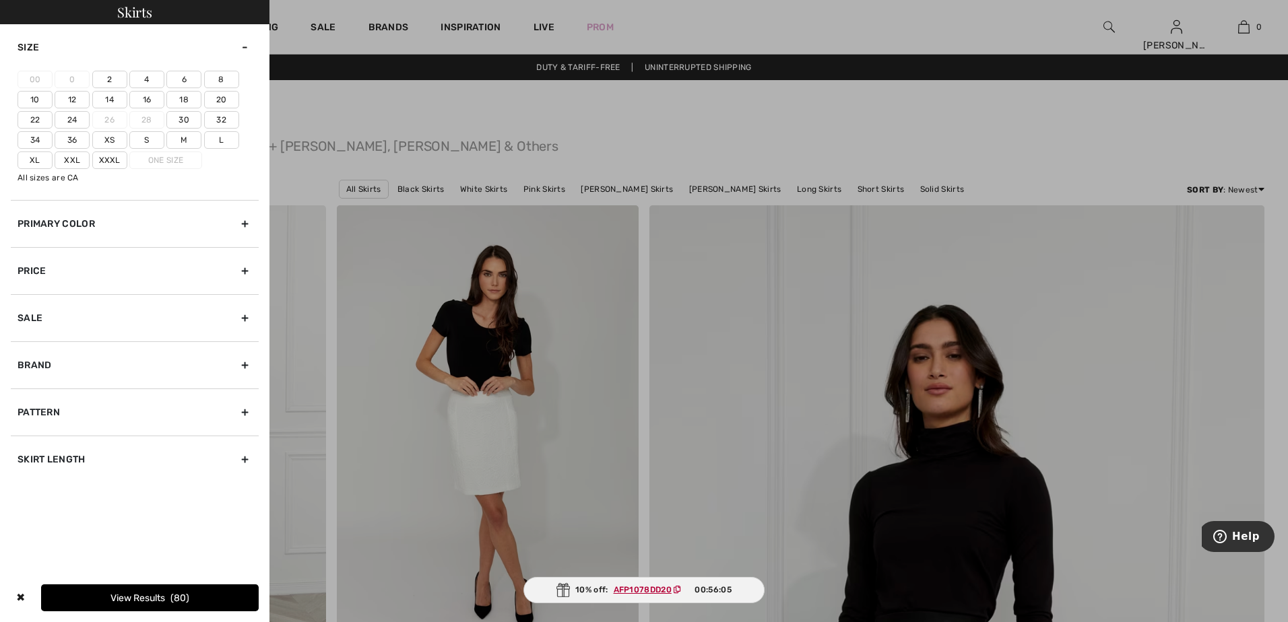
click at [183, 97] on label "18" at bounding box center [183, 100] width 35 height 18
click at [0, 0] on input"] "18" at bounding box center [0, 0] width 0 height 0
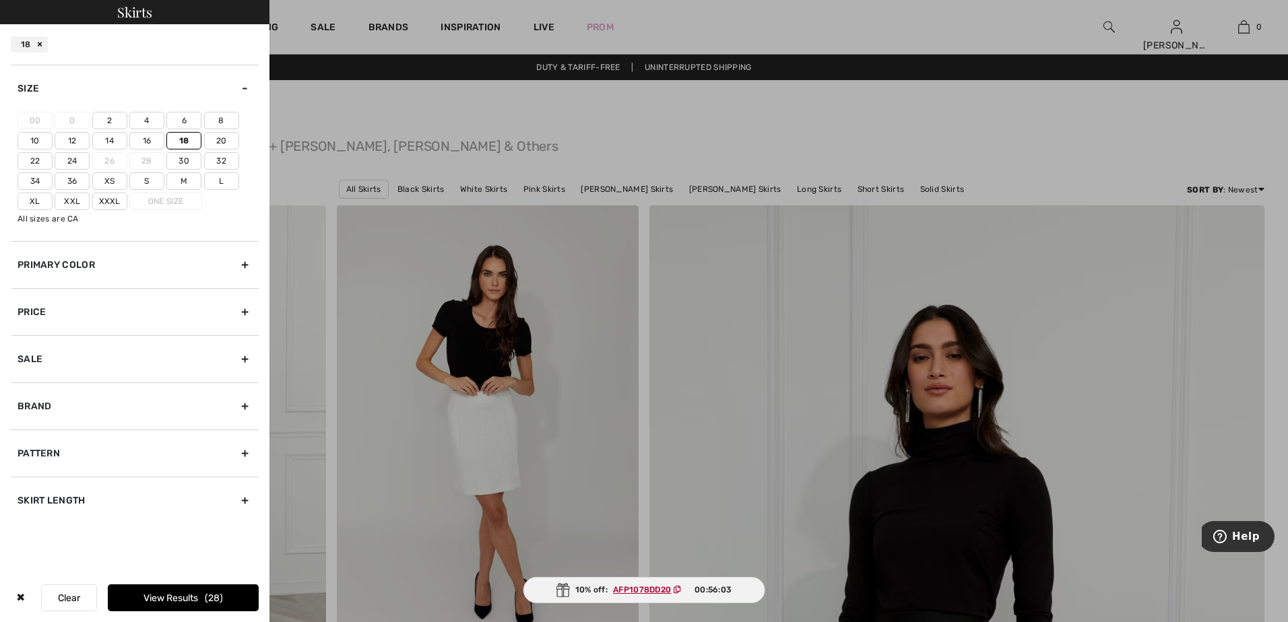
click at [177, 599] on button "View Results 28" at bounding box center [183, 598] width 151 height 27
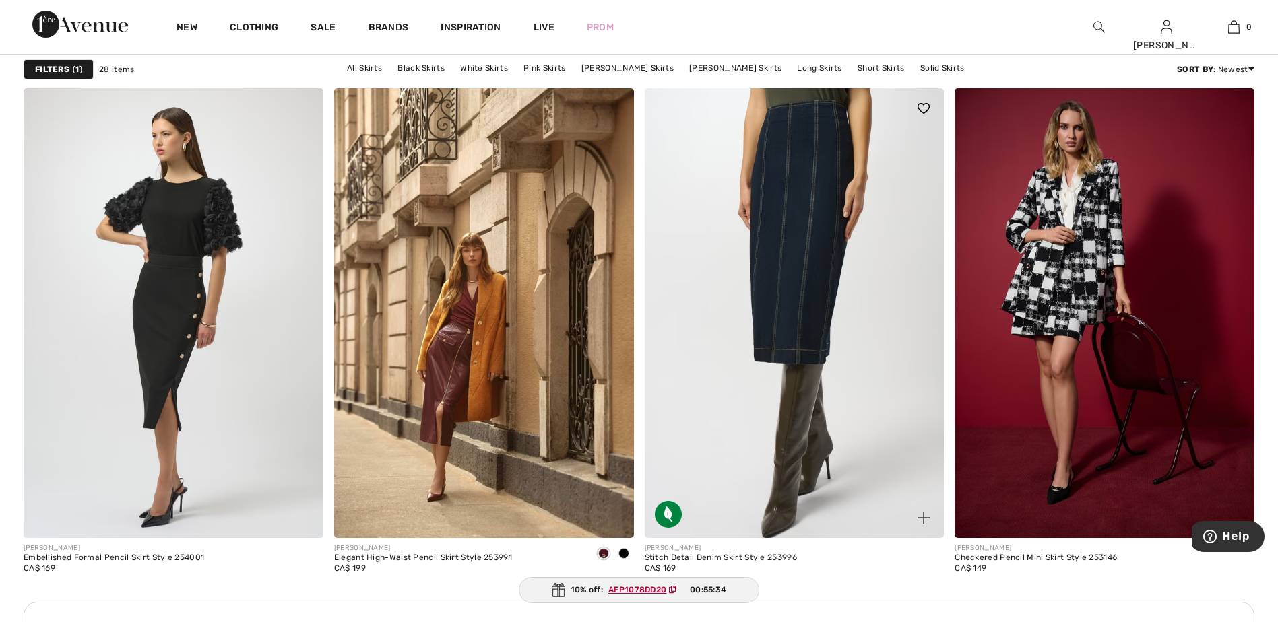
scroll to position [1684, 0]
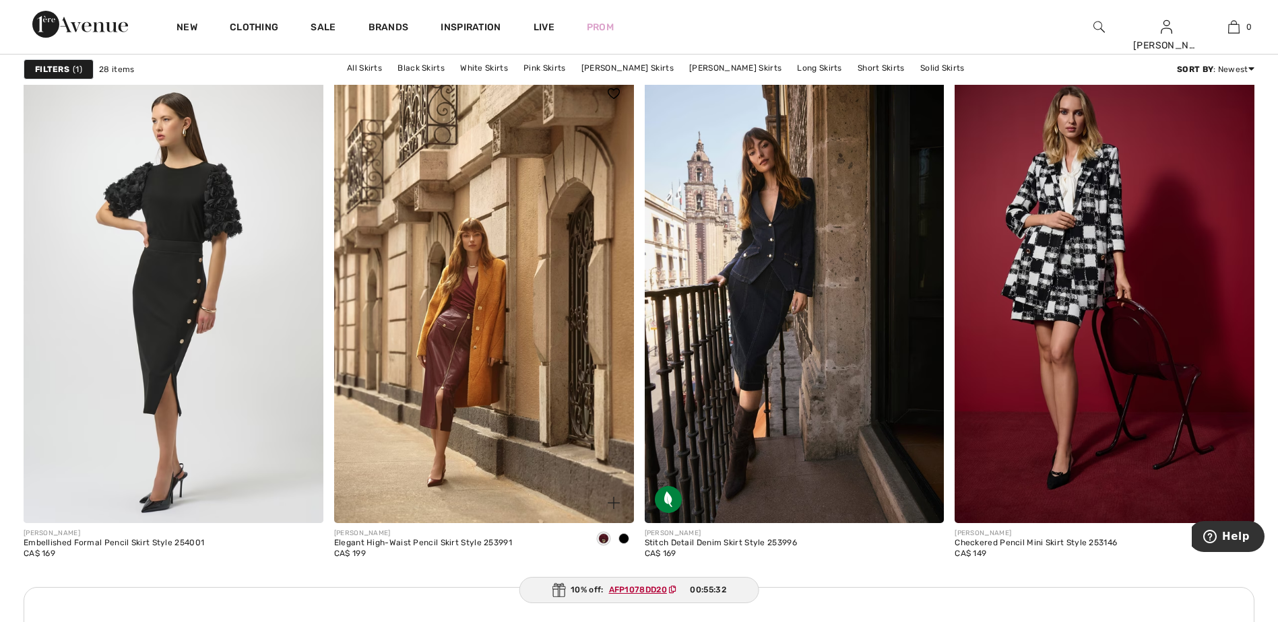
click at [625, 542] on span at bounding box center [623, 538] width 11 height 11
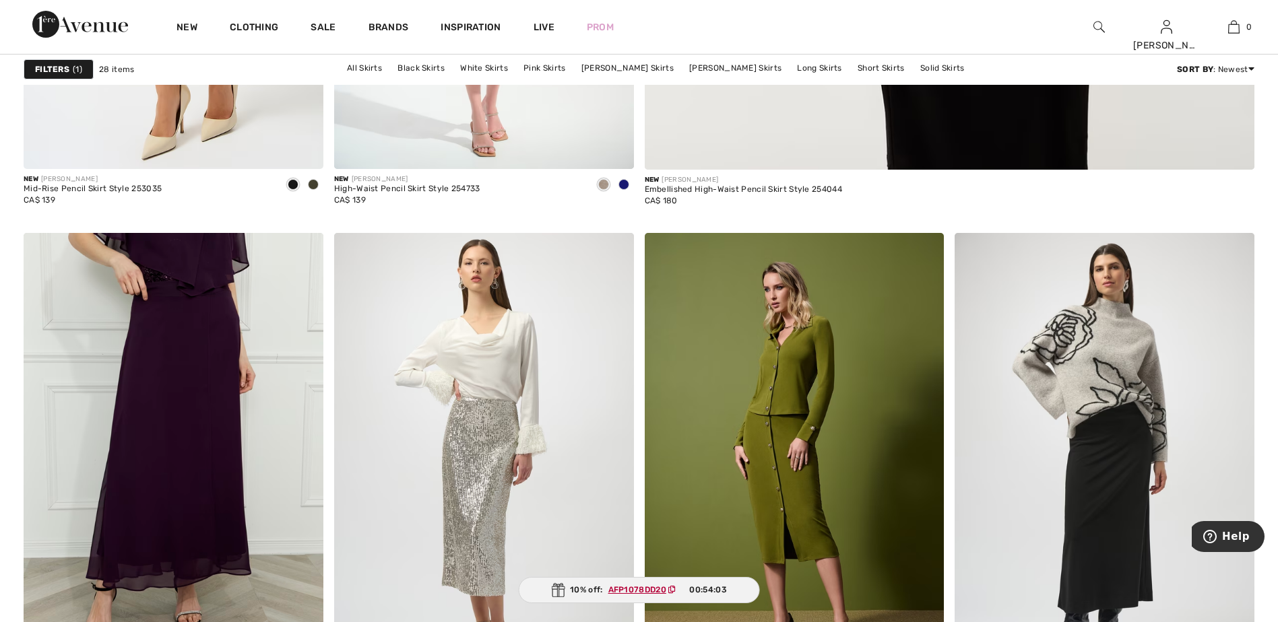
scroll to position [1010, 0]
